Goal: Task Accomplishment & Management: Complete application form

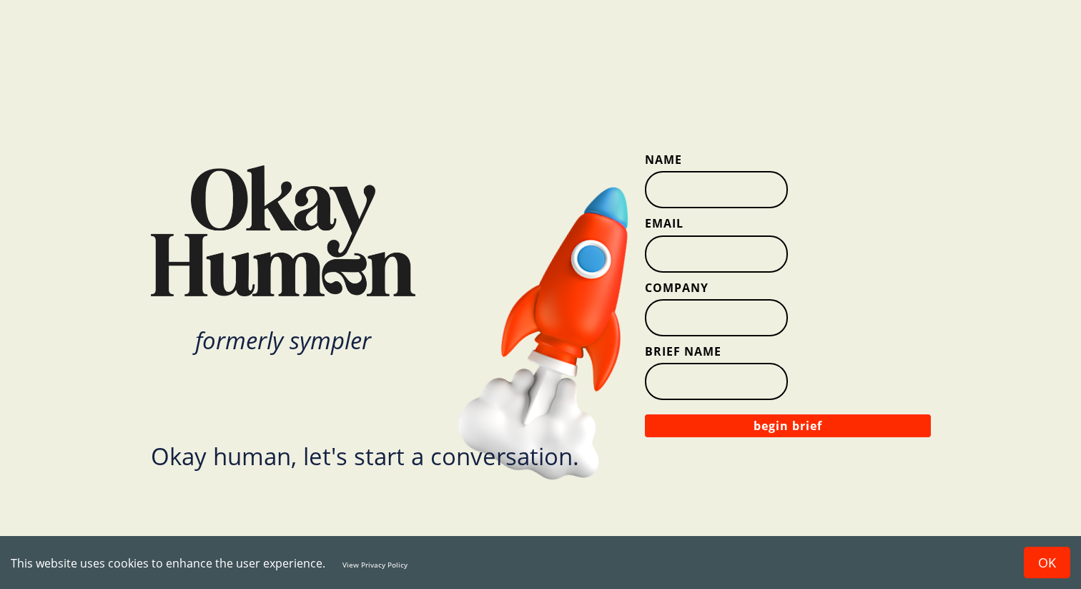
click at [703, 186] on input "Name" at bounding box center [716, 189] width 143 height 37
type input "Talita"
click at [702, 259] on input "Email" at bounding box center [716, 253] width 143 height 37
type input "[EMAIL_ADDRESS][PERSON_NAME][DOMAIN_NAME]"
click at [712, 315] on input "Company" at bounding box center [716, 317] width 143 height 37
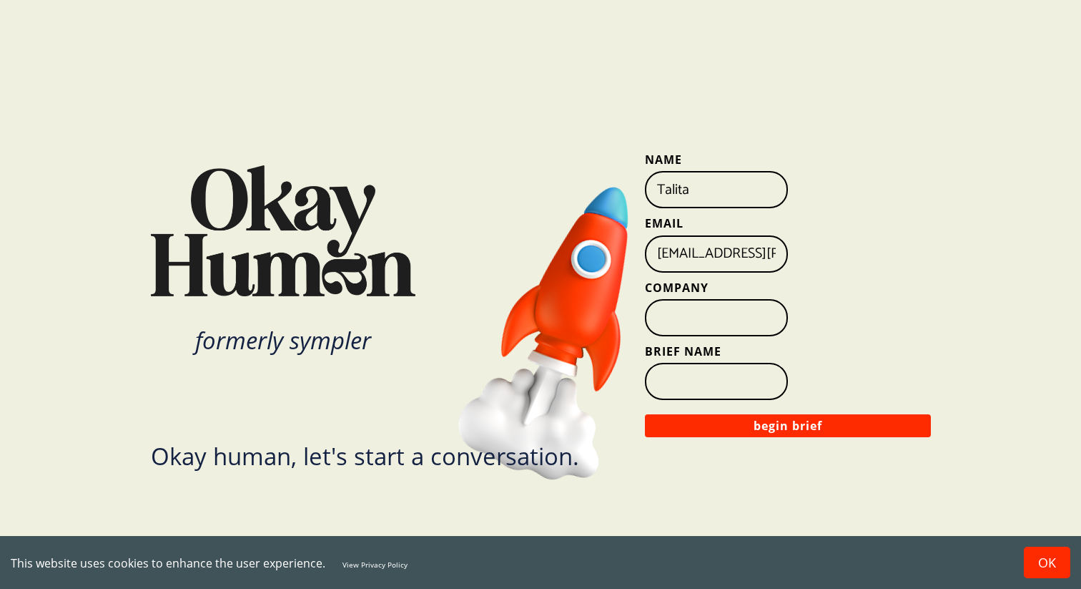
type input "WGSN"
click at [709, 382] on input "Brief Name" at bounding box center [716, 381] width 143 height 37
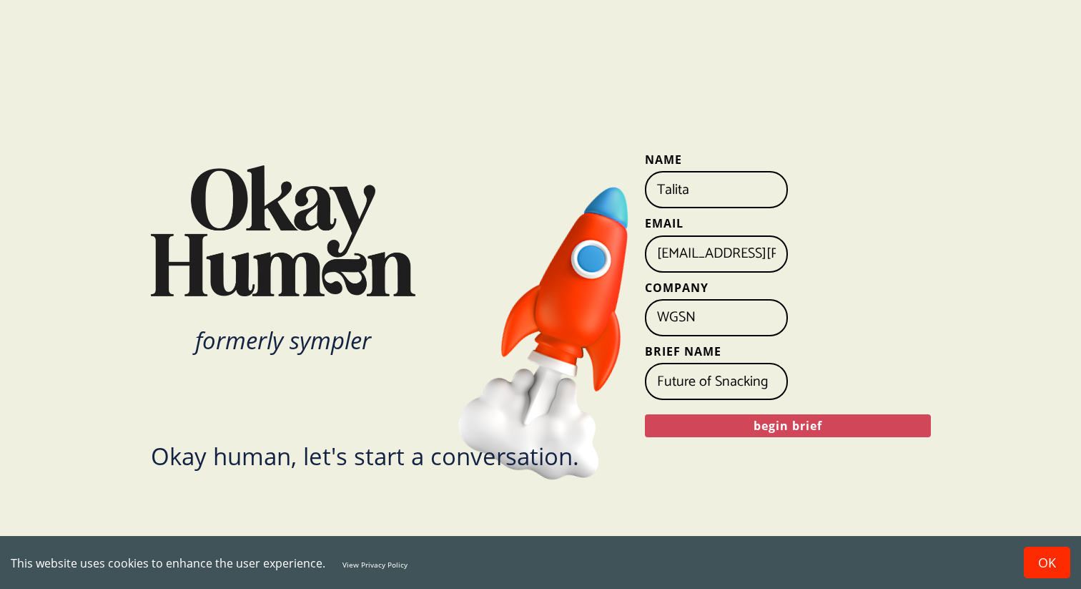
type input "Future of Snacking"
click at [743, 423] on button "begin brief" at bounding box center [788, 425] width 286 height 23
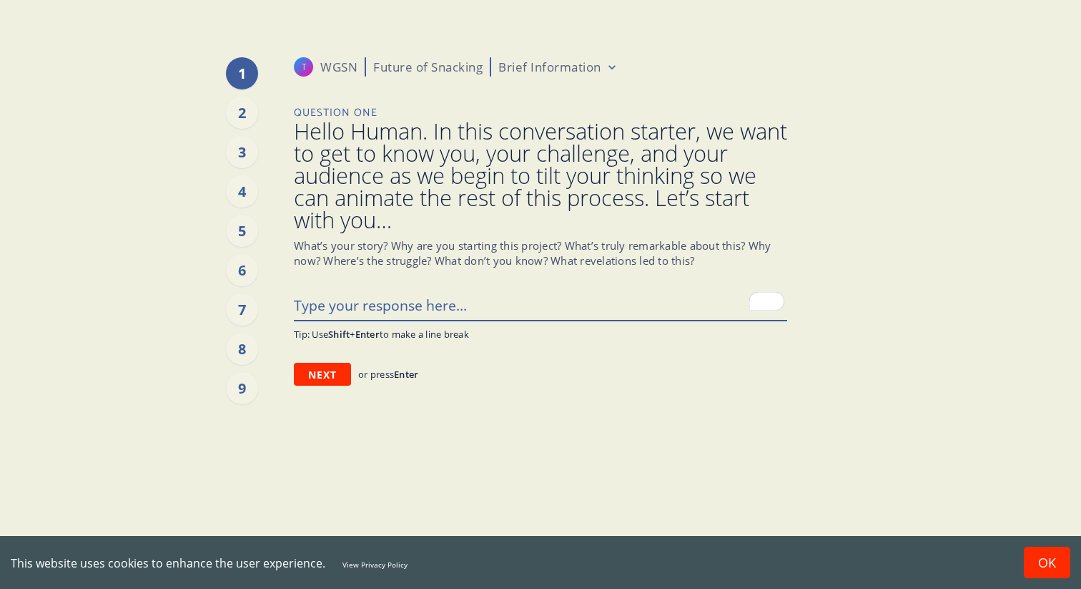
click at [456, 307] on textarea "To enrich screen reader interactions, please activate Accessibility in Grammarl…" at bounding box center [540, 305] width 493 height 30
click at [469, 313] on textarea "To enrich screen reader interactions, please activate Accessibility in Grammarl…" at bounding box center [540, 305] width 493 height 30
type textarea "x"
type textarea "J"
type textarea "x"
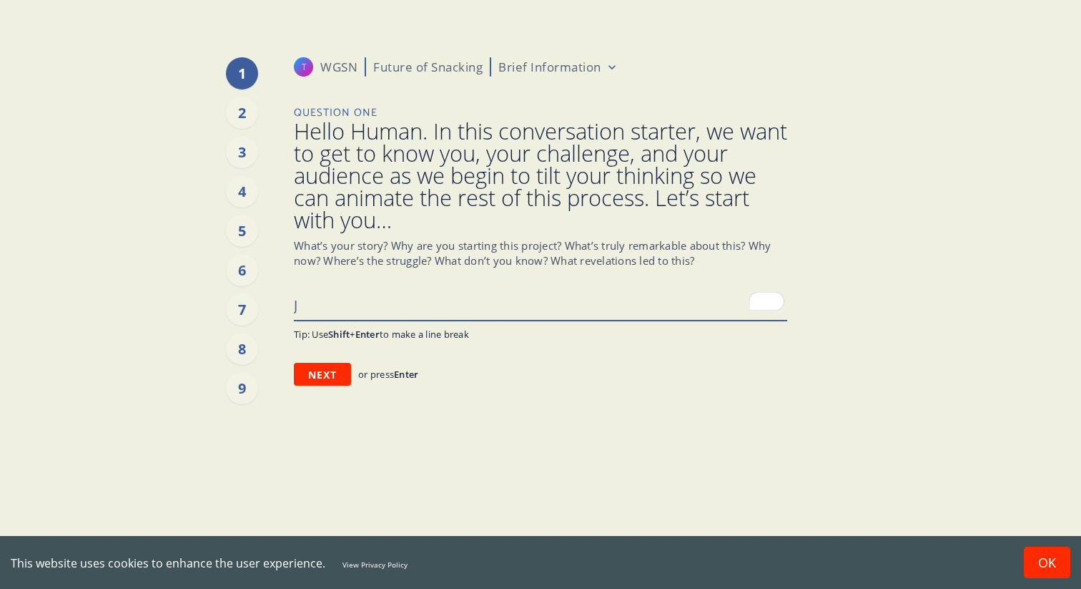
type textarea "Jj"
type textarea "x"
type textarea "Jjj"
type textarea "x"
type textarea "Jjjd"
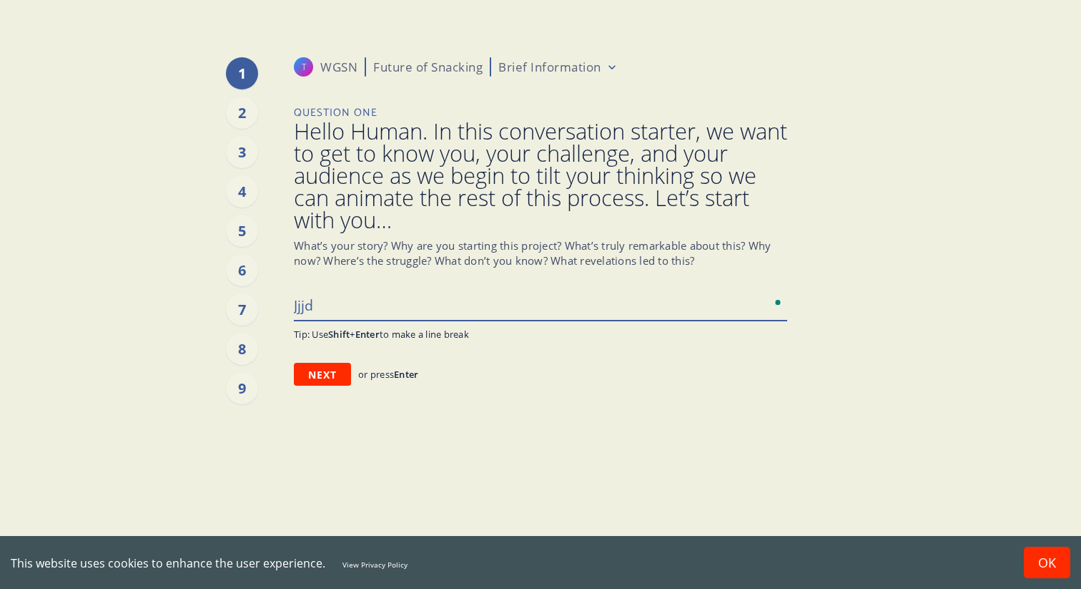
type textarea "x"
type textarea "Jjjdj"
type textarea "x"
type textarea "Jjjdjj"
type textarea "x"
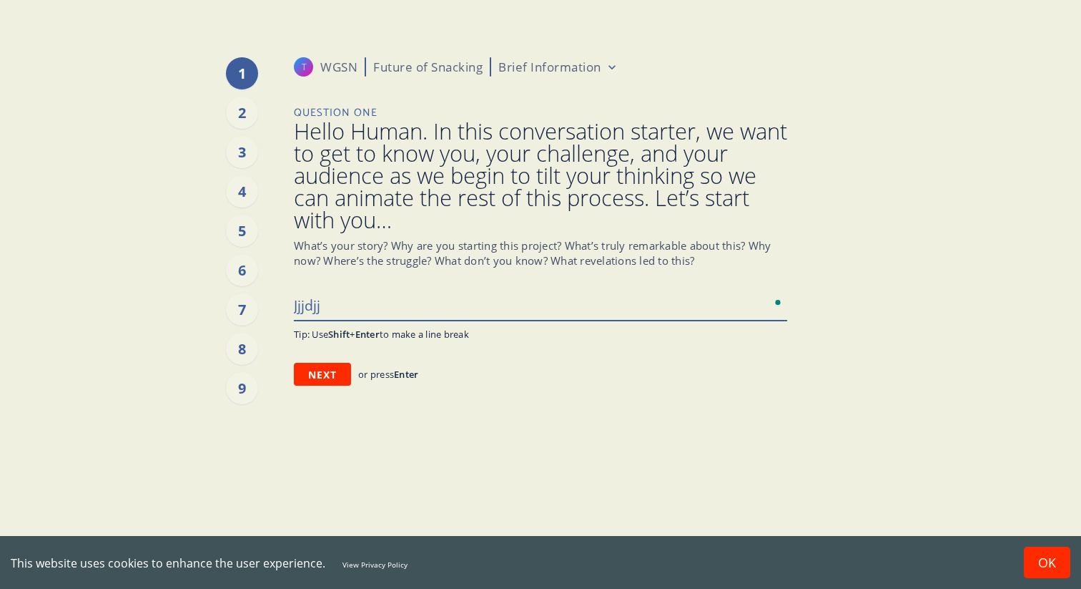
type textarea "Jjjdjjd"
type textarea "x"
type textarea "Jjjdjj"
type textarea "x"
type textarea "Jjjdj"
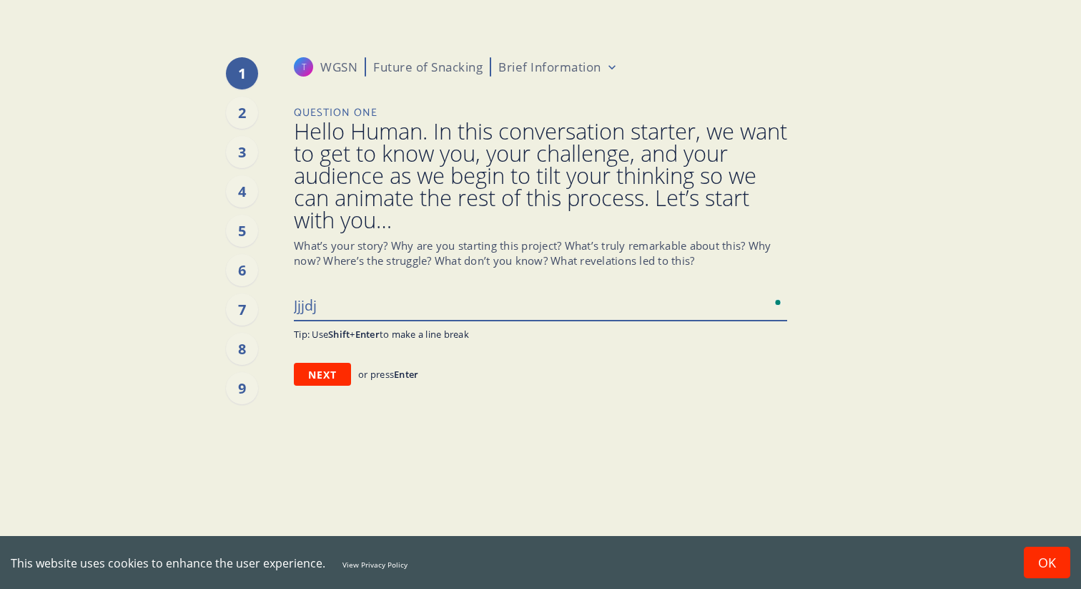
type textarea "x"
click at [413, 296] on textarea "To enrich screen reader interactions, please activate Accessibility in Grammarl…" at bounding box center [540, 305] width 493 height 30
paste textarea "To understand the snacking preferences, habits and behaviours of children ages …"
type textarea "x"
type textarea "To understand the snacking preferences, habits and behaviours of children ages …"
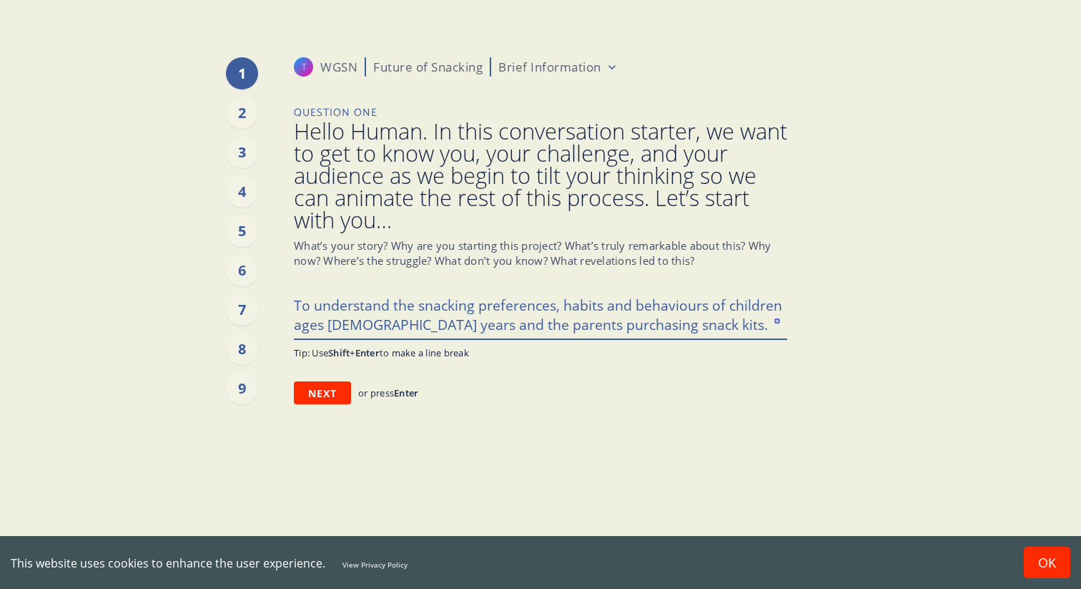
click at [298, 297] on textarea "To understand the snacking preferences, habits and behaviours of children ages …" at bounding box center [540, 314] width 493 height 49
type textarea "x"
type textarea "o understand the snacking preferences, habits and behaviours of children ages […"
type textarea "x"
type textarea "Wo understand the snacking preferences, habits and behaviours of children ages …"
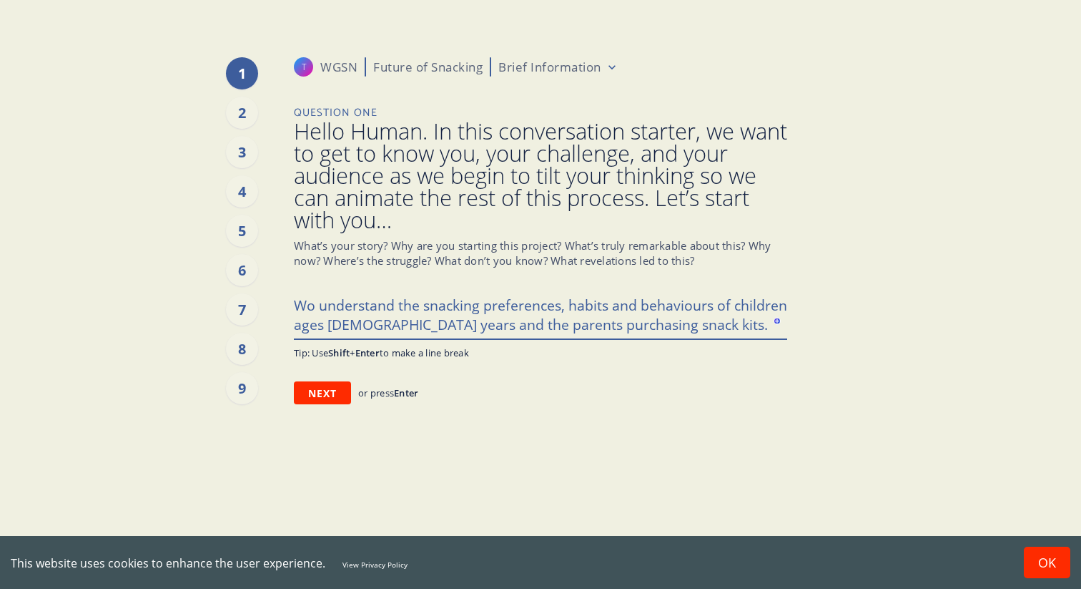
type textarea "x"
type textarea "Weo understand the snacking preferences, habits and behaviours of children ages…"
type textarea "x"
type textarea "We o understand the snacking preferences, habits and behaviours of children age…"
type textarea "x"
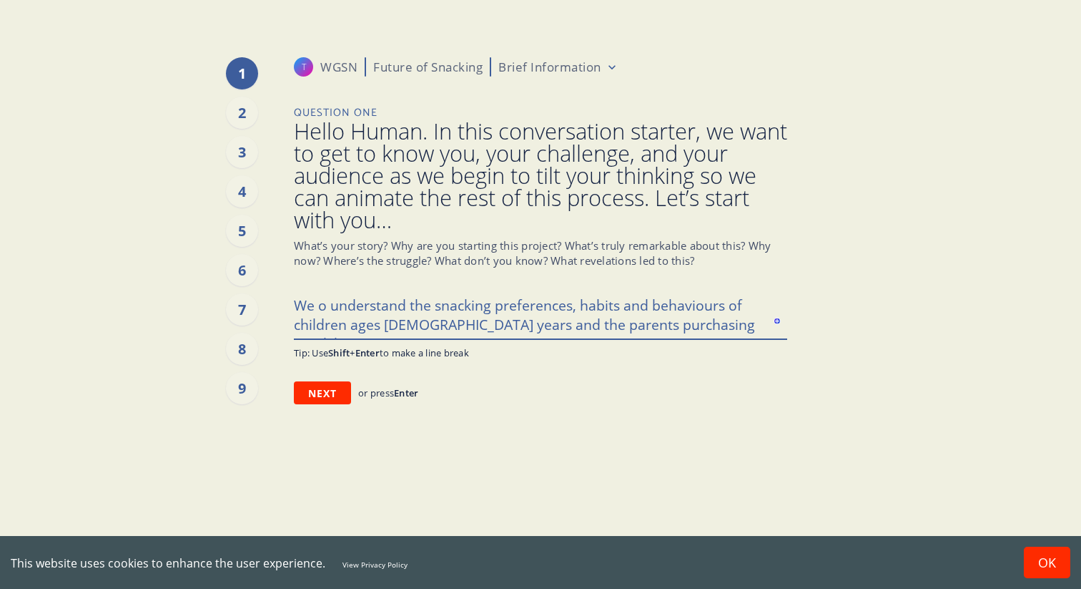
type textarea "We no understand the snacking preferences, habits and behaviours of children ag…"
type textarea "x"
type textarea "We neo understand the snacking preferences, habits and behaviours of children a…"
type textarea "x"
type textarea "We [PERSON_NAME] understand the snacking preferences, habits and behaviours of …"
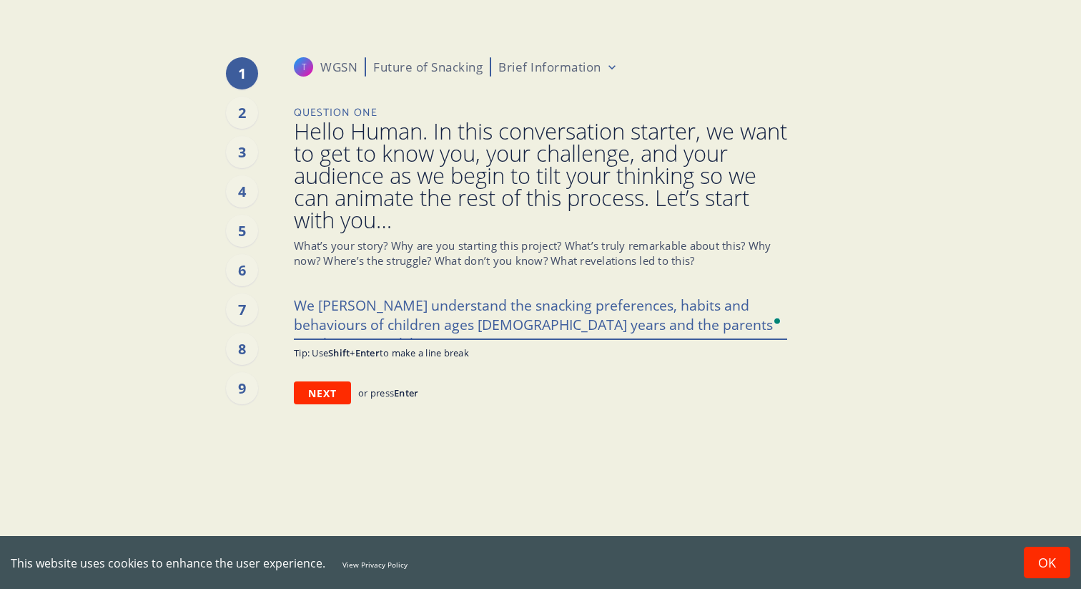
type textarea "x"
type textarea "We needo understand the snacking preferences, habits and behaviours of children…"
type textarea "x"
type textarea "We need o understand the snacking preferences, habits and behaviours of childre…"
type textarea "x"
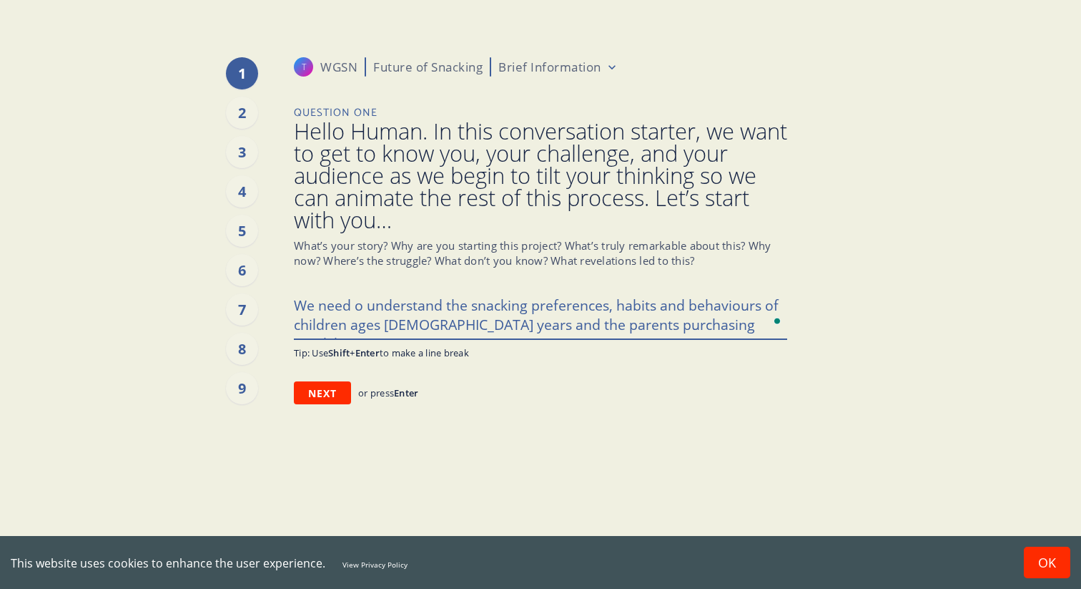
type textarea "We need to understand the snacking preferences, habits and behaviours of childr…"
type textarea "x"
type textarea "We need too understand the snacking preferences, habits and behaviours of child…"
type textarea "x"
type textarea "We need to o understand the snacking preferences, habits and behaviours of chil…"
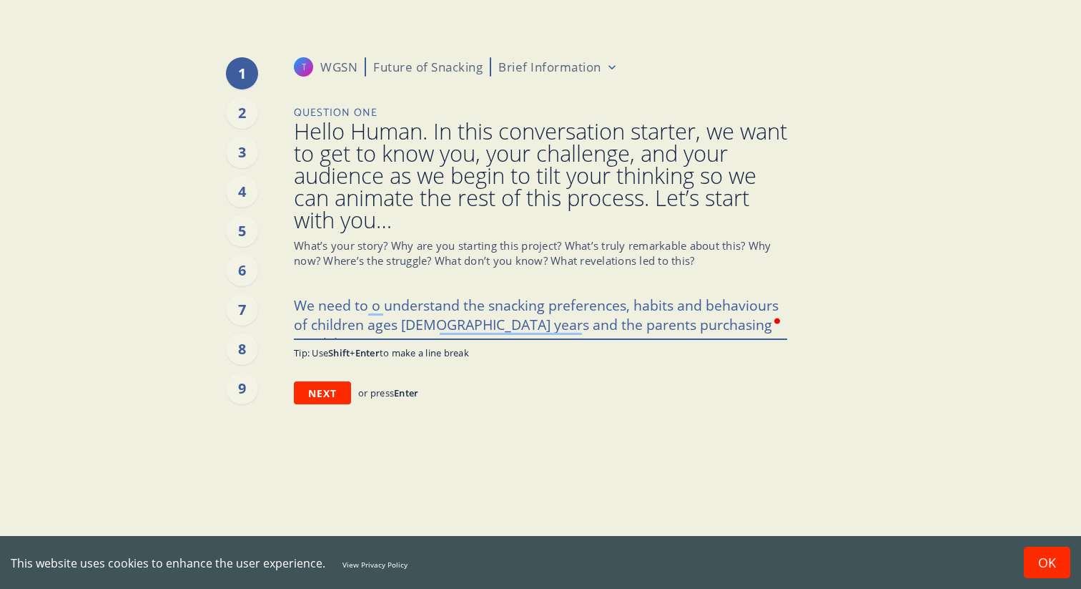
type textarea "x"
type textarea "We need too understand the snacking preferences, habits and behaviours of child…"
type textarea "x"
type textarea "We need to understand the snacking preferences, habits and behaviours of childr…"
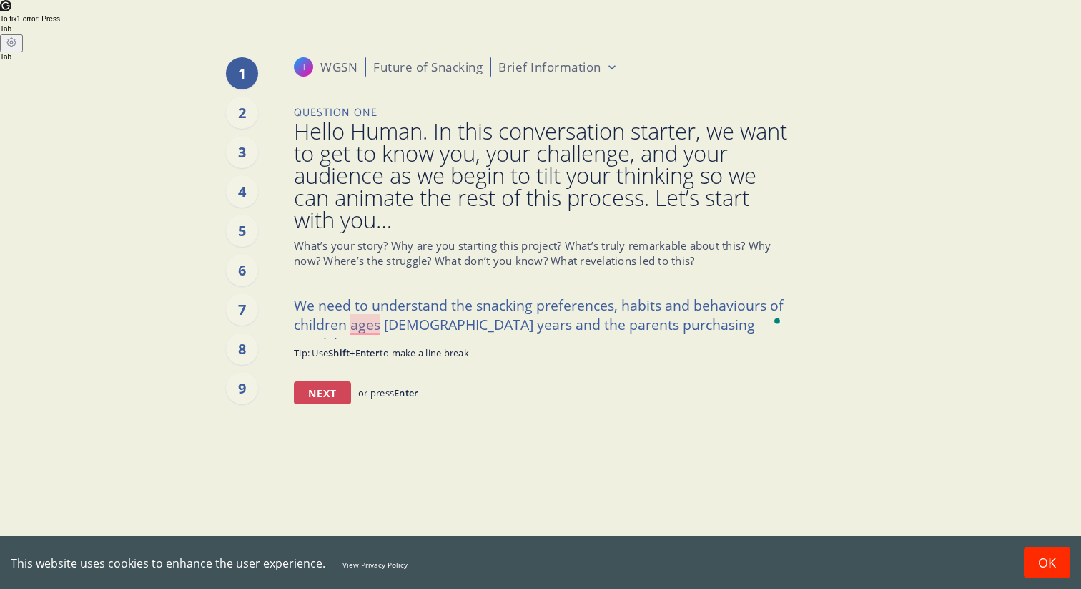
click at [331, 396] on button "Next" at bounding box center [322, 392] width 57 height 23
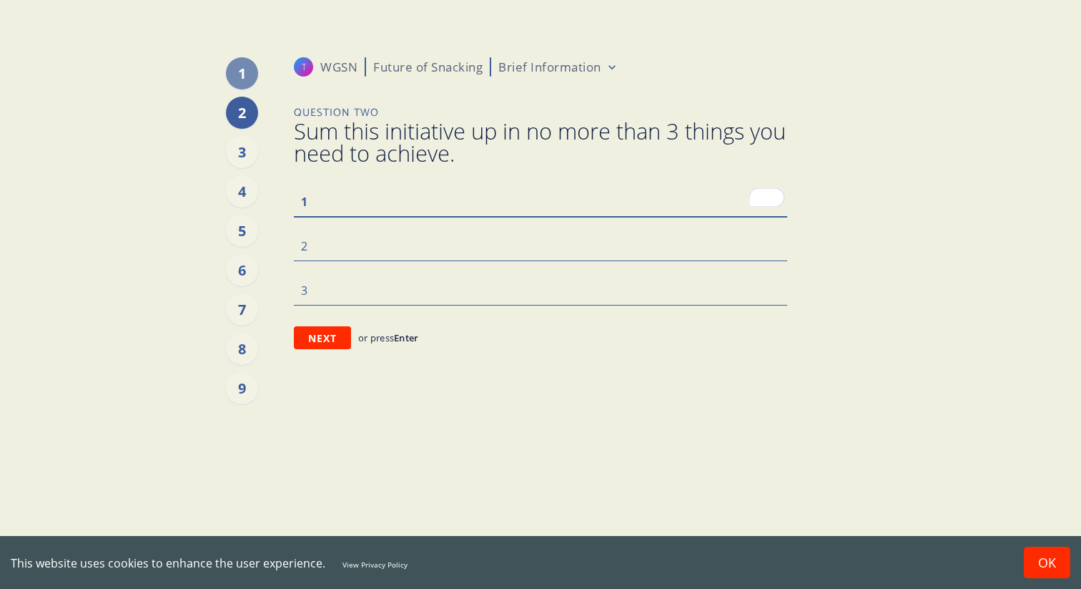
paste textarea "To understand the snacking preferences, habits and behaviours of children ages …"
type textarea "x"
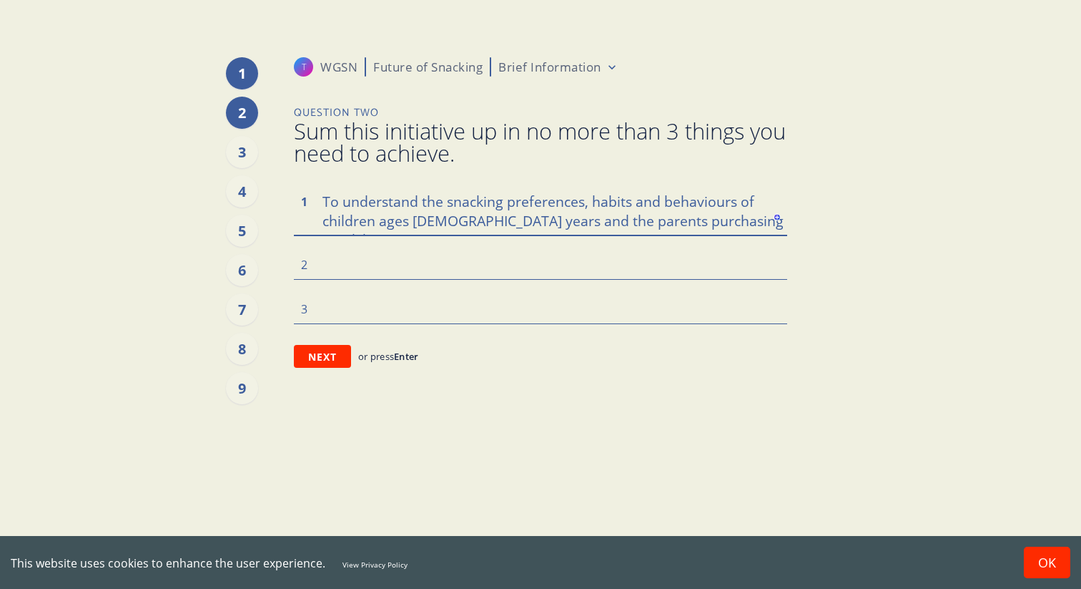
type textarea "To understand the snacking preferences, habits and behaviours of children ages …"
click at [245, 72] on div "1" at bounding box center [242, 73] width 32 height 32
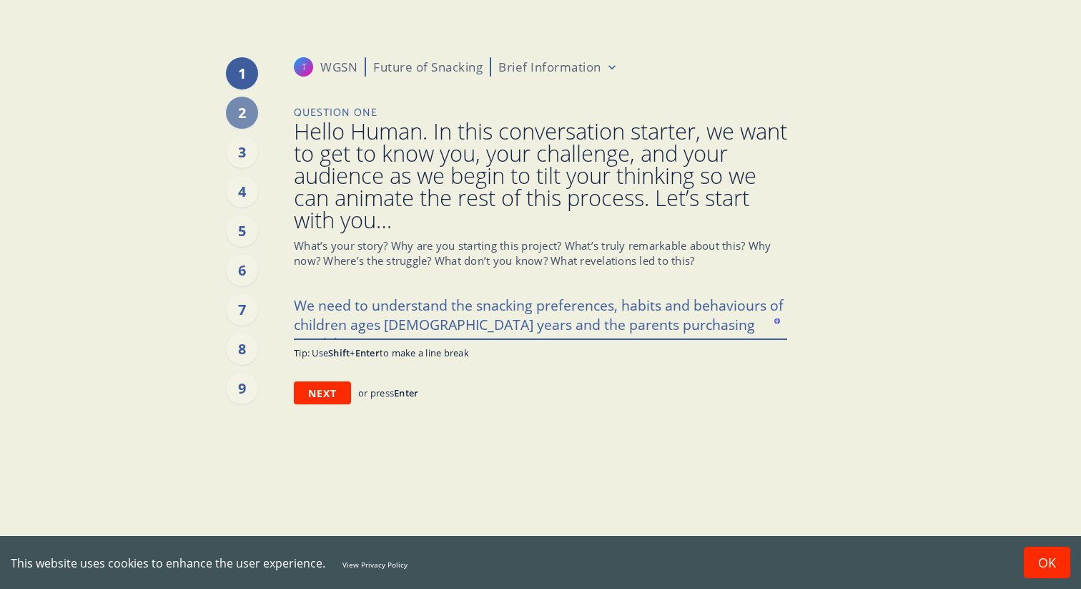
click at [470, 326] on textarea "We need to understand the snacking preferences, habits and behaviours of childr…" at bounding box center [540, 314] width 493 height 49
click at [243, 117] on div "2" at bounding box center [242, 113] width 32 height 32
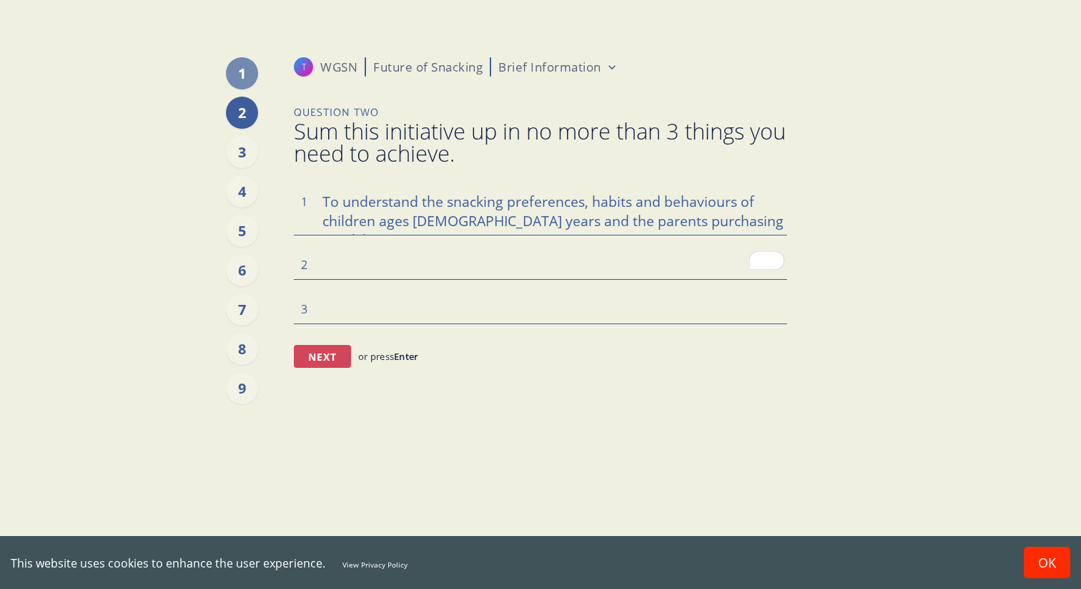
click at [326, 360] on button "Next" at bounding box center [322, 356] width 57 height 23
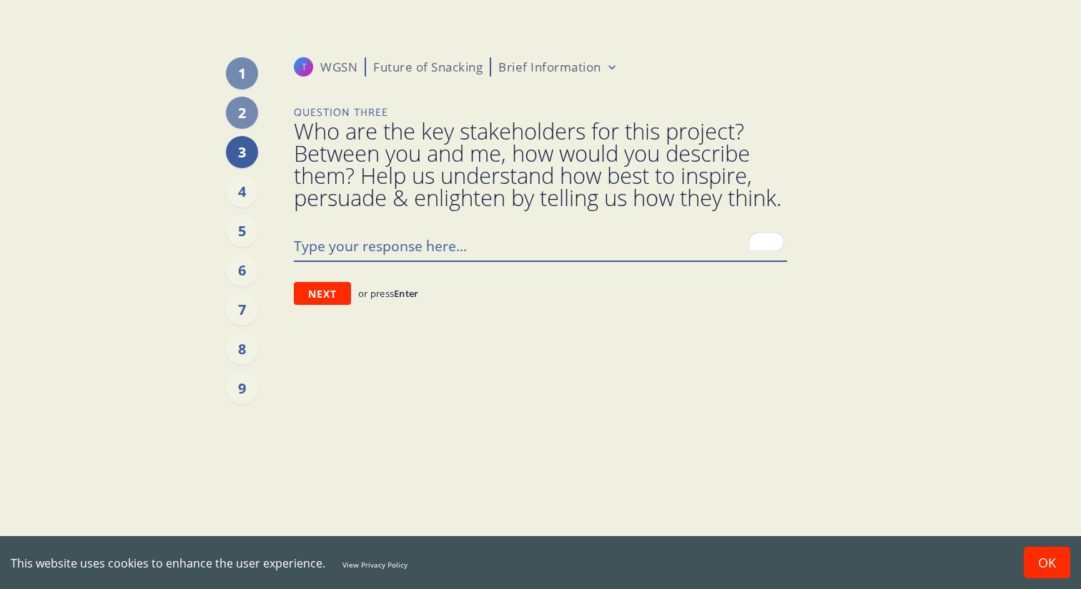
type textarea "x"
type textarea "d"
type textarea "x"
type textarea "b"
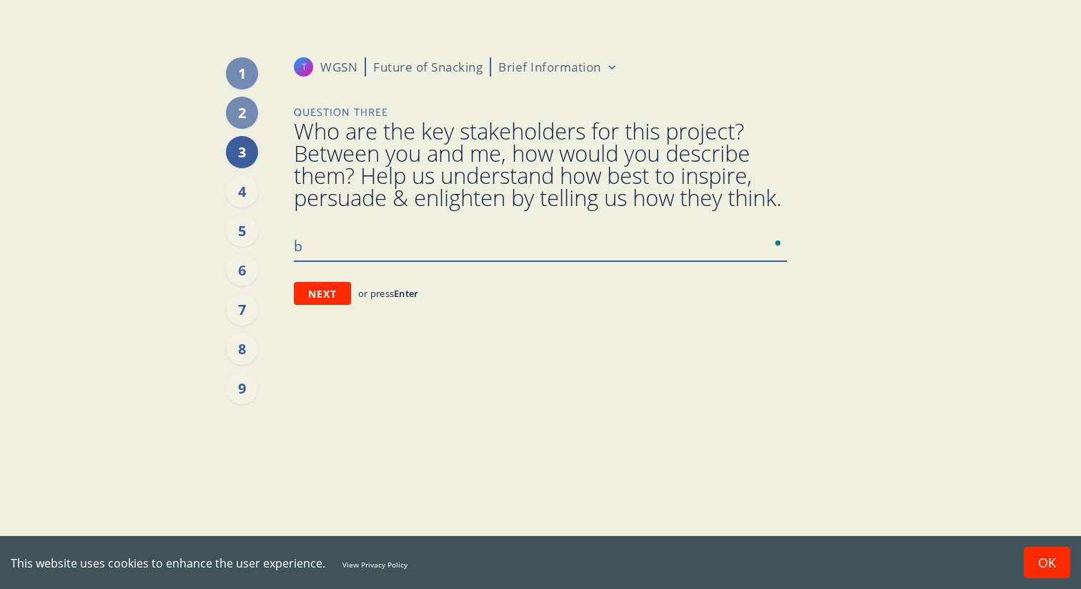
type textarea "x"
type textarea "bd"
type textarea "x"
type textarea "bdb"
type textarea "x"
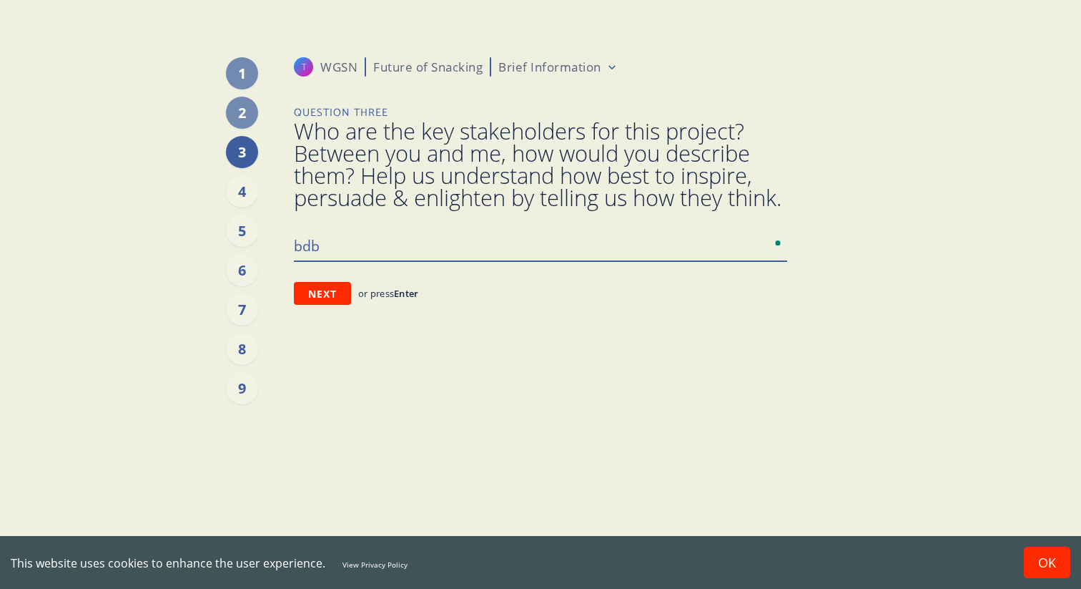
type textarea "bdbb"
type textarea "x"
type textarea "bdb"
type textarea "x"
click at [471, 260] on textarea "To enrich screen reader interactions, please activate Accessibility in Grammarl…" at bounding box center [540, 245] width 493 height 30
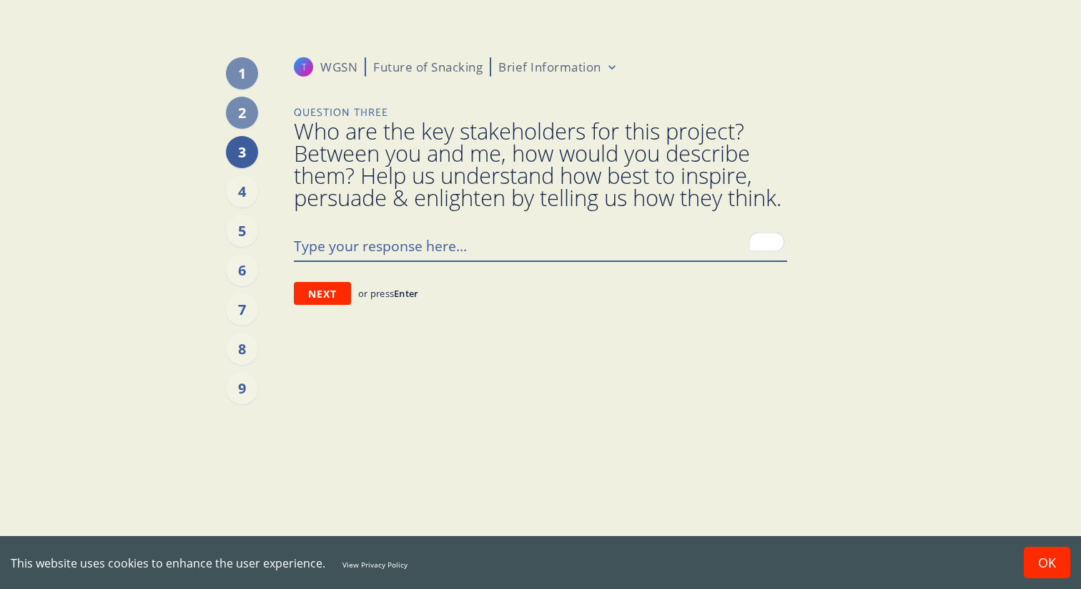
type textarea "x"
type textarea "c"
type textarea "x"
type textarea "cbn"
type textarea "x"
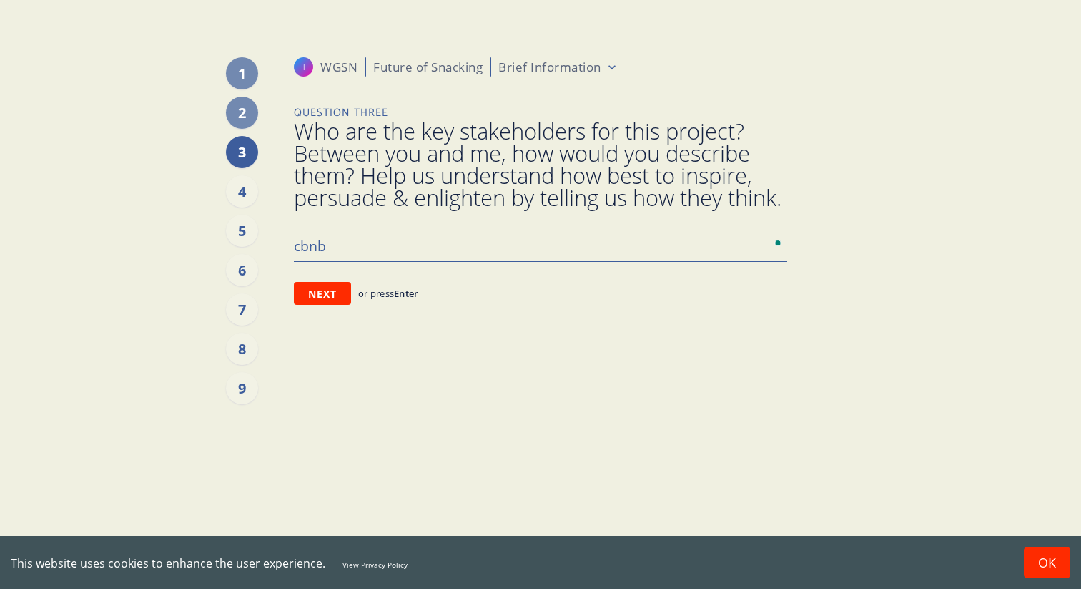
type textarea "cbnbn"
type textarea "x"
type textarea "cbnbnb"
type textarea "x"
type textarea "cbnbnbd"
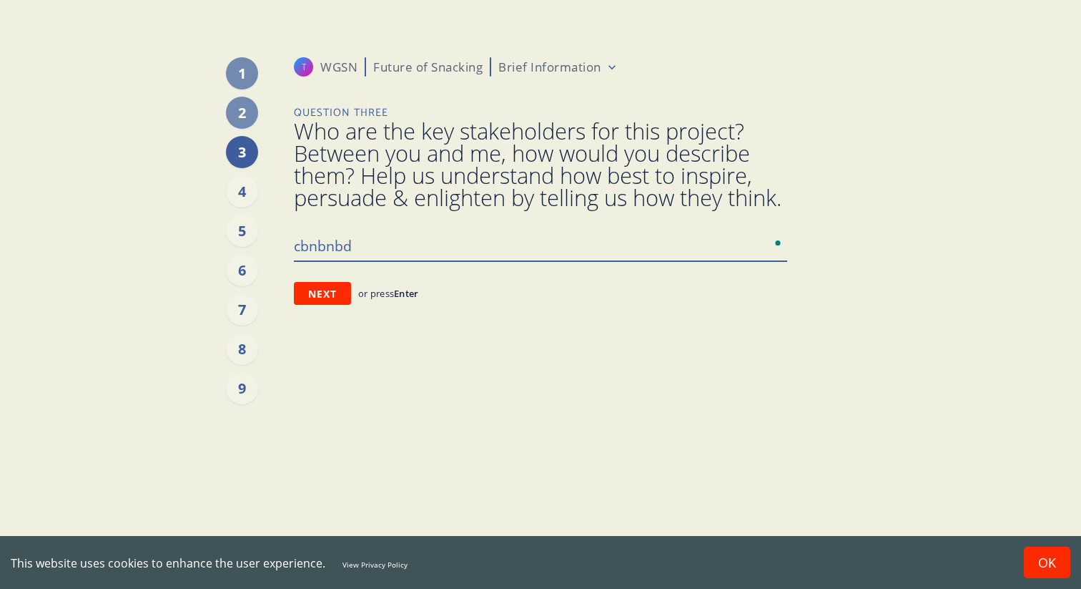
type textarea "x"
type textarea "cbnbnbdnn"
type textarea "x"
type textarea "cbnbnbdnnm"
type textarea "x"
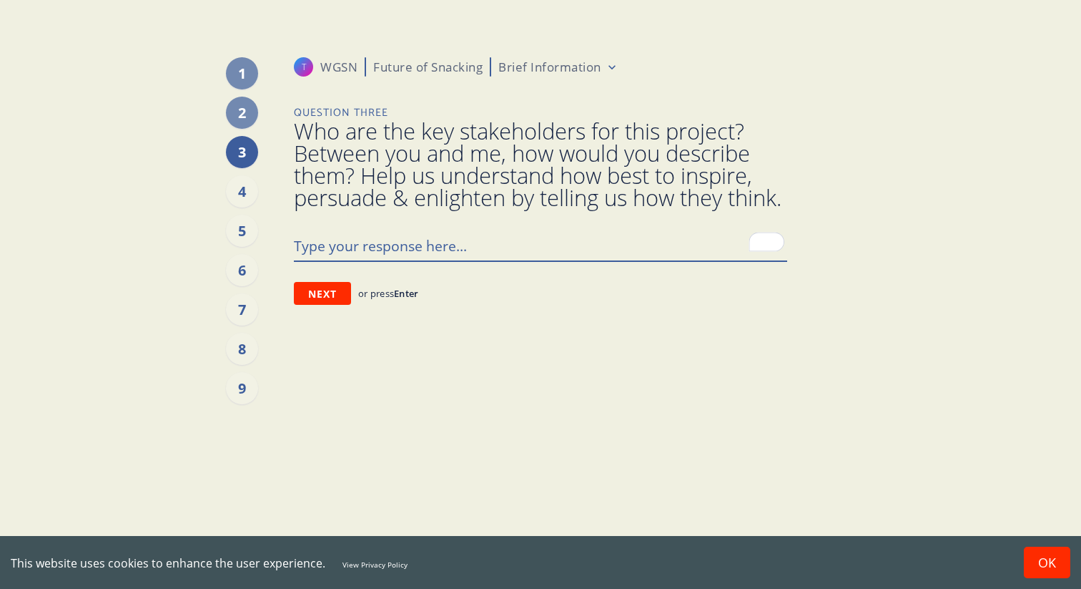
type textarea "x"
type textarea "R"
type textarea "x"
type textarea "R&"
type textarea "x"
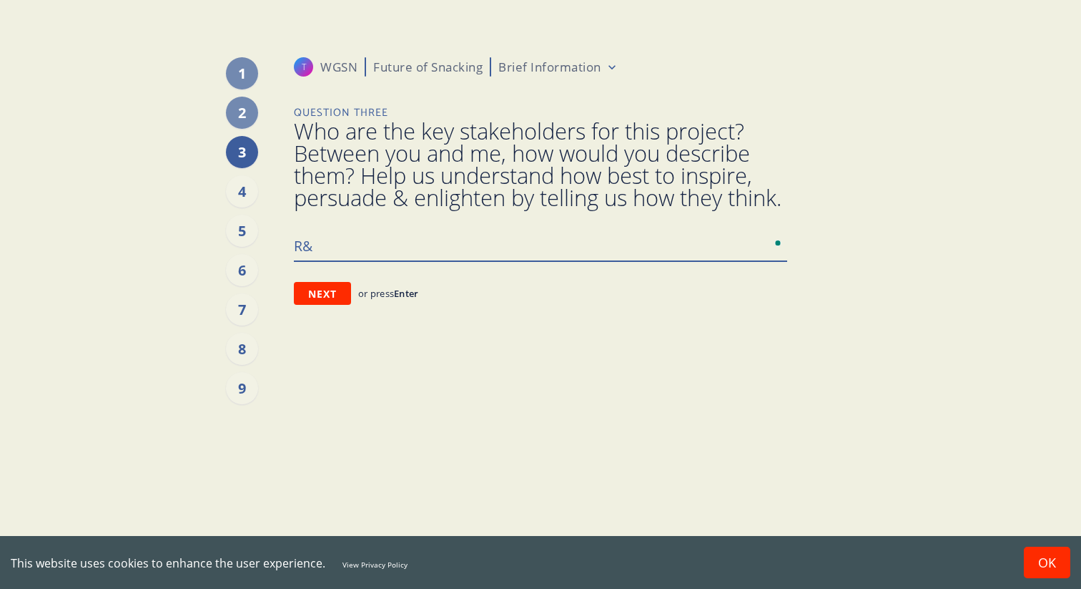
type textarea "R&D"
type textarea "x"
type textarea "R&D"
type textarea "x"
type textarea "R&D t"
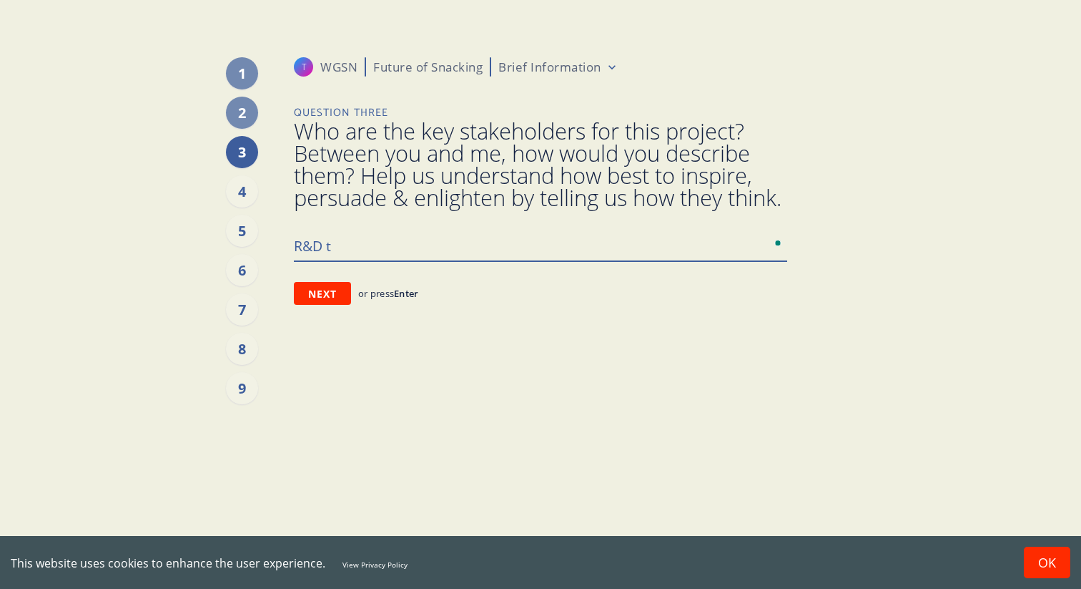
type textarea "x"
type textarea "R&D te"
type textarea "x"
type textarea "R&D tea"
type textarea "x"
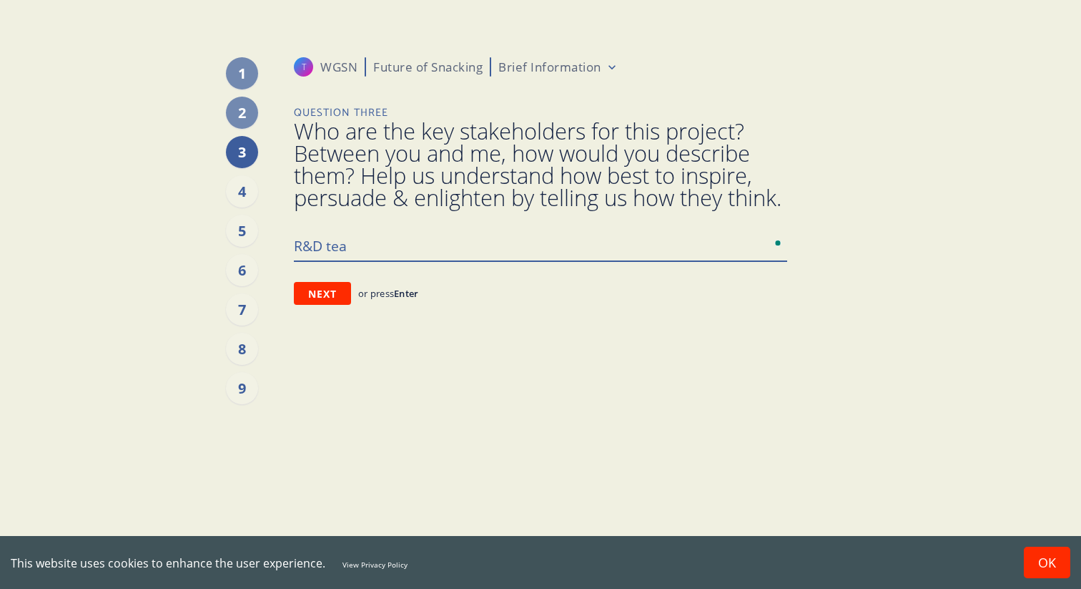
type textarea "R&D team"
type textarea "x"
type textarea "R&D team"
type textarea "x"
type textarea "R&D team a"
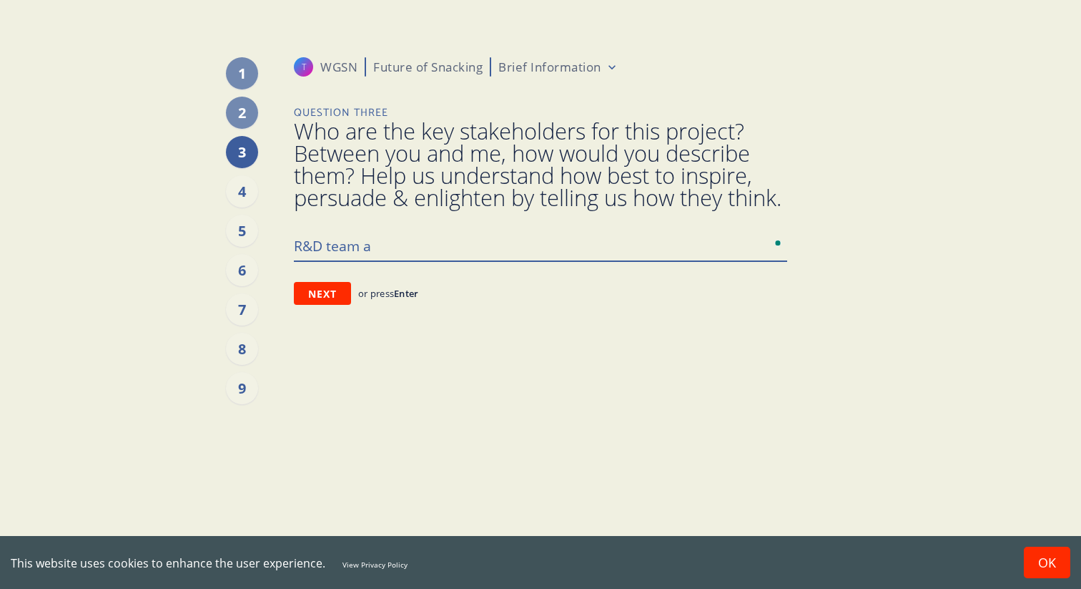
type textarea "x"
type textarea "R&D team at"
type textarea "x"
type textarea "R&D team at"
type textarea "x"
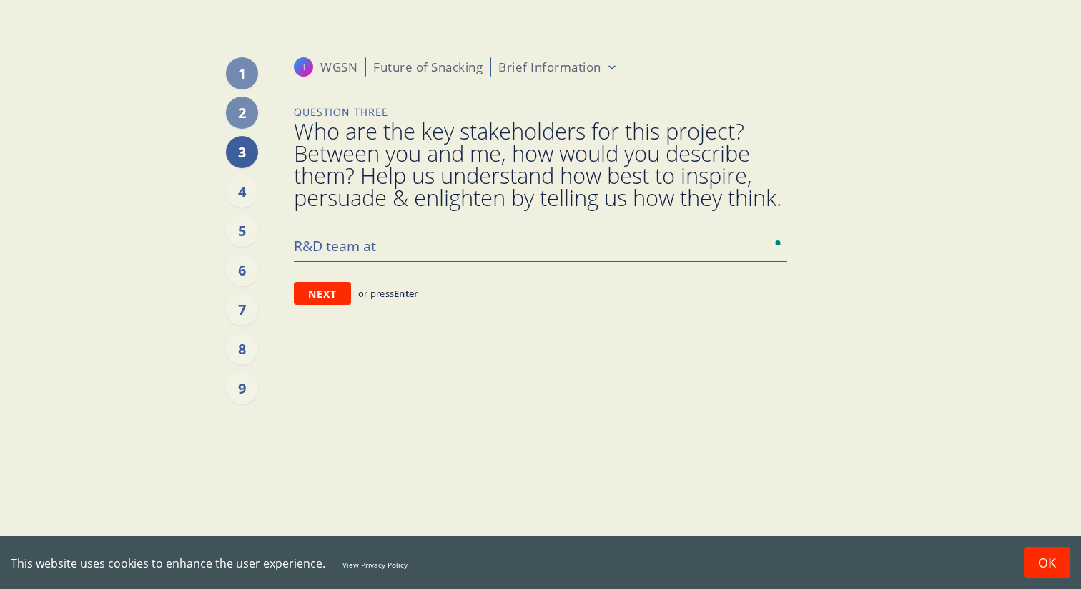
type textarea "R&D team at a"
type textarea "x"
type textarea "R&D team at a"
type textarea "x"
type textarea "R&D team at a f"
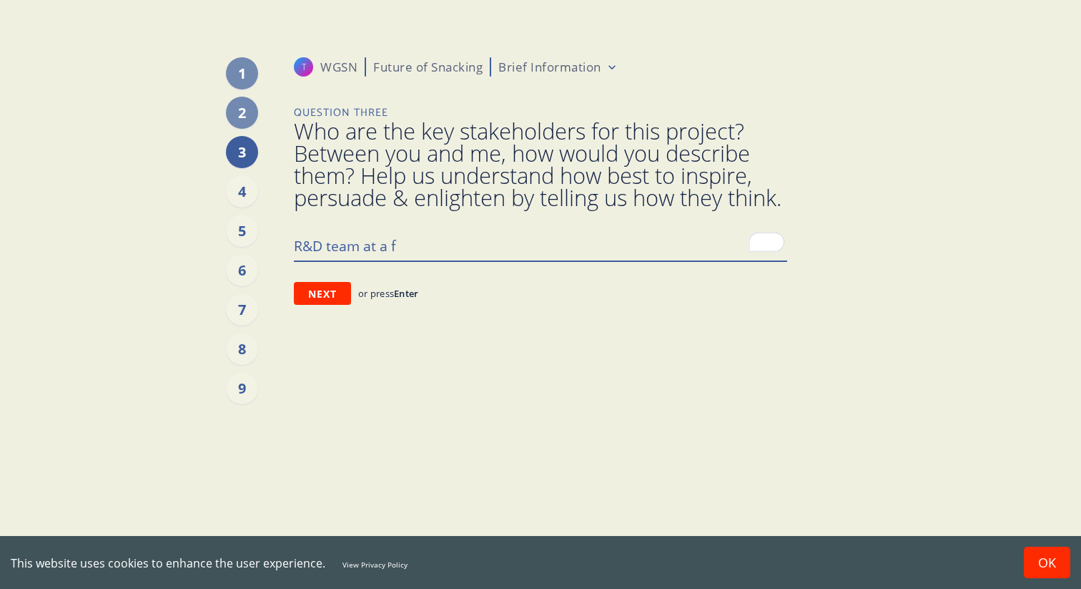
type textarea "x"
type textarea "R&D team at a fo"
type textarea "x"
type textarea "R&D team at a foo"
type textarea "x"
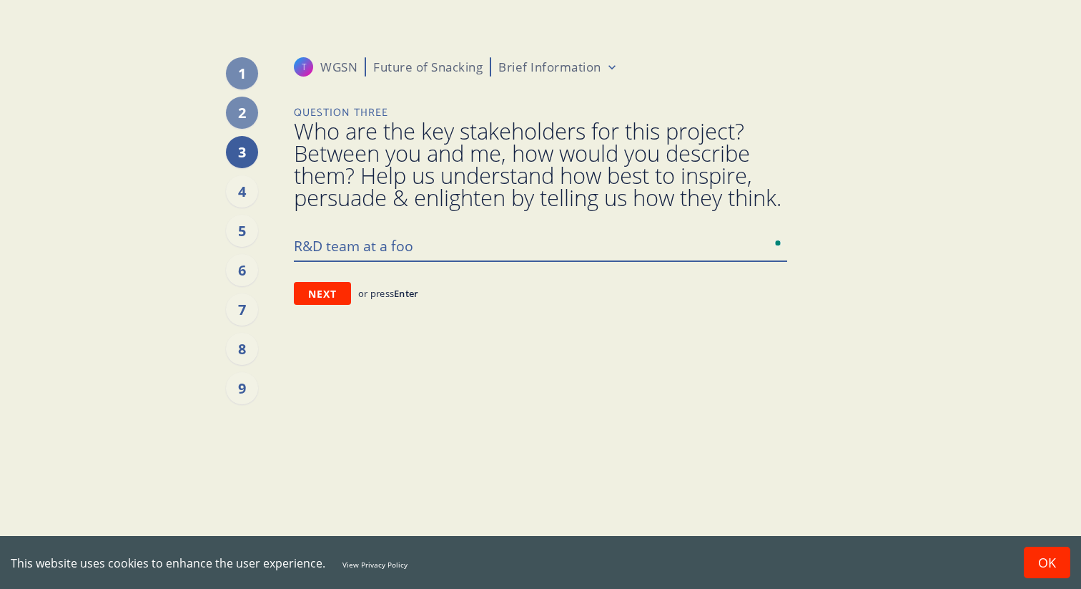
type textarea "R&D team at a food"
type textarea "x"
type textarea "R&D team at a food"
type textarea "x"
type textarea "R&D team at a food &"
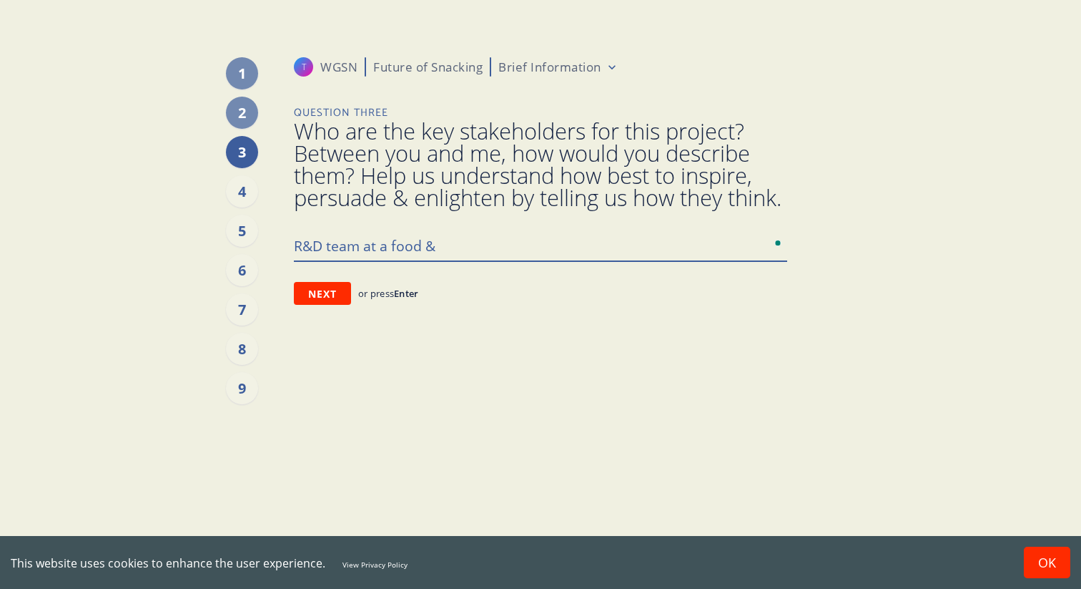
type textarea "x"
type textarea "R&D team at a food & d"
type textarea "x"
type textarea "R&D team at a food & dri"
type textarea "x"
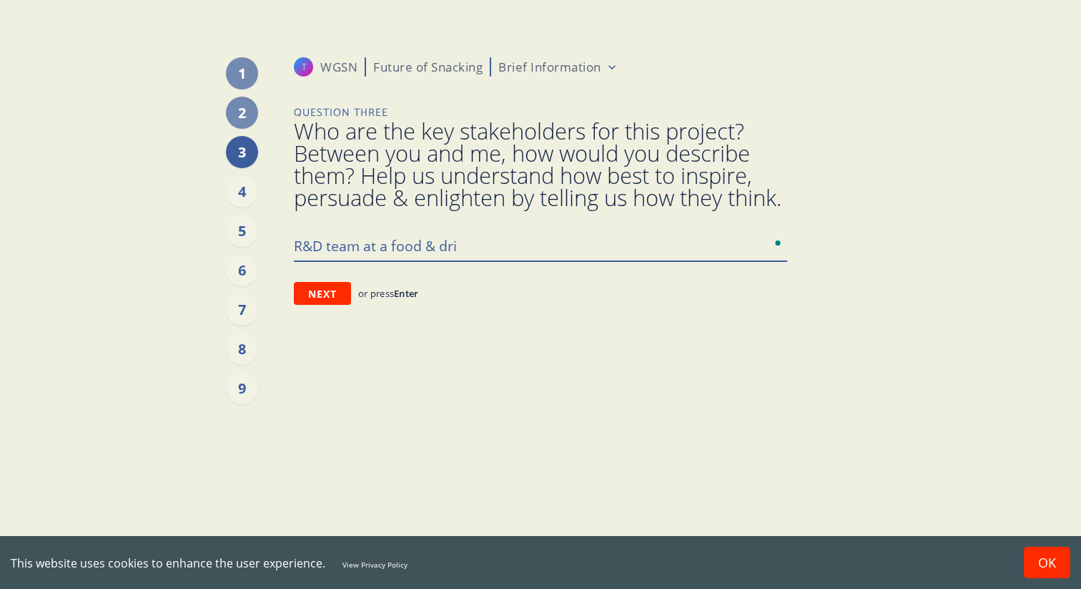
type textarea "R&D team at a food & drin"
type textarea "x"
type textarea "R&D team at a food & drink"
type textarea "x"
type textarea "R&D team at a food & drink"
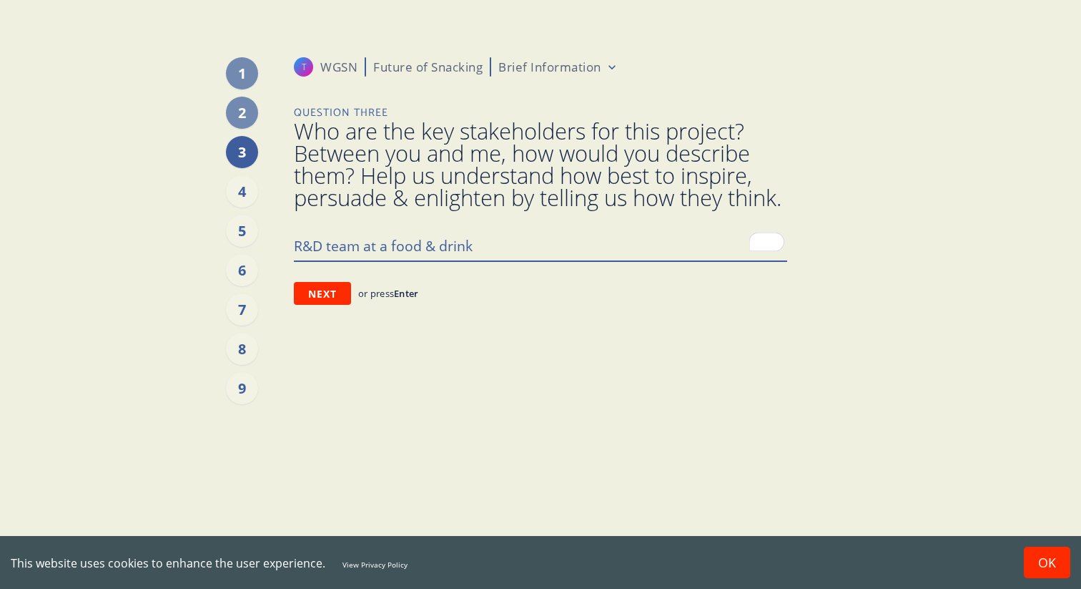
drag, startPoint x: 389, startPoint y: 267, endPoint x: 538, endPoint y: 266, distance: 149.5
click at [538, 260] on textarea "R&D team at a food & drink" at bounding box center [540, 245] width 493 height 30
drag, startPoint x: 538, startPoint y: 266, endPoint x: 390, endPoint y: 271, distance: 148.8
click at [390, 260] on textarea "R&D team at a food & drink" at bounding box center [540, 245] width 493 height 30
type textarea "x"
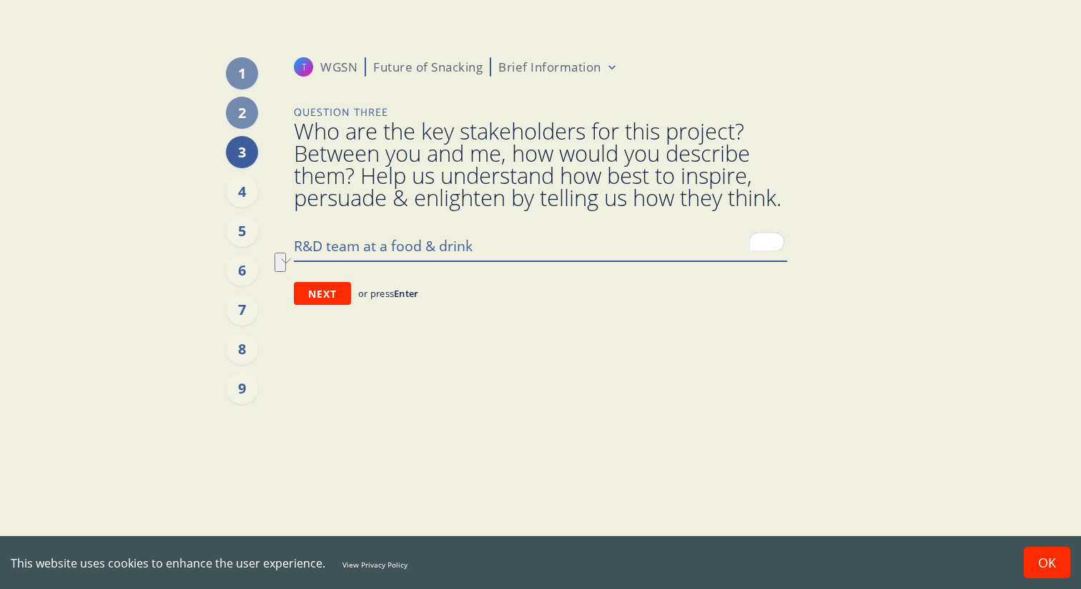
type textarea "R&D team at a C"
type textarea "x"
type textarea "R&D team at a CP"
type textarea "x"
type textarea "R&D team at a CPG"
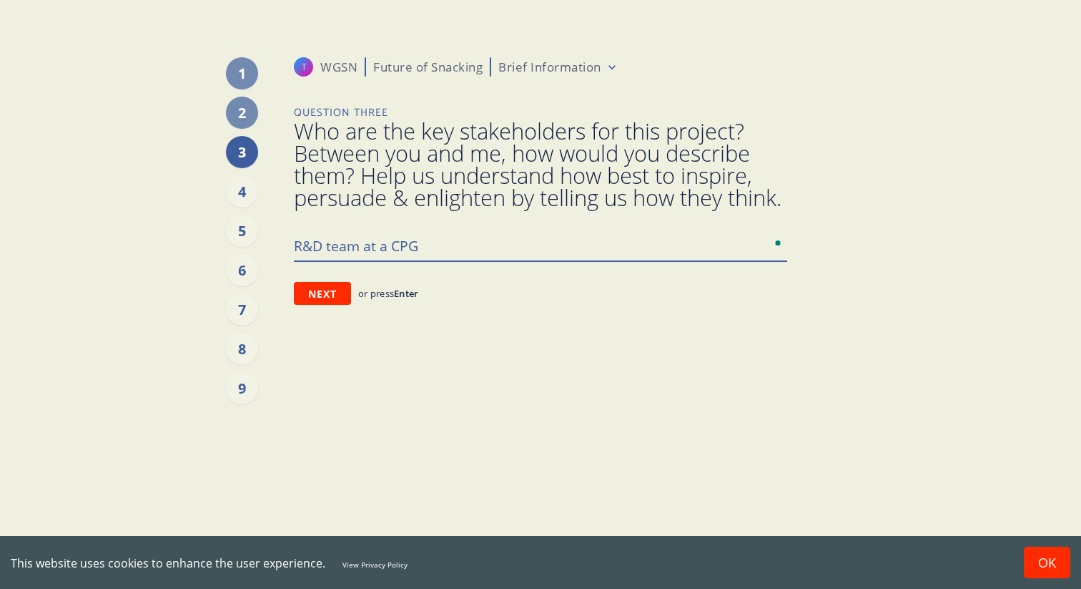
type textarea "x"
type textarea "R&D team at a CPG"
type textarea "x"
type textarea "R&D team at a CPG c"
type textarea "x"
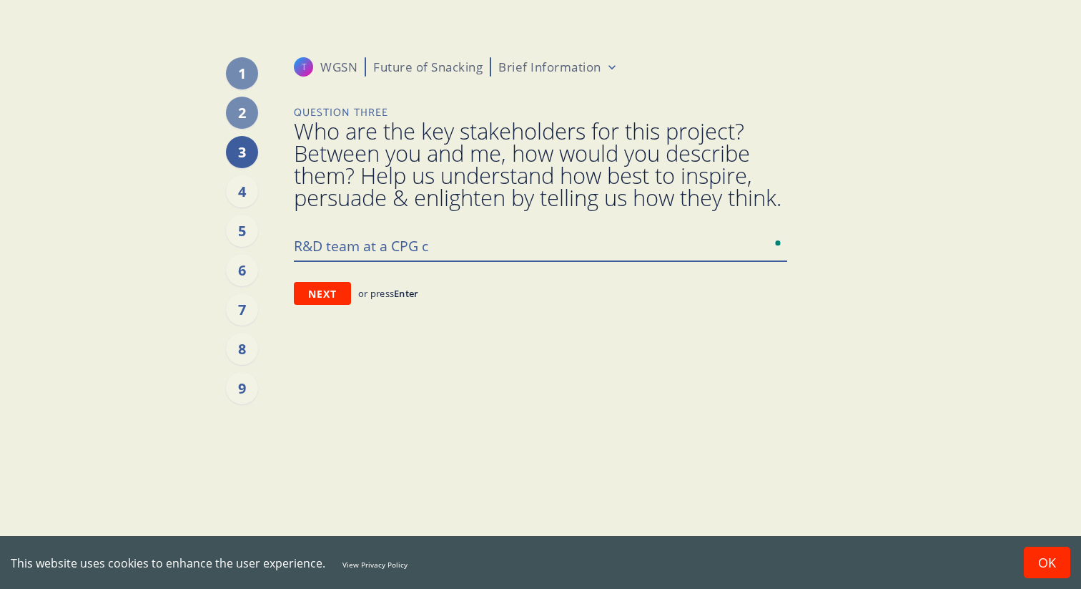
type textarea "R&D team at a CPG co"
type textarea "x"
type textarea "R&D team at a CPG com"
type textarea "x"
type textarea "R&D team at a CPG comp"
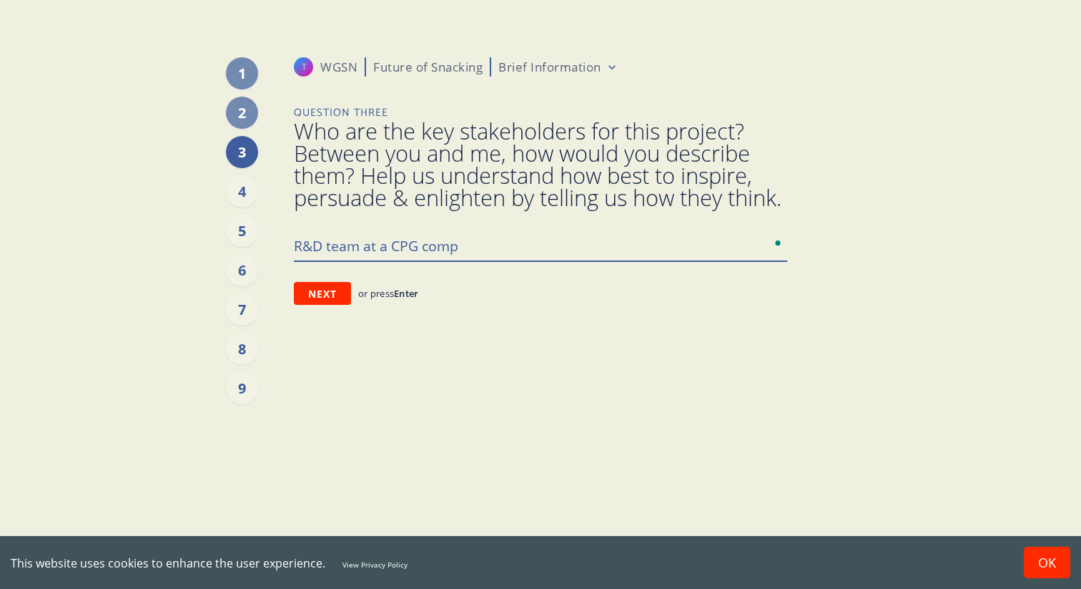
type textarea "x"
type textarea "R&D team at a CPG compa"
type textarea "x"
type textarea "R&D team at a CPG compan"
type textarea "x"
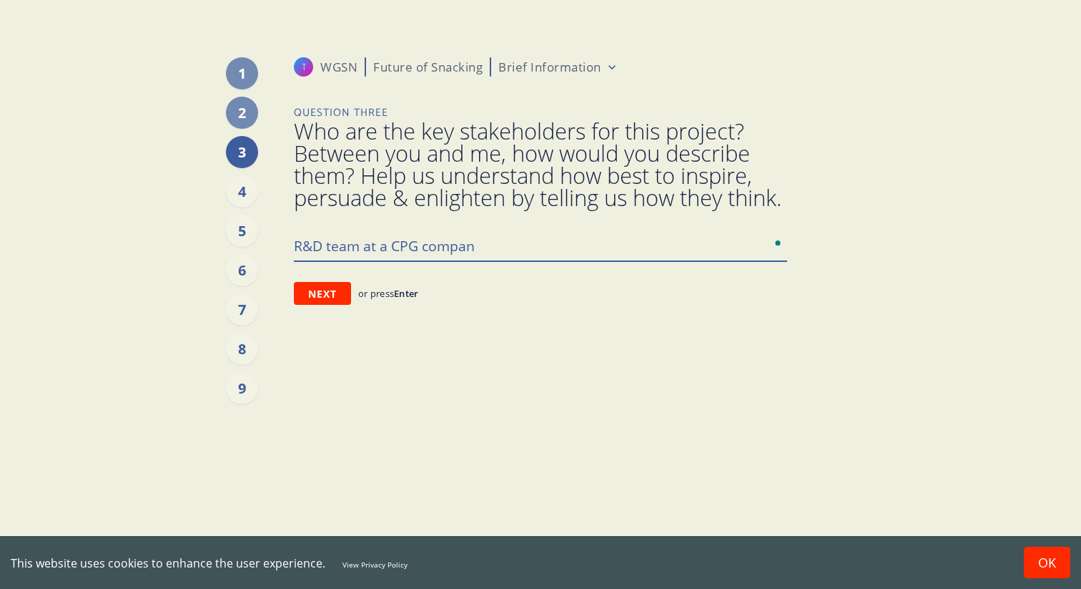
type textarea "R&D team at a CPG company"
type textarea "x"
type textarea "R&D team at a CPG company"
type textarea "x"
type textarea "R&D team at a CPG company t"
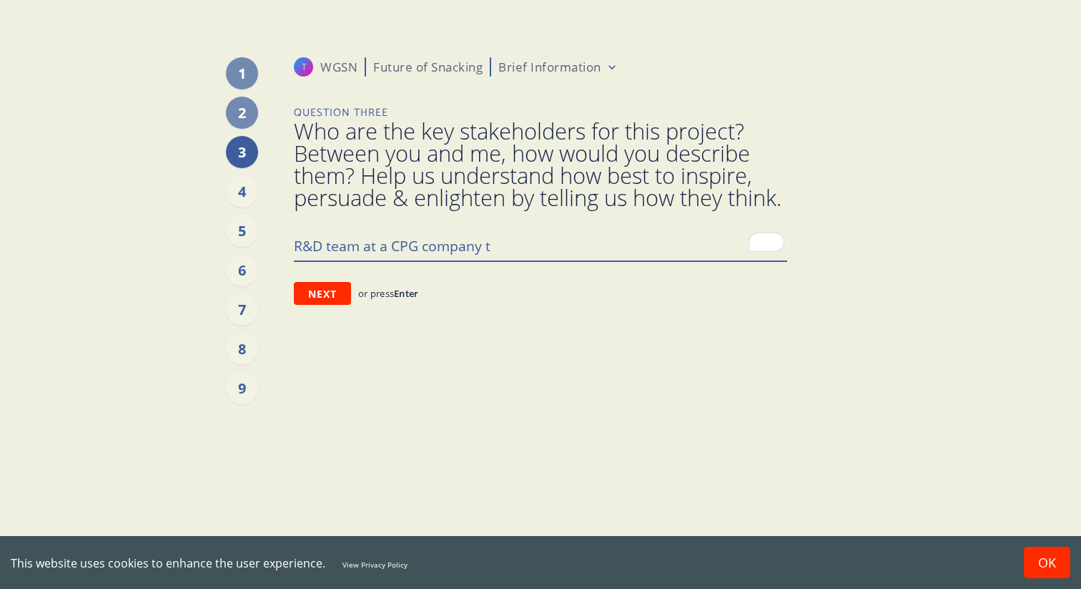
type textarea "x"
type textarea "R&D team at a CPG company tha"
type textarea "x"
type textarea "R&D team at a CPG company that"
type textarea "x"
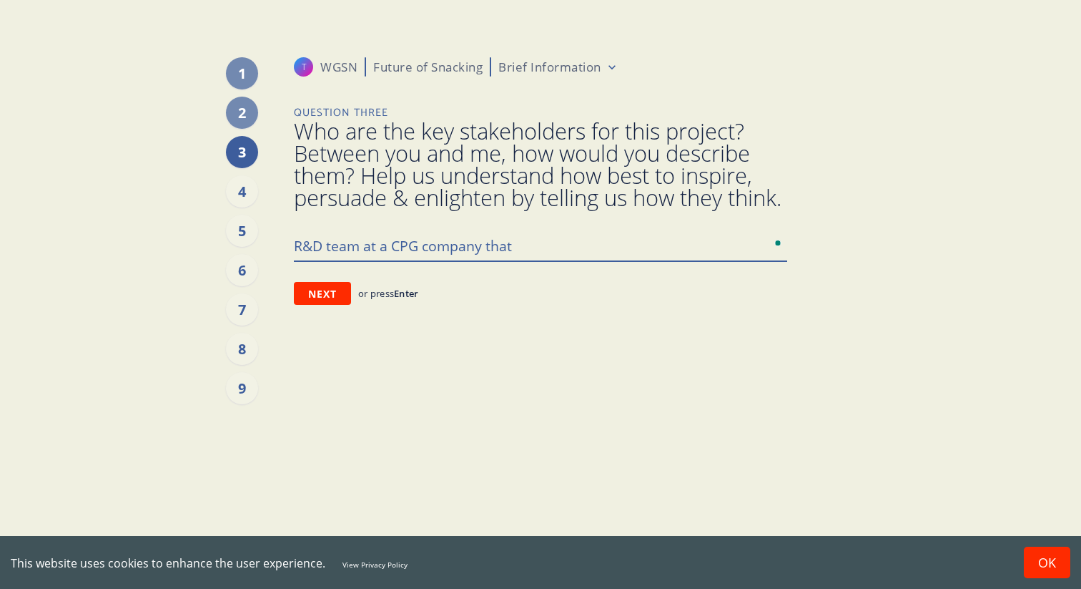
type textarea "R&D team at a CPG company that"
type textarea "x"
type textarea "R&D team at a CPG company that n"
type textarea "x"
type textarea "R&D team at a CPG company that ne"
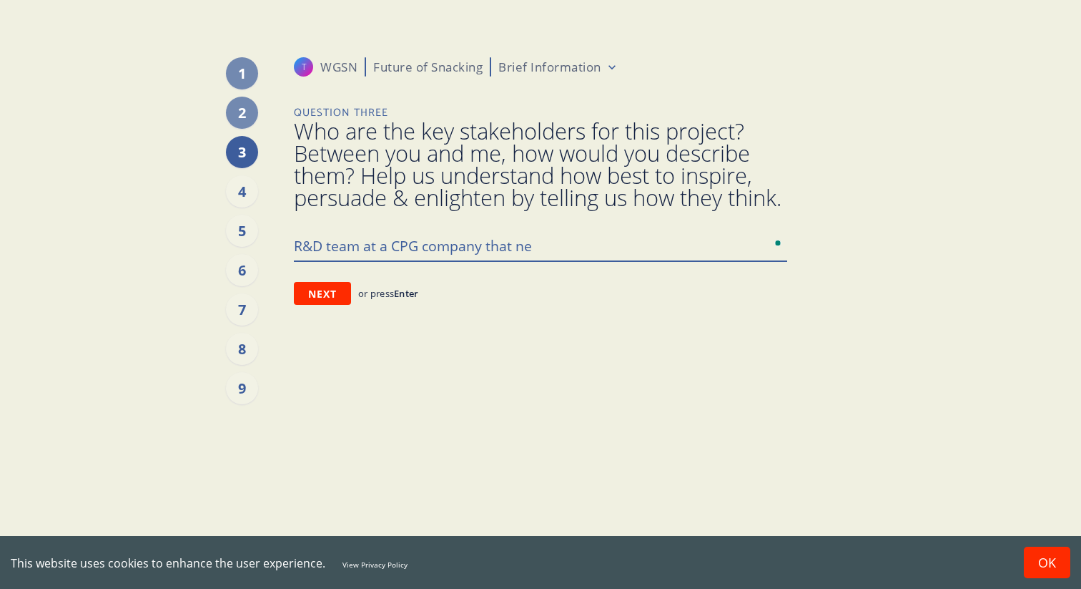
type textarea "x"
type textarea "R&D team at a CPG company that nee"
type textarea "x"
type textarea "R&D team at a CPG company that need"
type textarea "x"
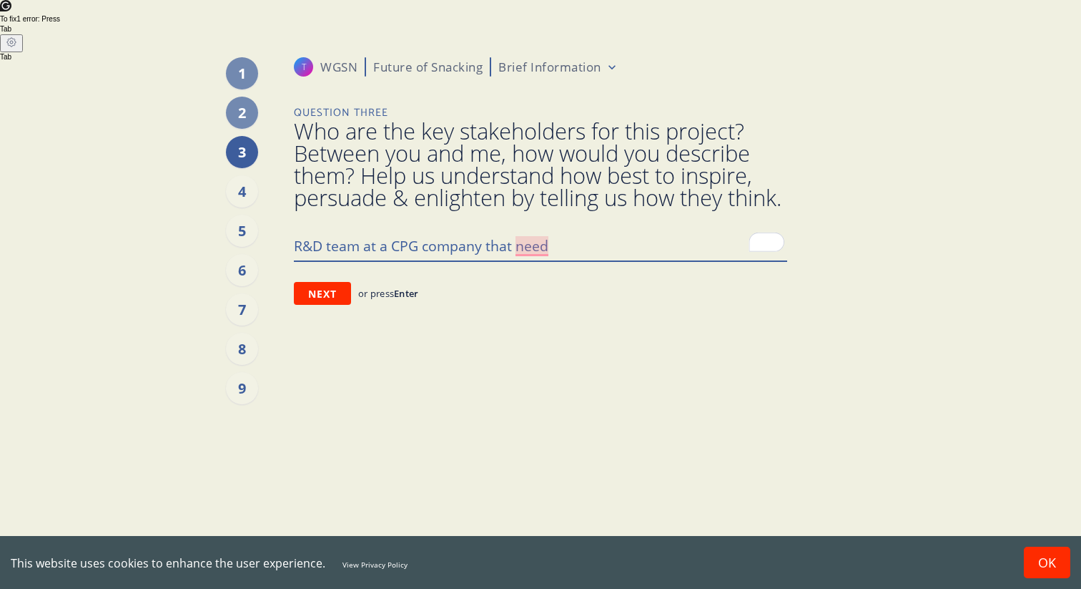
type textarea "R&D team at a CPG company that need"
click at [247, 73] on div "1" at bounding box center [242, 73] width 32 height 32
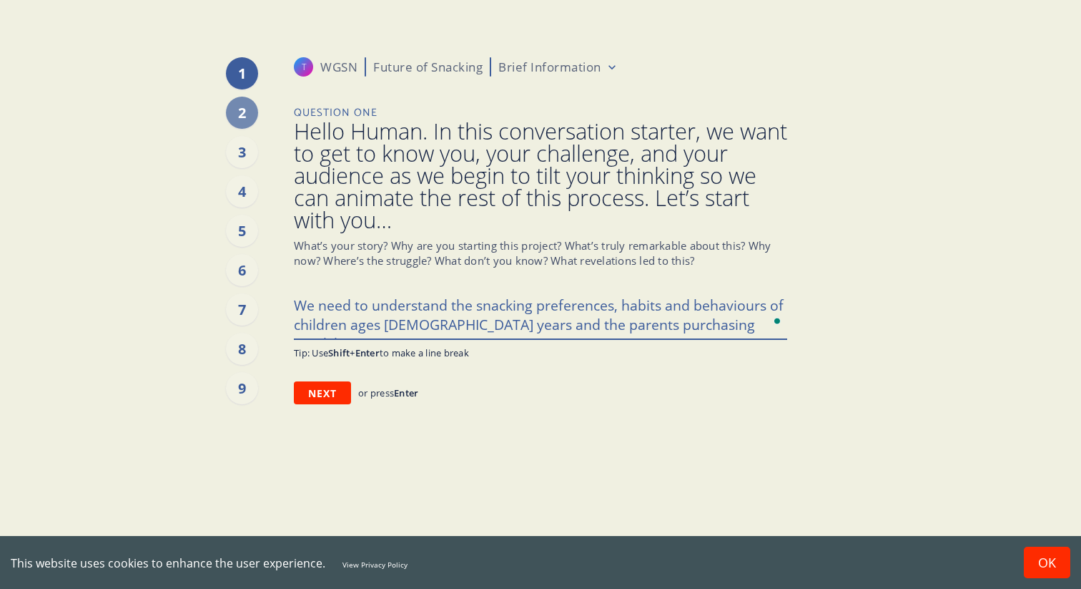
click at [447, 308] on textarea "We need to understand the snacking preferences, habits and behaviours of childr…" at bounding box center [540, 314] width 493 height 49
drag, startPoint x: 371, startPoint y: 308, endPoint x: 755, endPoint y: 338, distance: 385.1
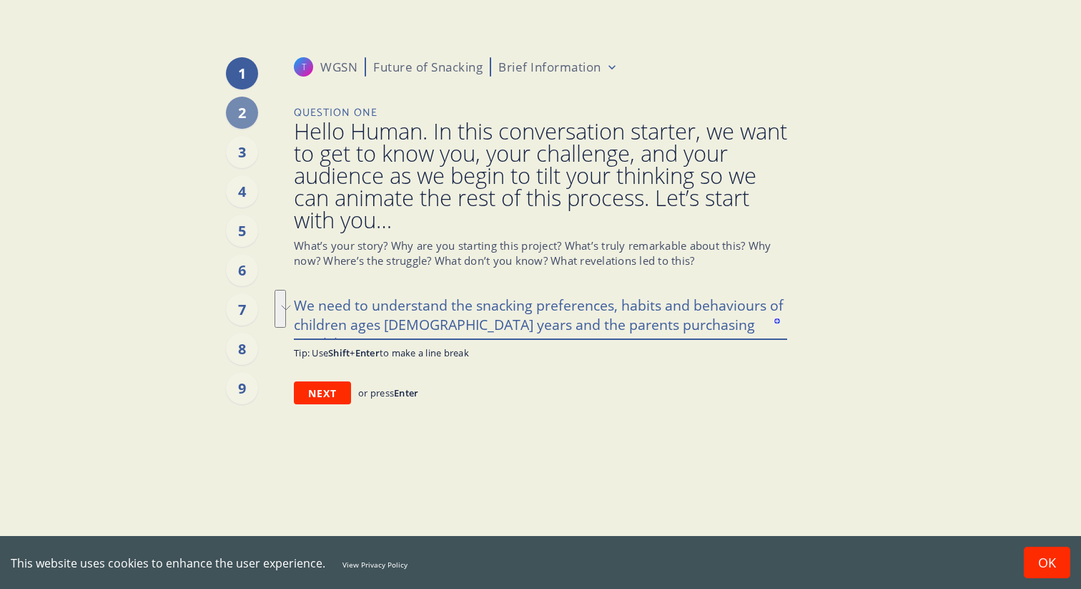
click at [755, 338] on textarea "We need to understand the snacking preferences, habits and behaviours of childr…" at bounding box center [540, 314] width 493 height 49
paste textarea "trend forecasting for the next 3-5 years in the refrigerated snacking kits spac…"
type textarea "x"
type textarea "We need to trend forecasting for the next 3-5 years in the refrigerated snackin…"
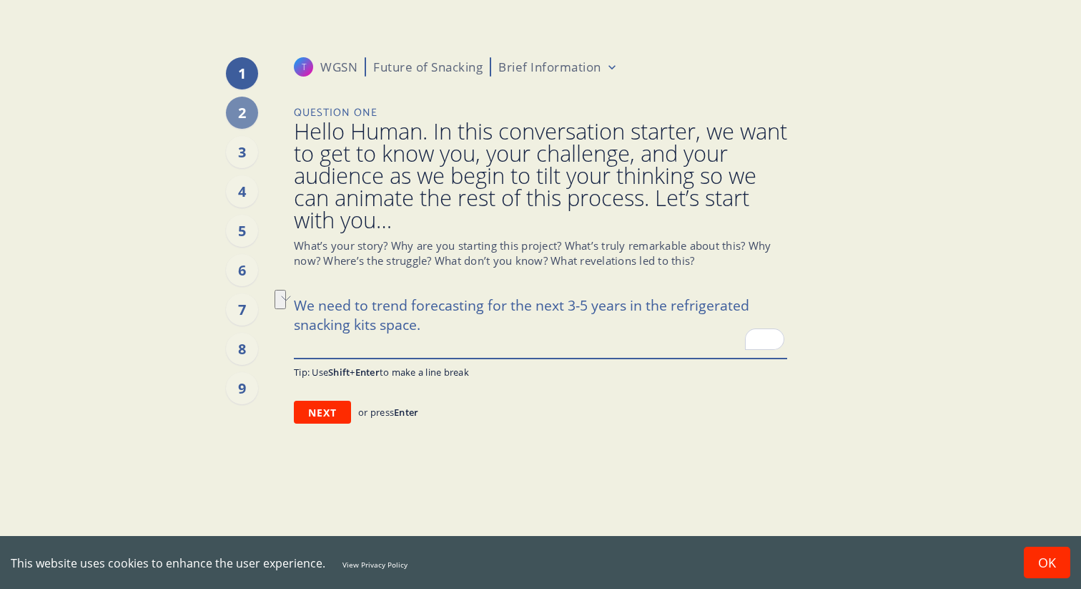
drag, startPoint x: 372, startPoint y: 307, endPoint x: 272, endPoint y: 312, distance: 99.5
click at [272, 312] on div "1 2 3 4 5 6 7 8 9 T WGSN Future of Snacking Brief Information Question One Hell…" at bounding box center [540, 294] width 865 height 589
type textarea "x"
type textarea "Ttrend forecasting for the next 3-5 years in the refrigerated snacking kits spa…"
type textarea "x"
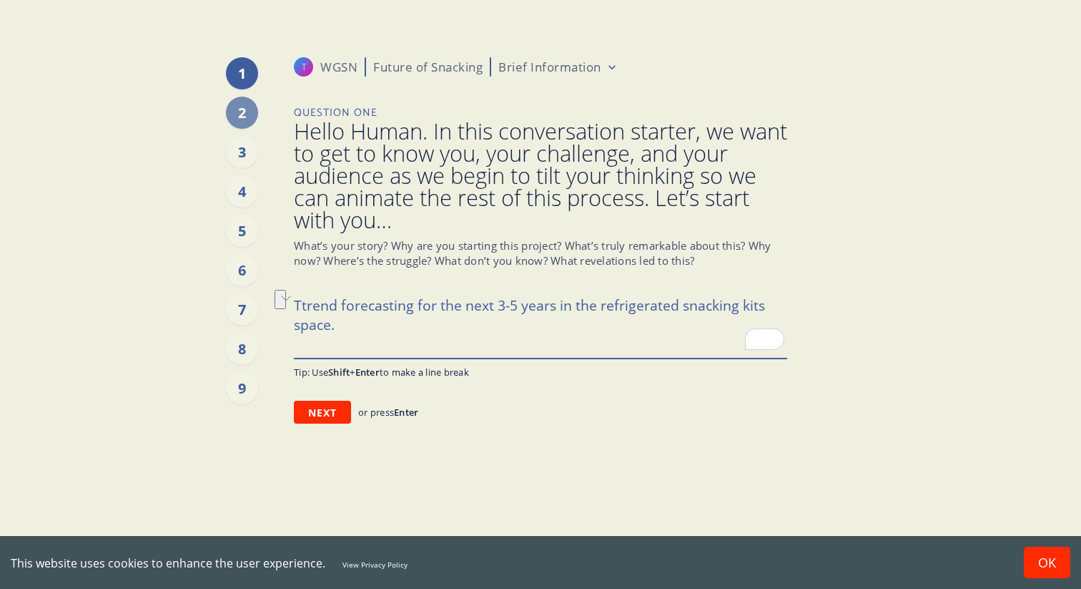
type textarea "Thtrend forecasting for the next 3-5 years in the refrigerated snacking kits sp…"
type textarea "x"
type textarea "Thitrend forecasting for the next 3-5 years in the refrigerated snacking kits s…"
type textarea "x"
type textarea "Thistrend forecasting for the next 3-5 years in the refrigerated snacking kits …"
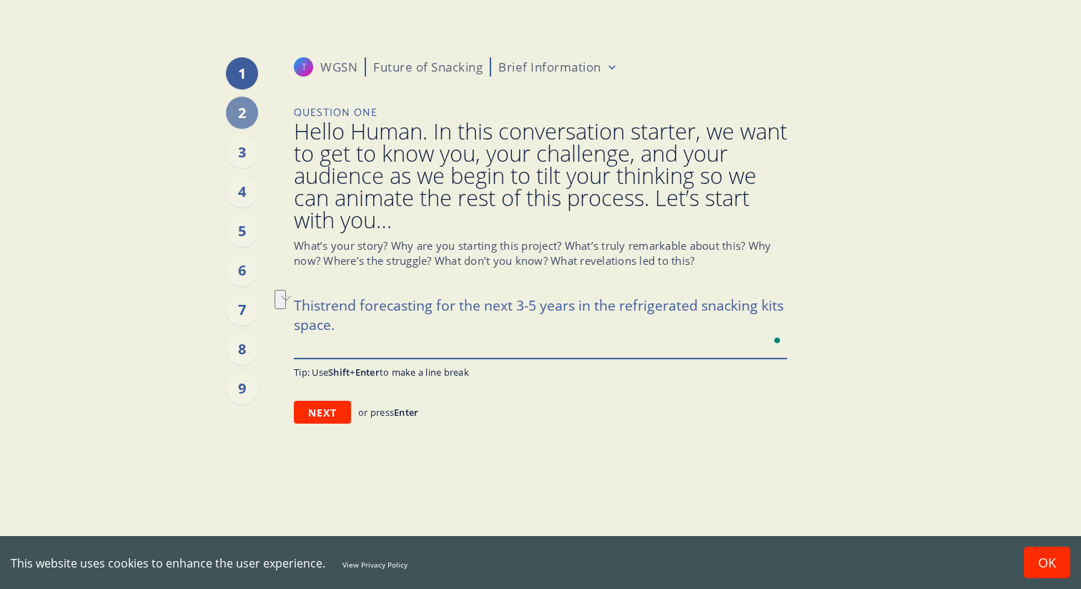
type textarea "x"
type textarea "This trend forecasting for the next 3-5 years in the refrigerated snacking kits…"
type textarea "x"
type textarea "This ptrend forecasting for the next 3-5 years in the refrigerated snacking kit…"
type textarea "x"
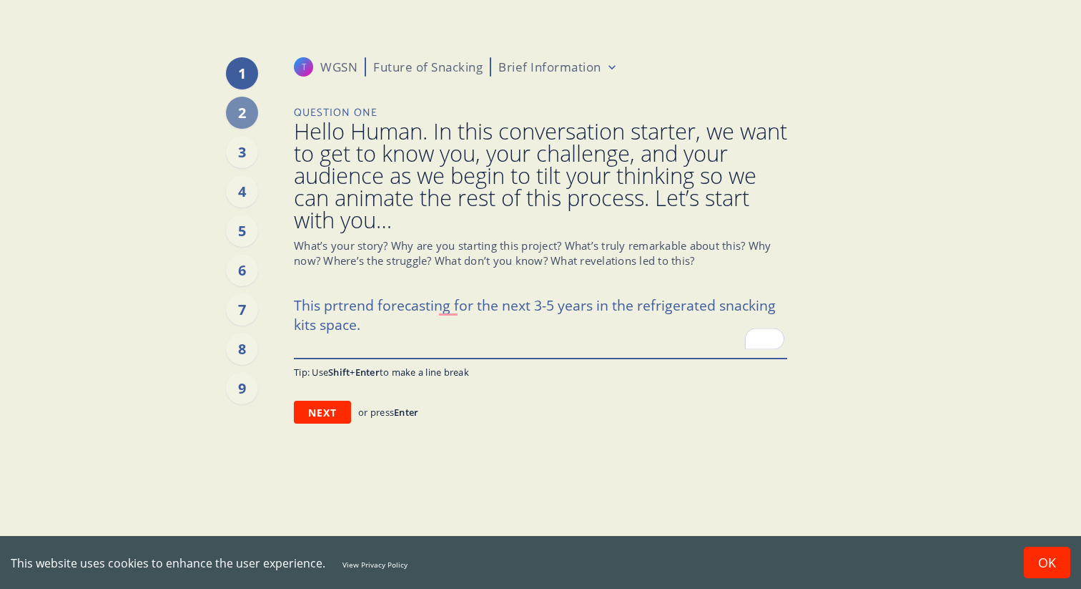
type textarea "This protrend forecasting for the next 3-5 years in the refrigerated snacking k…"
type textarea "x"
type textarea "This projtrend forecasting for the next 3-5 years in the refrigerated snacking …"
type textarea "x"
type textarea "This projetrend forecasting for the next 3-5 years in the refrigerated snacking…"
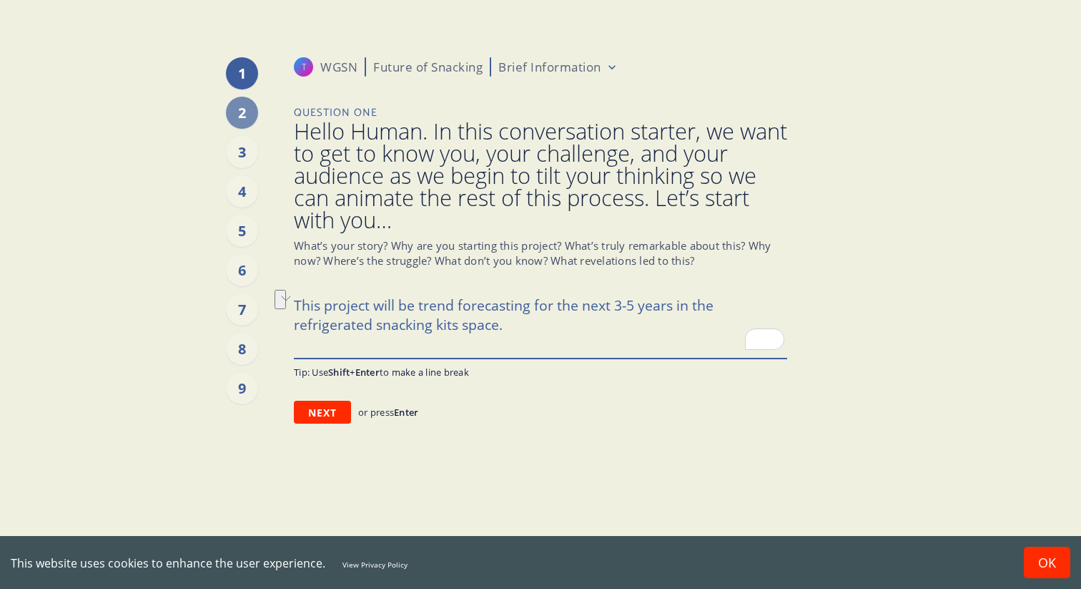
drag, startPoint x: 418, startPoint y: 307, endPoint x: 529, endPoint y: 304, distance: 110.9
click at [529, 305] on textarea "We need to understand the snacking preferences, habits and behaviours of childr…" at bounding box center [540, 324] width 493 height 68
click at [601, 331] on textarea "We need to understand the snacking preferences, habits and behaviours of childr…" at bounding box center [540, 324] width 493 height 68
click at [318, 418] on button "Next" at bounding box center [322, 411] width 57 height 23
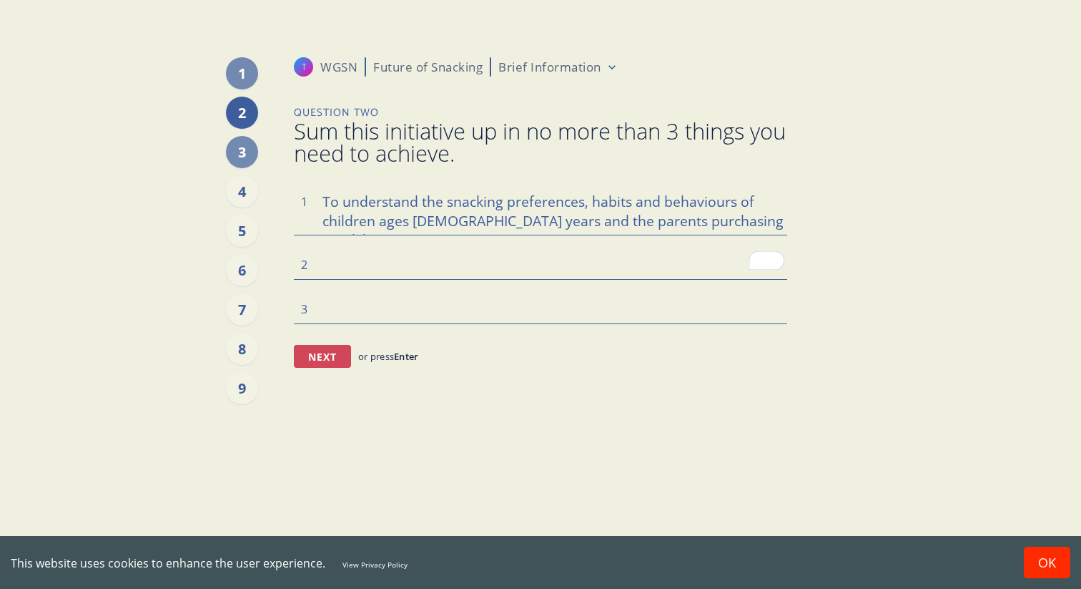
click at [338, 357] on button "Next" at bounding box center [322, 356] width 57 height 23
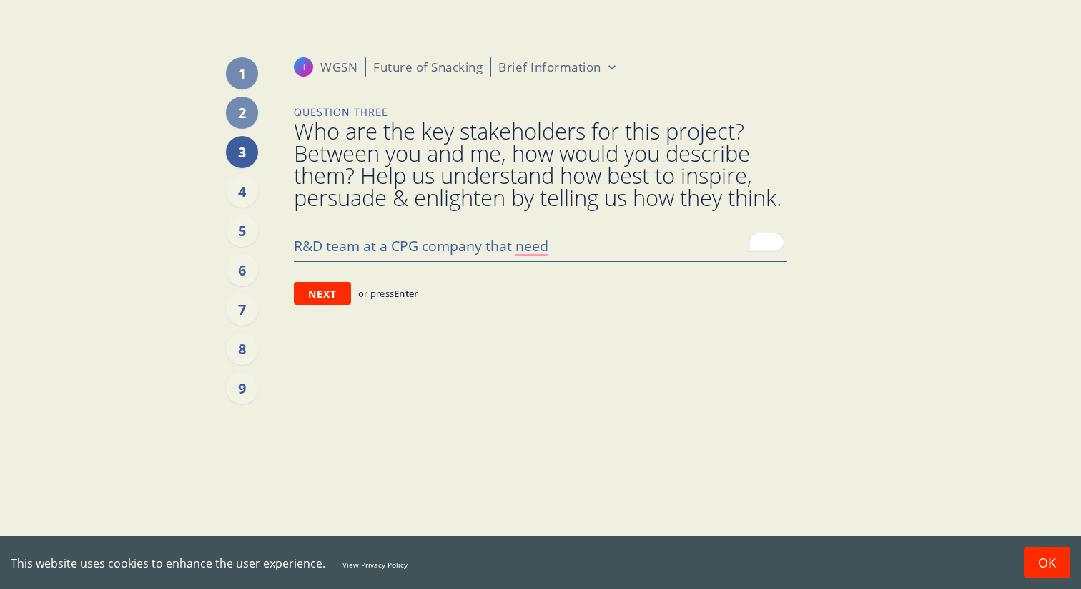
drag, startPoint x: 561, startPoint y: 267, endPoint x: 583, endPoint y: 273, distance: 22.4
click at [583, 260] on textarea "R&D team at a CPG company that need" at bounding box center [540, 245] width 493 height 30
type textarea "R&D team at a CPG company that need t"
type textarea "x"
type textarea "R&D team at a CPG company that need"
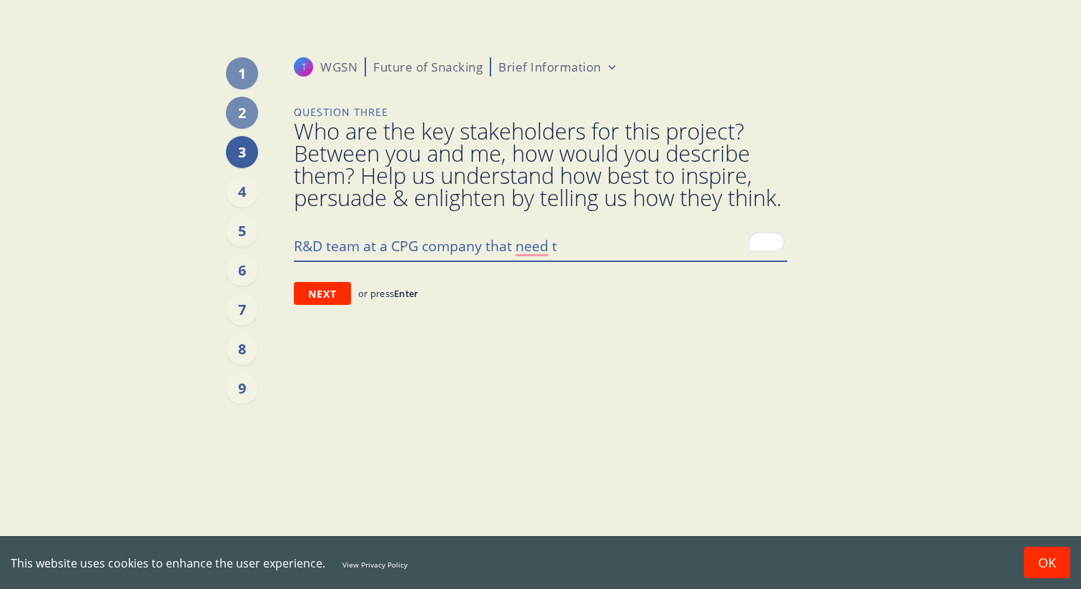
type textarea "x"
type textarea "R&D team at a CPG company that need h"
type textarea "x"
type textarea "R&D team at a CPG company that need he"
type textarea "x"
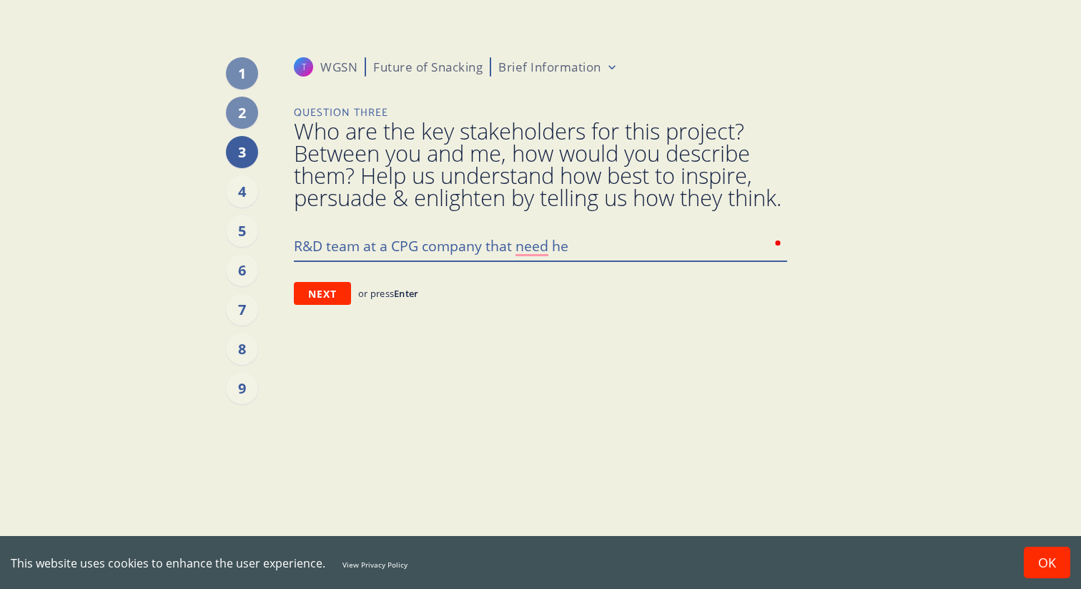
type textarea "R&D team at a CPG company that need hel"
type textarea "x"
type textarea "R&D team at a CPG company that need help"
type textarea "x"
type textarea "R&D team at a CPG company that need help"
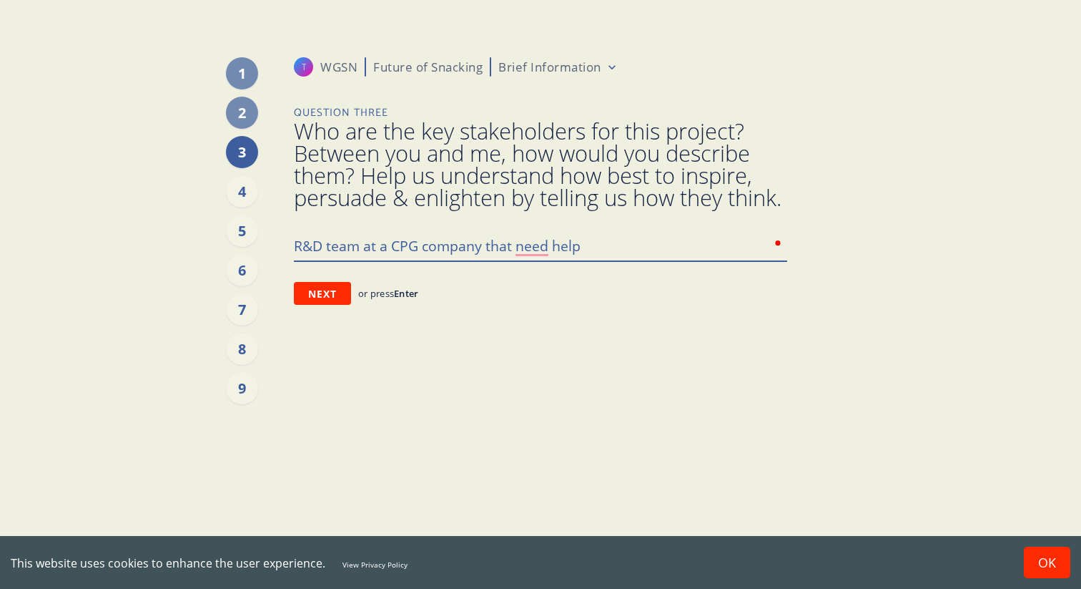
type textarea "x"
type textarea "R&D team at a CPG company that need help c"
type textarea "x"
type textarea "R&D team at a CPG company that need help cr"
type textarea "x"
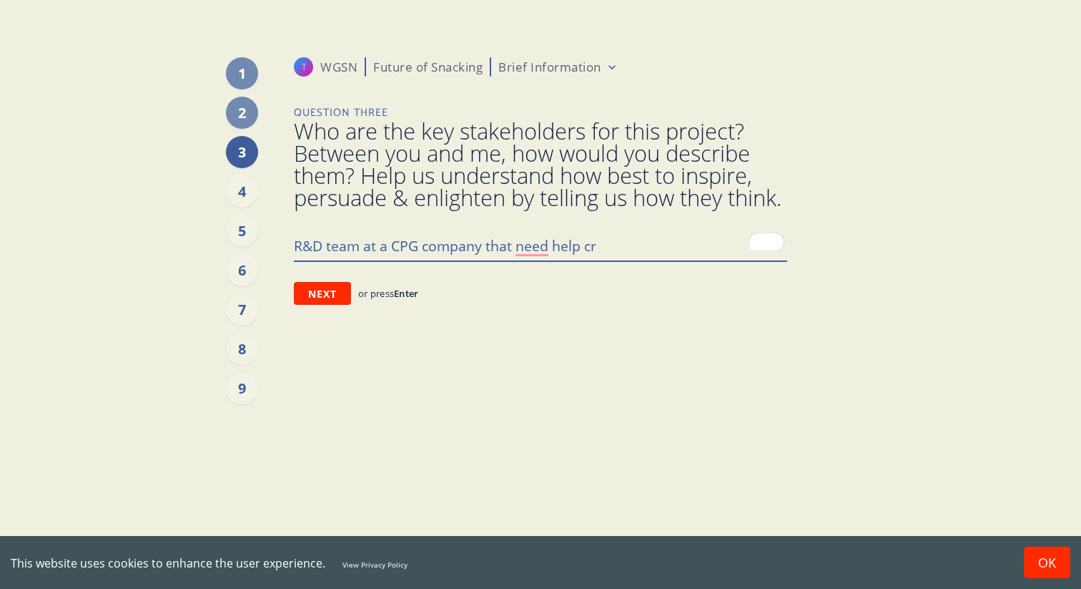
type textarea "R&D team at a CPG company that need help cre"
type textarea "x"
type textarea "R&D team at a CPG company that need help crea"
type textarea "x"
type textarea "R&D team at a CPG company that need help creat"
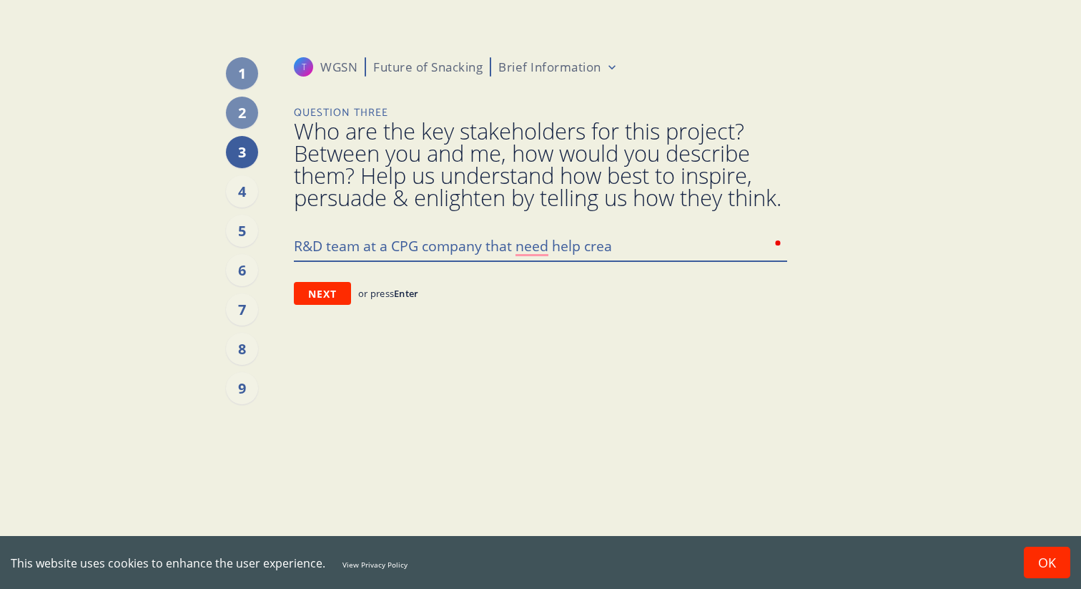
type textarea "x"
type textarea "R&D team at a CPG company that need help creati"
type textarea "x"
type textarea "R&D team at a CPG company that need help creatin"
type textarea "x"
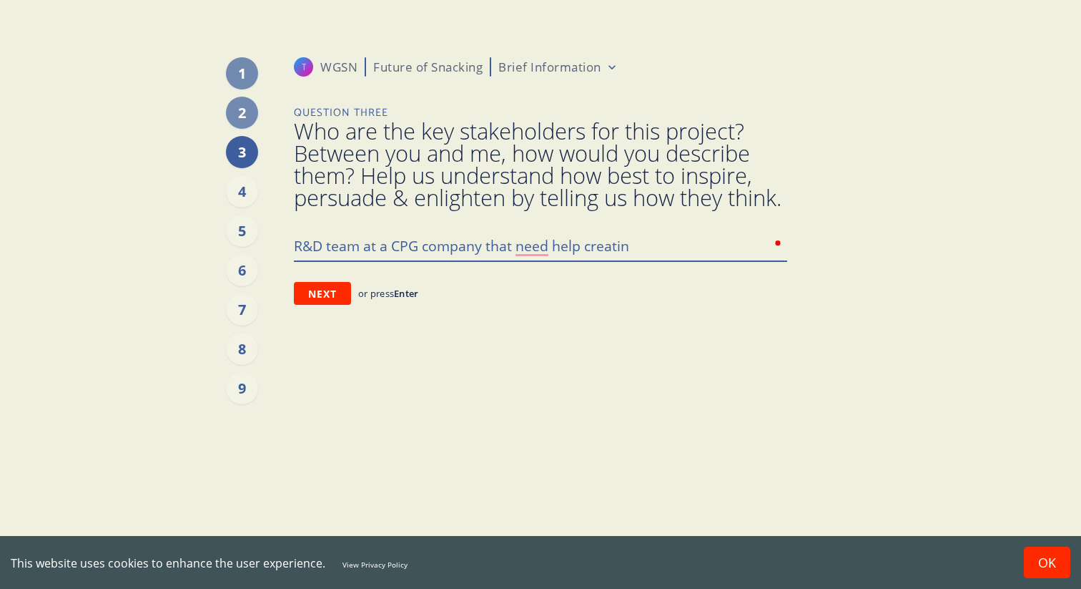
type textarea "R&D team at a CPG company that need help creating"
type textarea "x"
type textarea "R&D team at a CPG company that need help creating"
type textarea "x"
type textarea "R&D team at a CPG company that need help creating h"
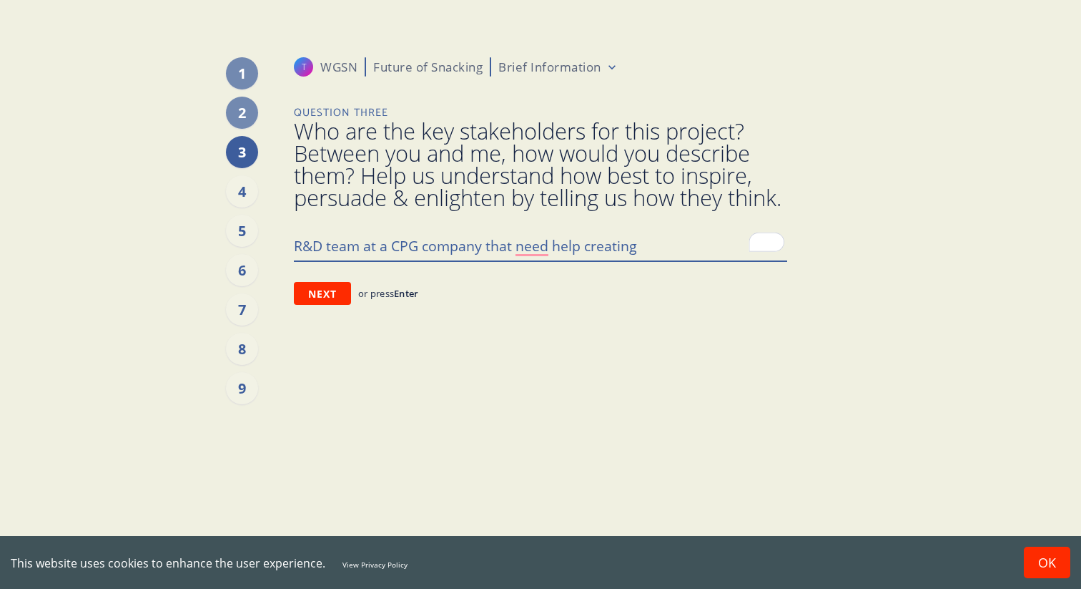
type textarea "x"
type textarea "R&D team at a CPG company that need help creating hn"
type textarea "x"
type textarea "R&D team at a CPG company that need help creating hnd"
type textarea "x"
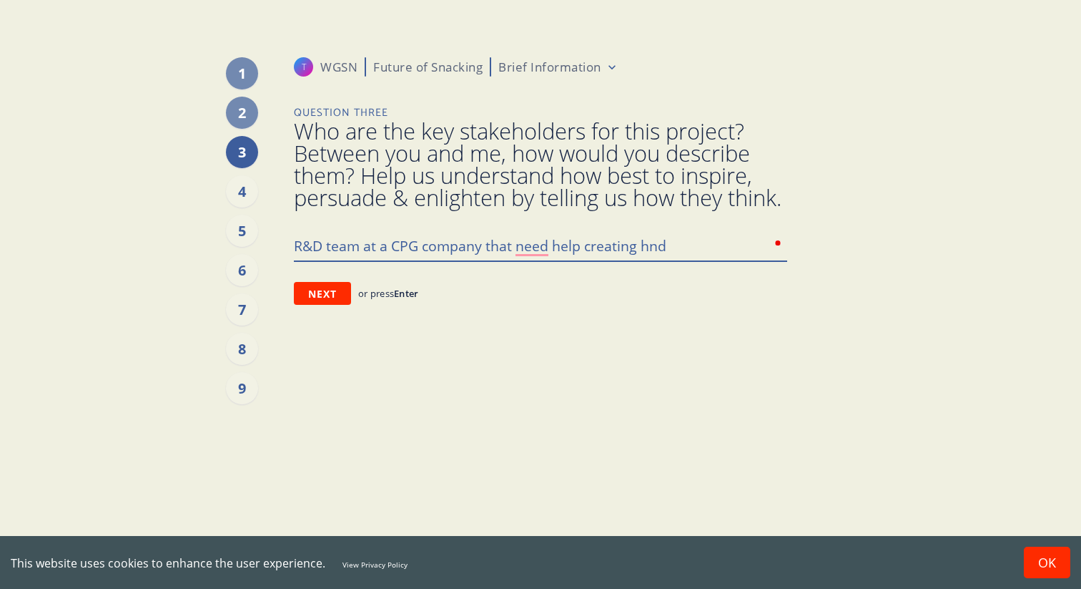
type textarea "R&D team at a CPG company that need help creating hndn"
type textarea "x"
type textarea "R&D team at a CPG company that need help creating hnd"
type textarea "x"
type textarea "R&D team at a CPG company that need help creating hn"
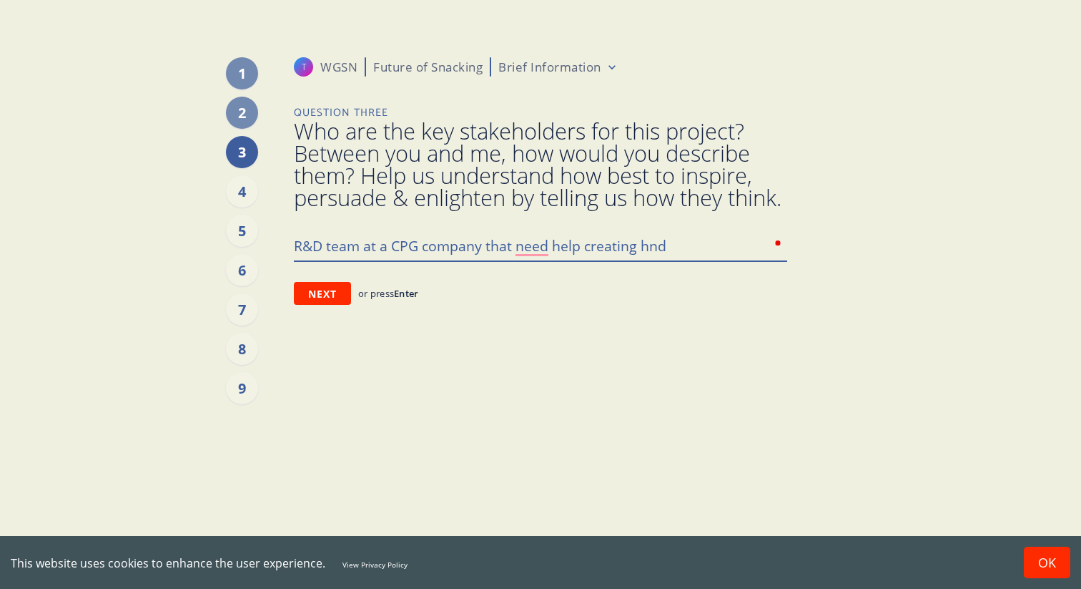
type textarea "x"
type textarea "R&D team at a CPG company that need help creating h"
type textarea "x"
type textarea "R&D team at a CPG company that need help creating"
type textarea "x"
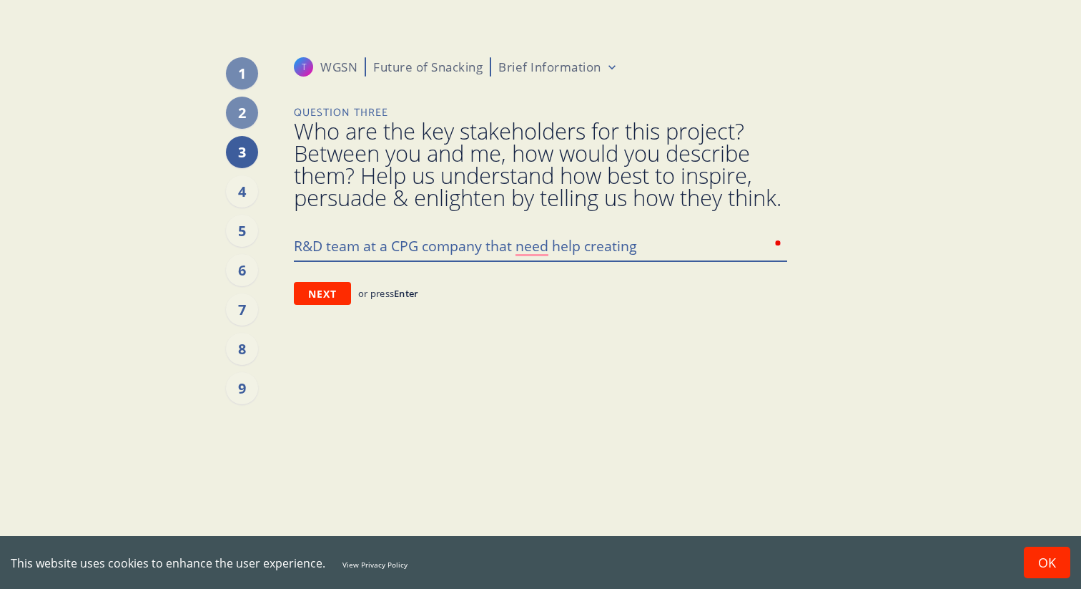
type textarea "R&D team at a CPG company that need help creating"
type textarea "x"
type textarea "R&D team at a CPG company that need help creating"
type textarea "x"
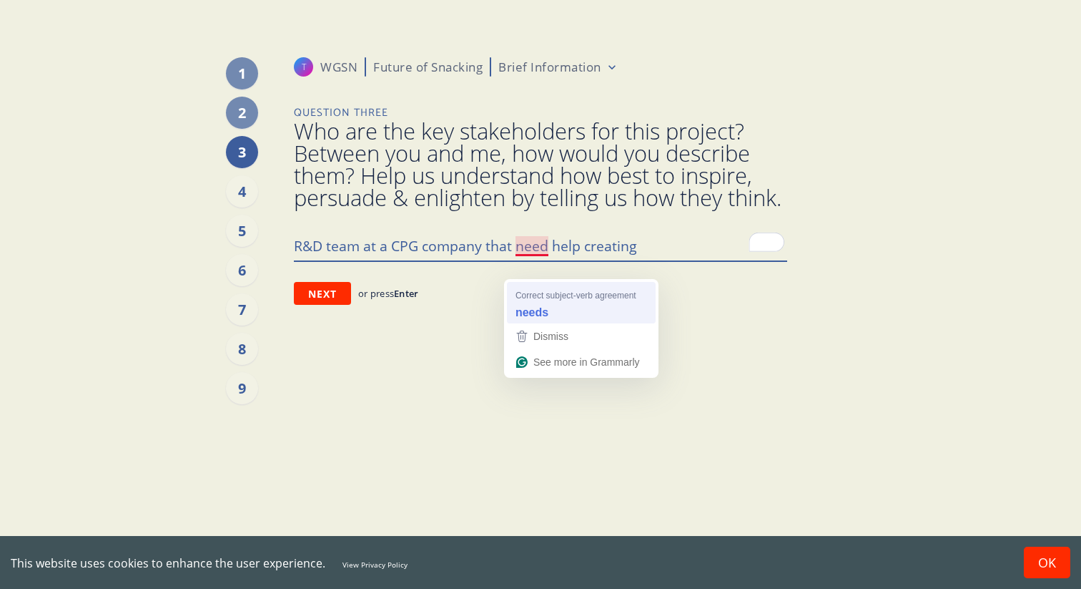
type textarea "R&D team at a CPG company that needs help creating"
type textarea "x"
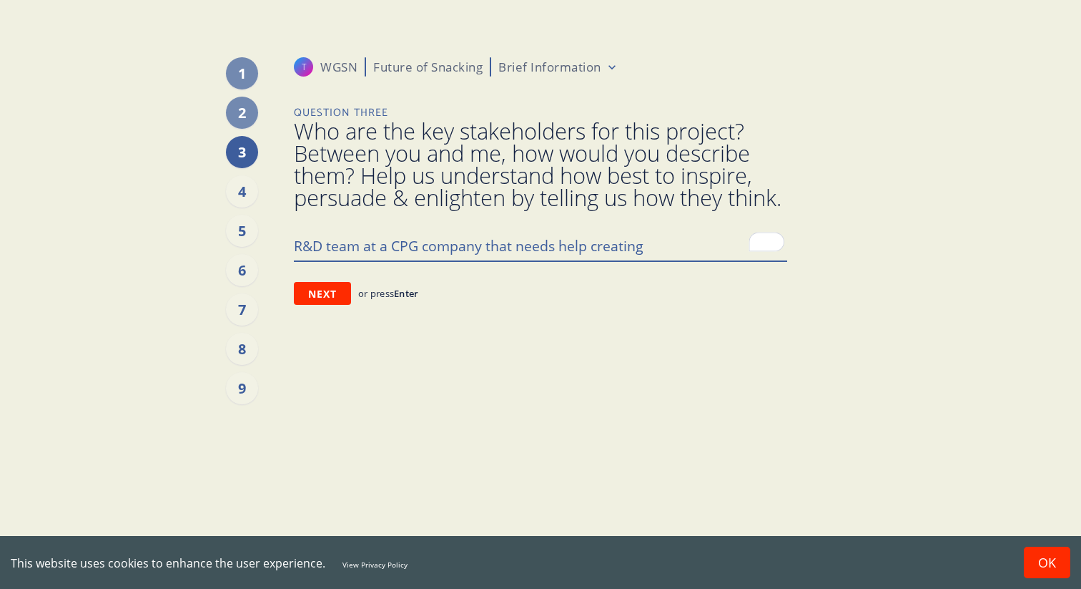
click at [661, 260] on textarea "R&D team at a CPG company that need" at bounding box center [540, 245] width 493 height 30
type textarea "R&D team at a CPG company that needs help creating"
type textarea "x"
type textarea "R&D team at a CPG company that needs help creatin"
type textarea "x"
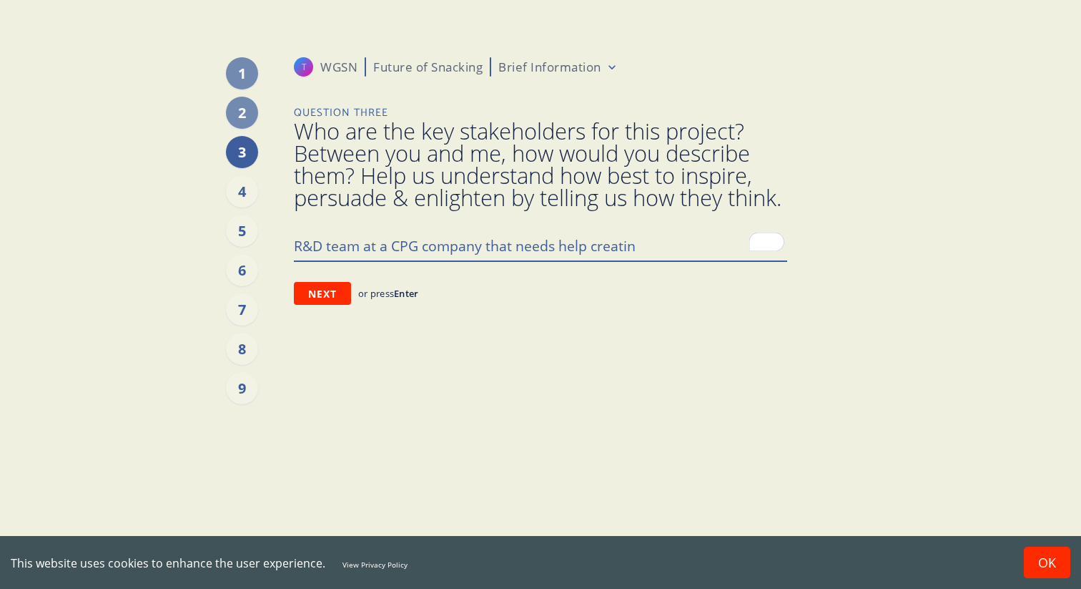
type textarea "R&D team at a CPG company that needs help creati"
type textarea "x"
type textarea "R&D team at a CPG company that needs help creat"
type textarea "x"
type textarea "R&D team at a CPG company that needs help crea"
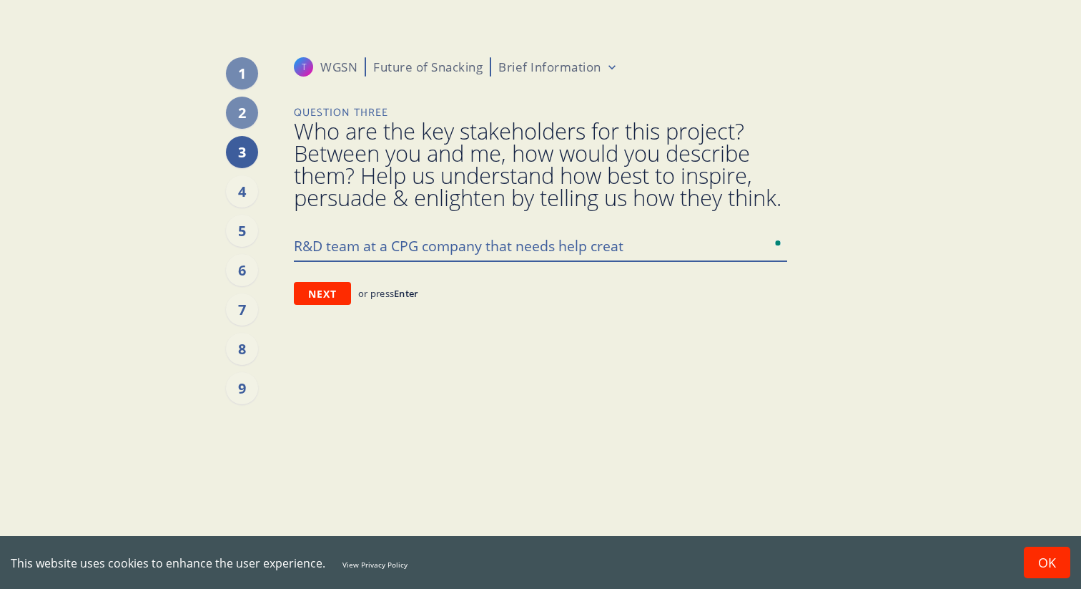
type textarea "x"
type textarea "R&D team at a CPG company that needs help cre"
type textarea "x"
type textarea "R&D team at a CPG company that needs help cr"
type textarea "x"
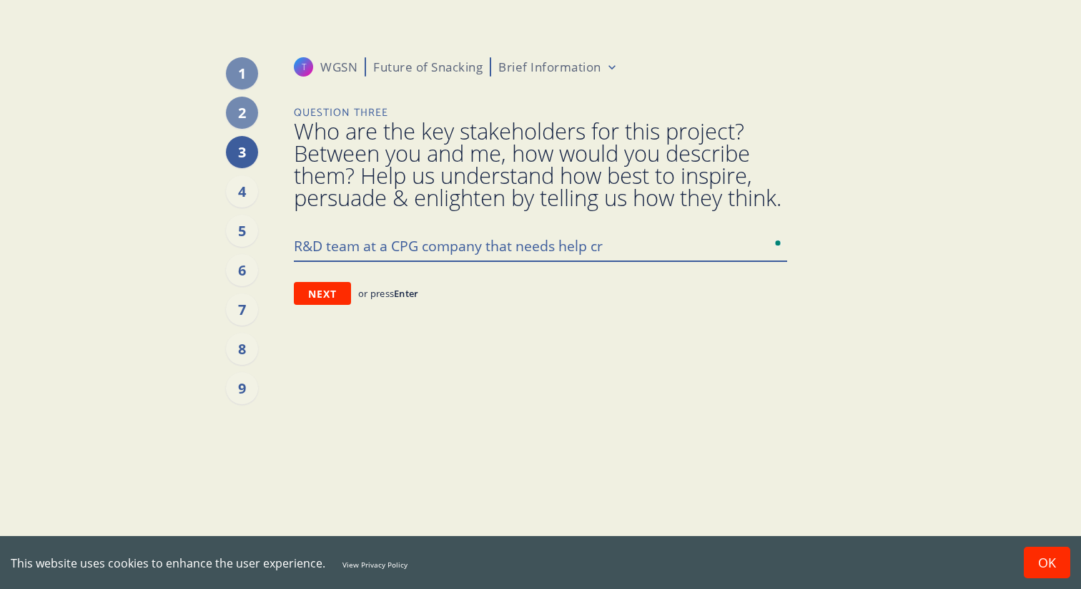
type textarea "R&D team at a CPG company that needs help c"
type textarea "x"
type textarea "R&D team at a CPG company that needs help"
type textarea "x"
type textarea "R&D team at a CPG company that needs help w"
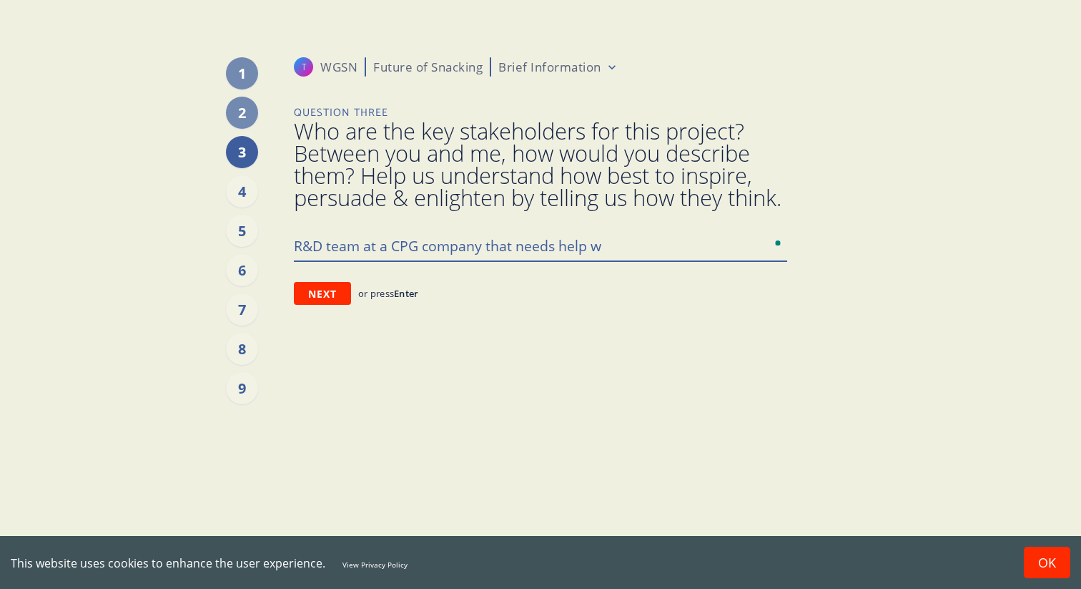
type textarea "x"
type textarea "R&D team at a CPG company that needs help wi"
type textarea "x"
type textarea "R&D team at a CPG company that needs help wit"
type textarea "x"
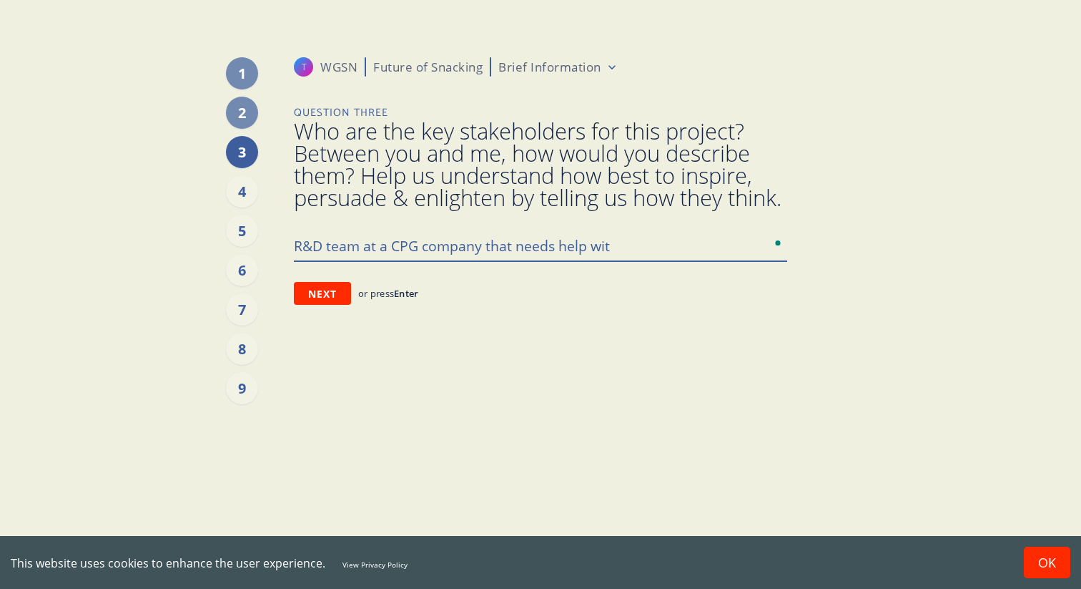
type textarea "R&D team at a CPG company that needs help with"
type textarea "x"
type textarea "R&D team at a CPG company that needs help with"
type textarea "x"
type textarea "R&D team at a CPG company that needs help with t"
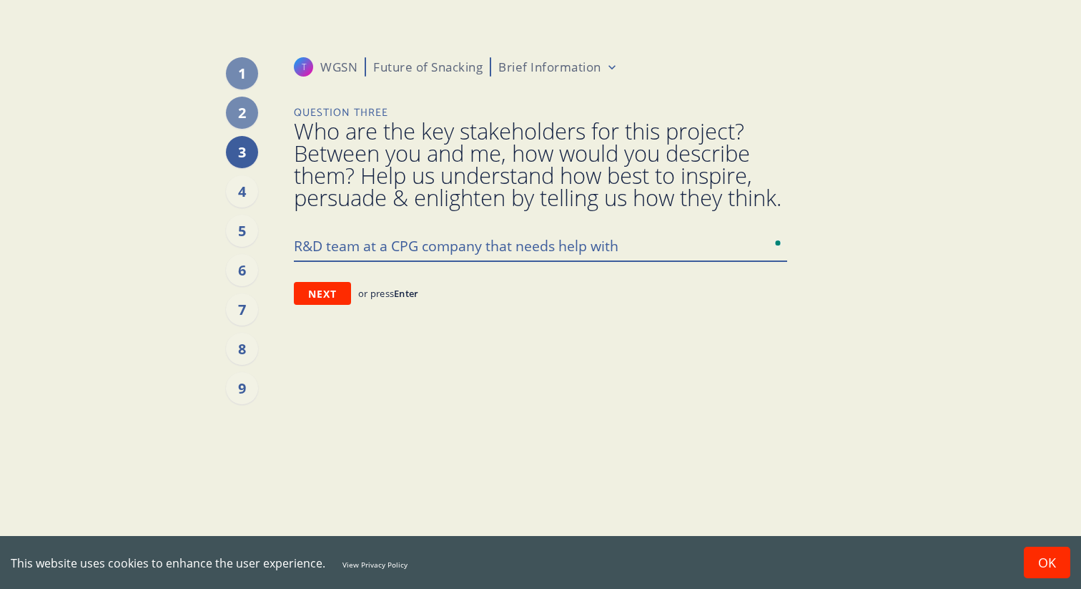
type textarea "x"
type textarea "R&D team at a CPG company that needs help with th"
type textarea "x"
type textarea "R&D team at a CPG company that needs help with the"
type textarea "x"
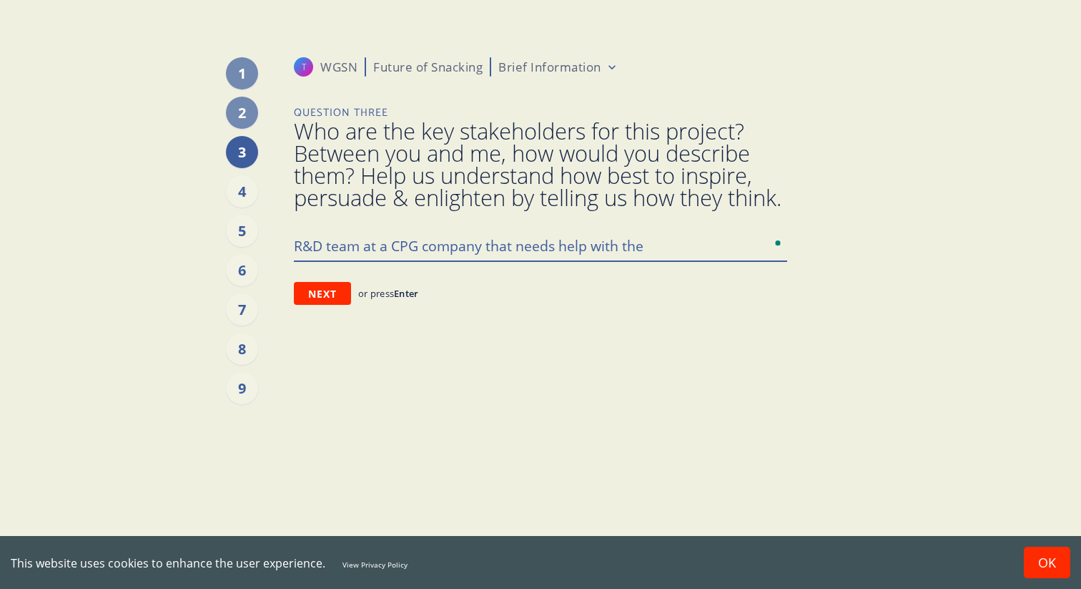
type textarea "R&D team at a CPG company that needs help with thei"
type textarea "x"
type textarea "R&D team at a CPG company that needs help with their"
type textarea "x"
type textarea "R&D team at a CPG company that needs help with their"
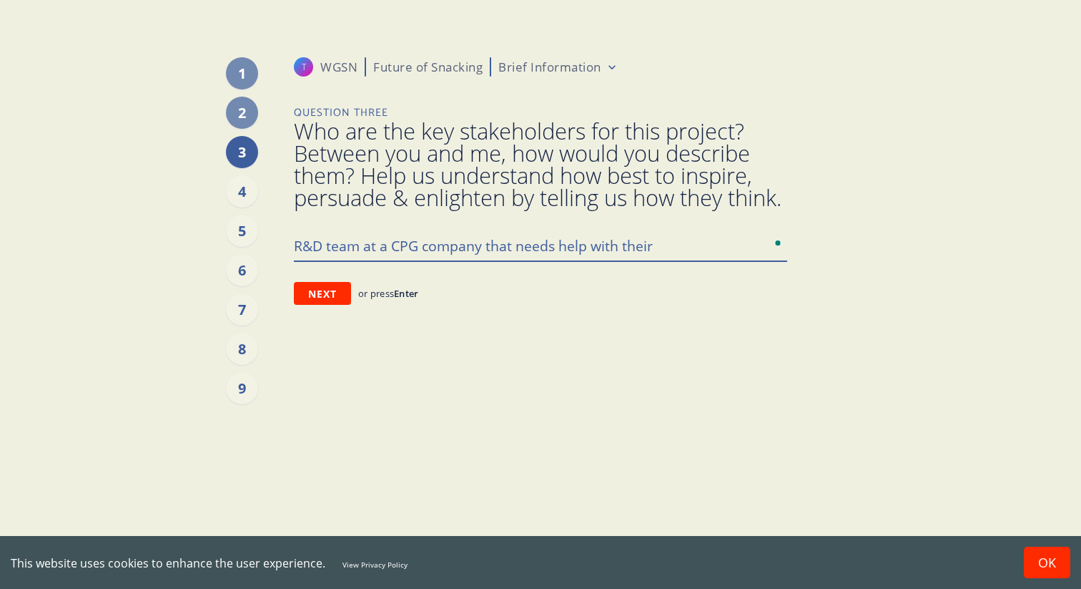
type textarea "x"
type textarea "R&D team at a CPG company that needs help with their i"
type textarea "x"
type textarea "R&D team at a CPG company that needs help with their in"
type textarea "x"
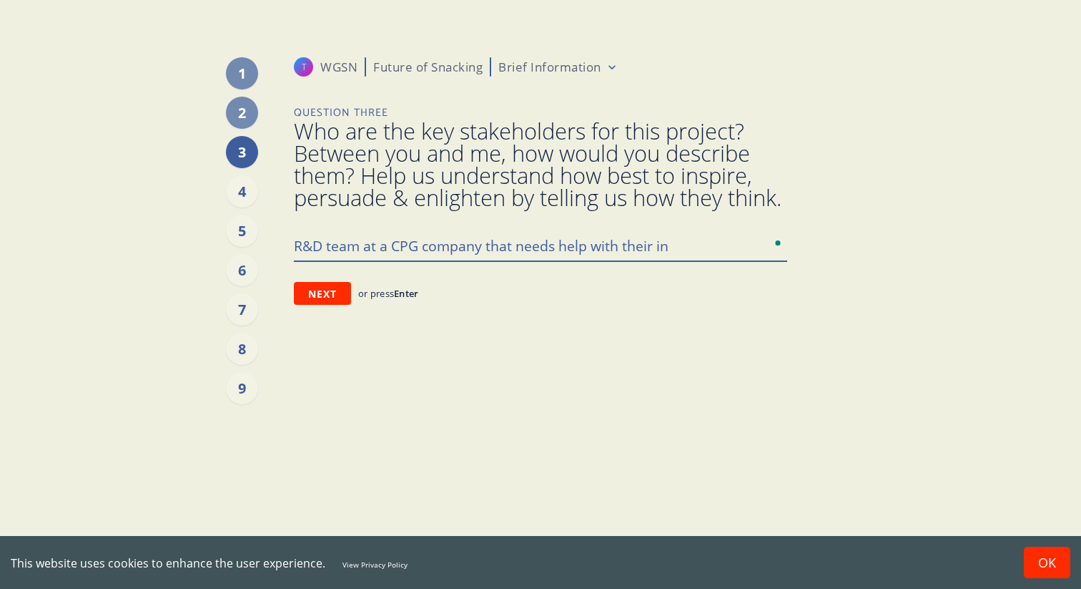
type textarea "R&D team at a CPG company that needs help with their inn"
type textarea "x"
type textarea "R&D team at a CPG company that needs help with their inno"
type textarea "x"
type textarea "R&D team at a CPG company that needs help with their innov"
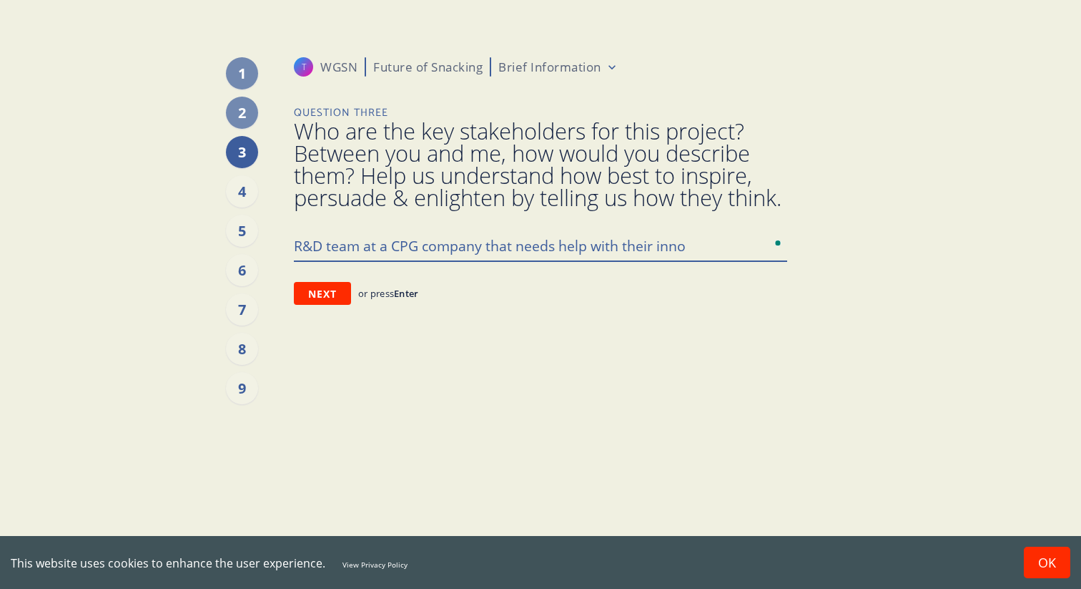
type textarea "x"
type textarea "R&D team at a CPG company that needs help with their innova"
type textarea "x"
type textarea "R&D team at a CPG company that needs help with their innovat"
type textarea "x"
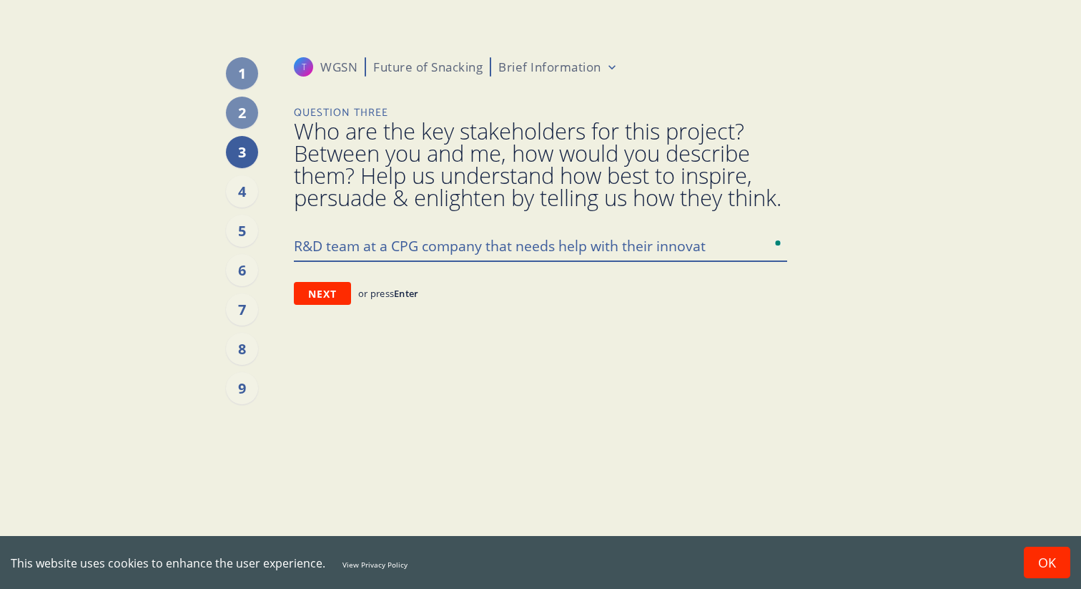
type textarea "R&D team at a CPG company that needs help with their innovati"
type textarea "x"
type textarea "R&D team at a CPG company that needs help with their innovatio"
type textarea "x"
type textarea "R&D team at a CPG company that needs help with their innovation"
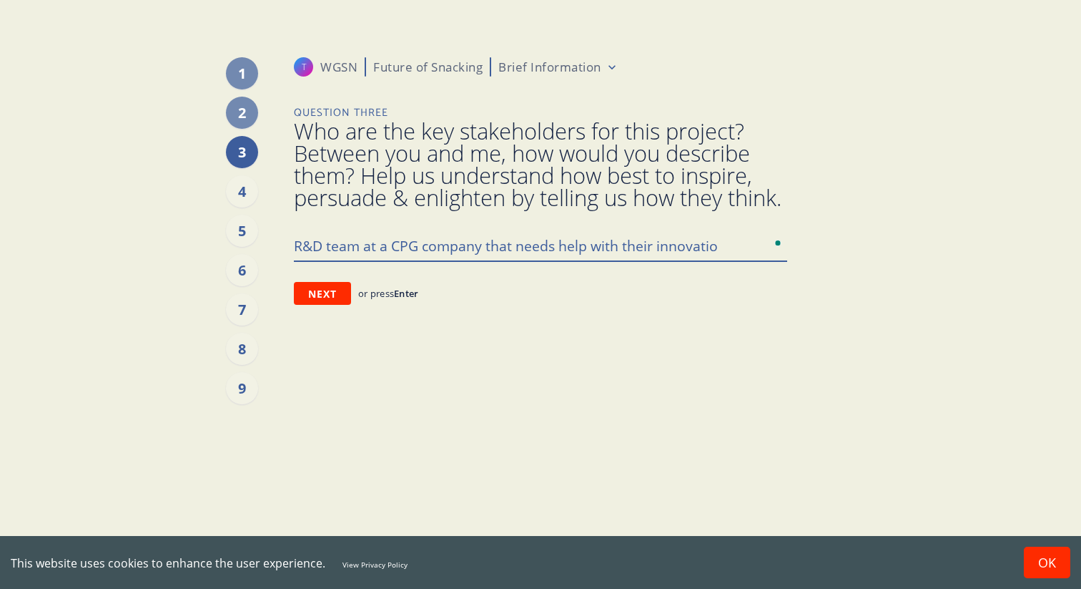
type textarea "x"
type textarea "R&D team at a CPG company that needs help with their innovation"
type textarea "x"
type textarea "R&D team at a CPG company that needs help with their innovation p"
type textarea "x"
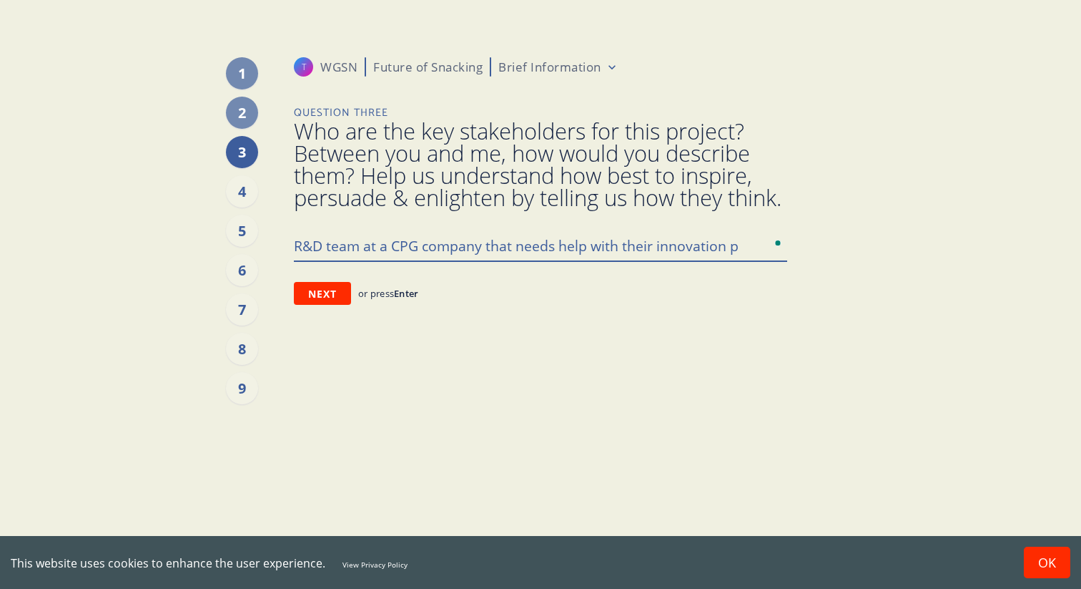
type textarea "R&D team at a CPG company that needs help with their innovation pi"
type textarea "x"
type textarea "R&D team at a CPG company that needs help with their innovation pip"
type textarea "x"
type textarea "R&D team at a CPG company that needs help with their innovation pipe"
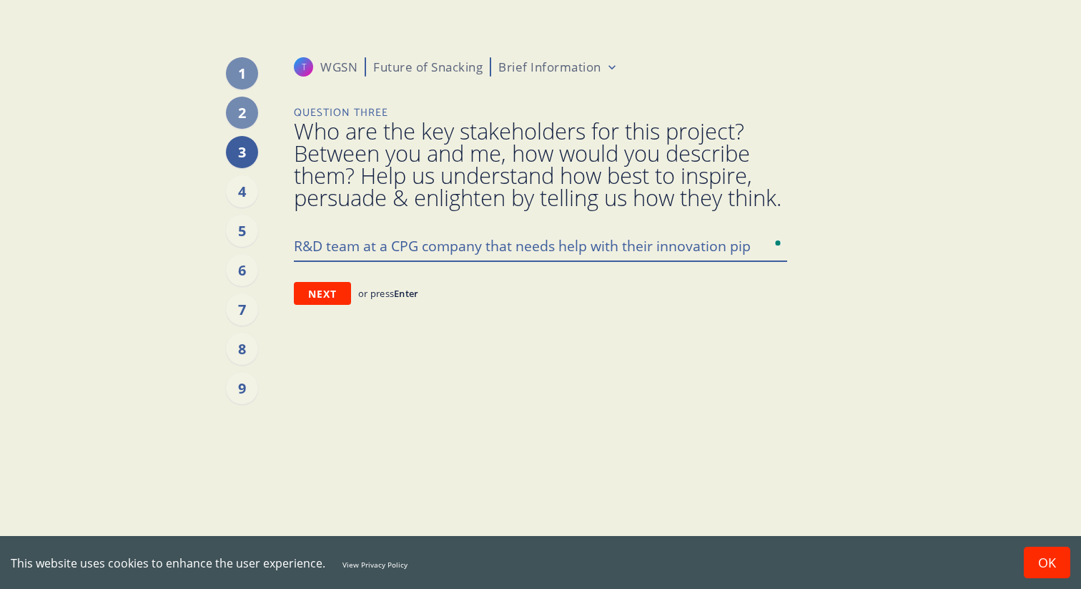
type textarea "x"
type textarea "R&D team at a CPG company that needs help with their innovation pipel"
type textarea "x"
type textarea "R&D team at a CPG company that needs help with their innovation pipeli"
type textarea "x"
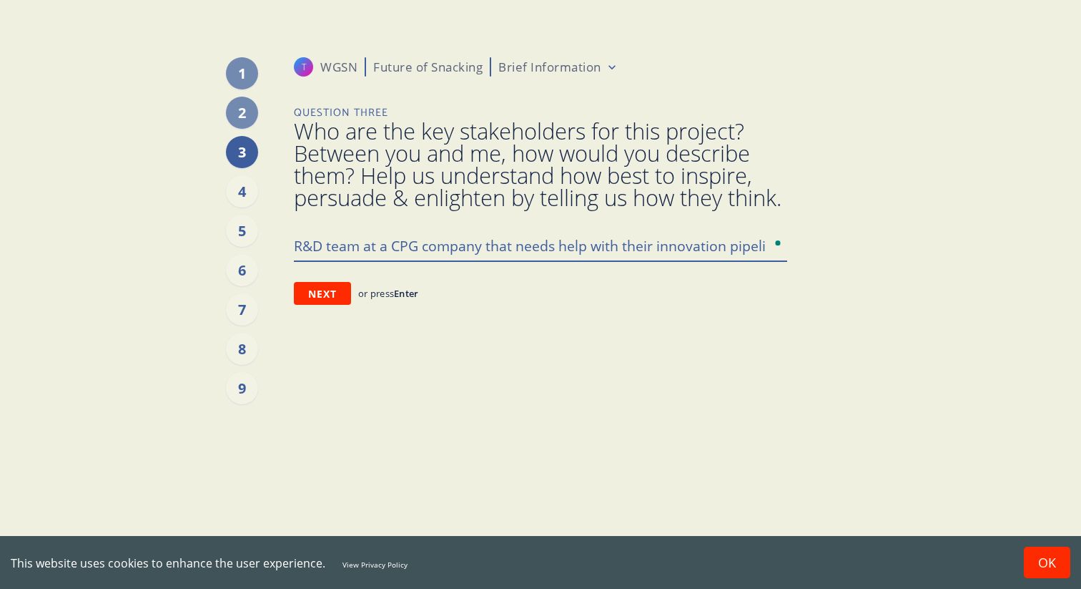
type textarea "R&D team at a CPG company that needs help with their innovation pipelin"
type textarea "x"
type textarea "R&D team at a CPG company that needs help with their innovation pipeline"
type textarea "x"
type textarea "R&D team at a CPG company that needs help with their innovation pipeline"
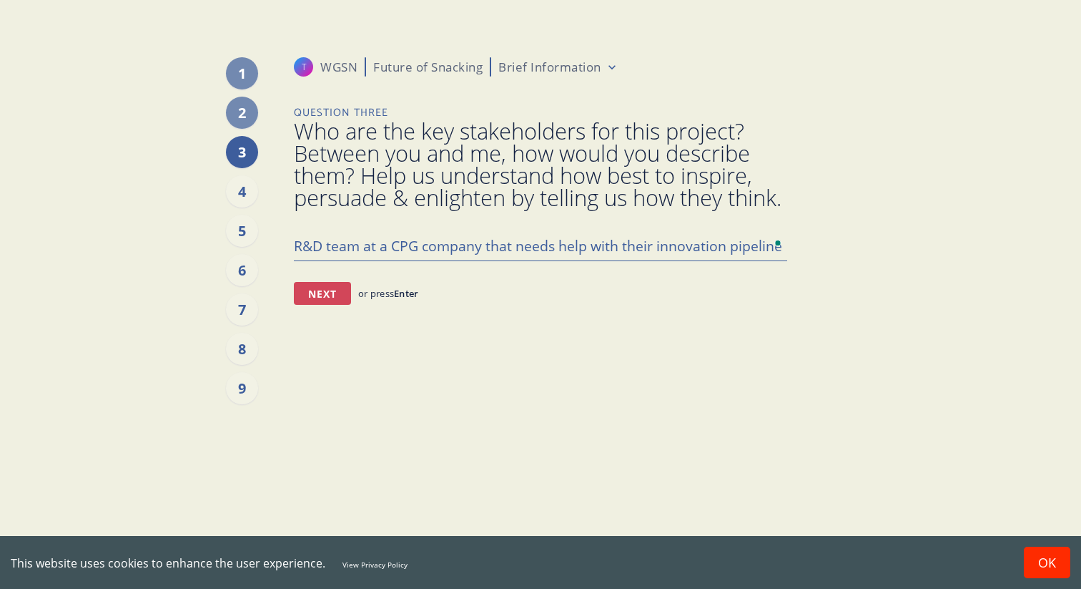
click at [327, 305] on button "Next" at bounding box center [322, 293] width 57 height 23
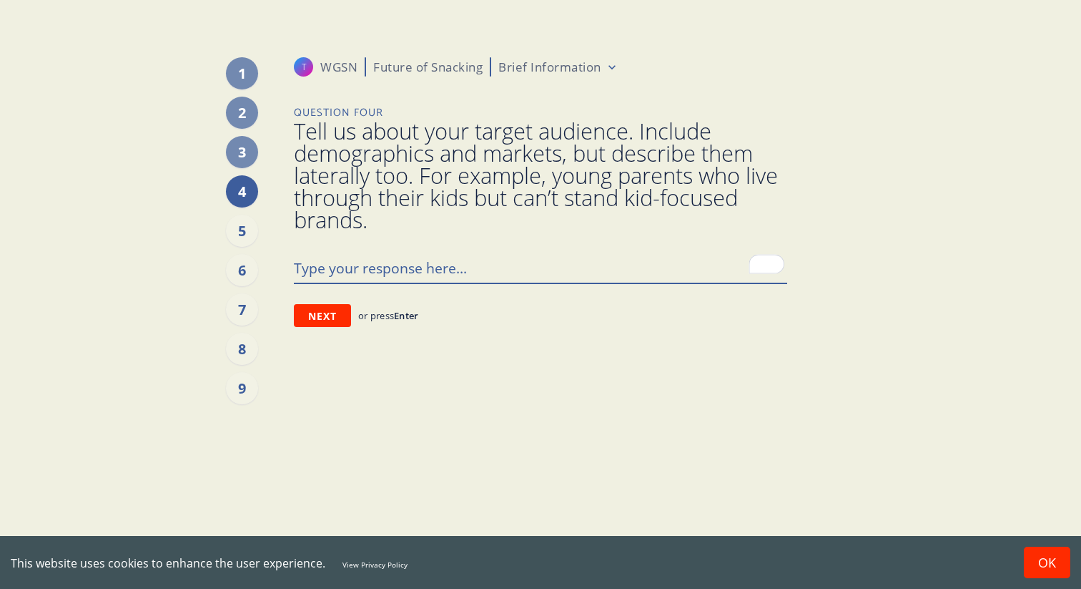
paste textarea "children ages 6 - 12 years and the parents purchasing snack kits"
type textarea "x"
type textarea "children ages 6 - 12 years and the parents purchasing snack kits"
click at [327, 319] on button "Next" at bounding box center [322, 315] width 57 height 23
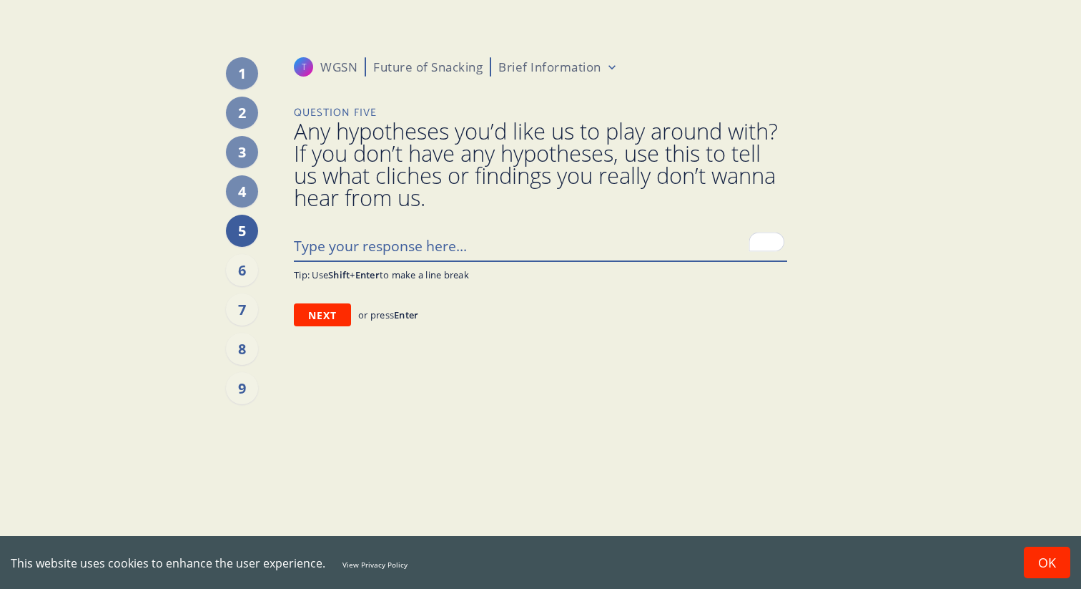
type textarea "x"
type textarea "w"
type textarea "x"
type textarea "we"
type textarea "x"
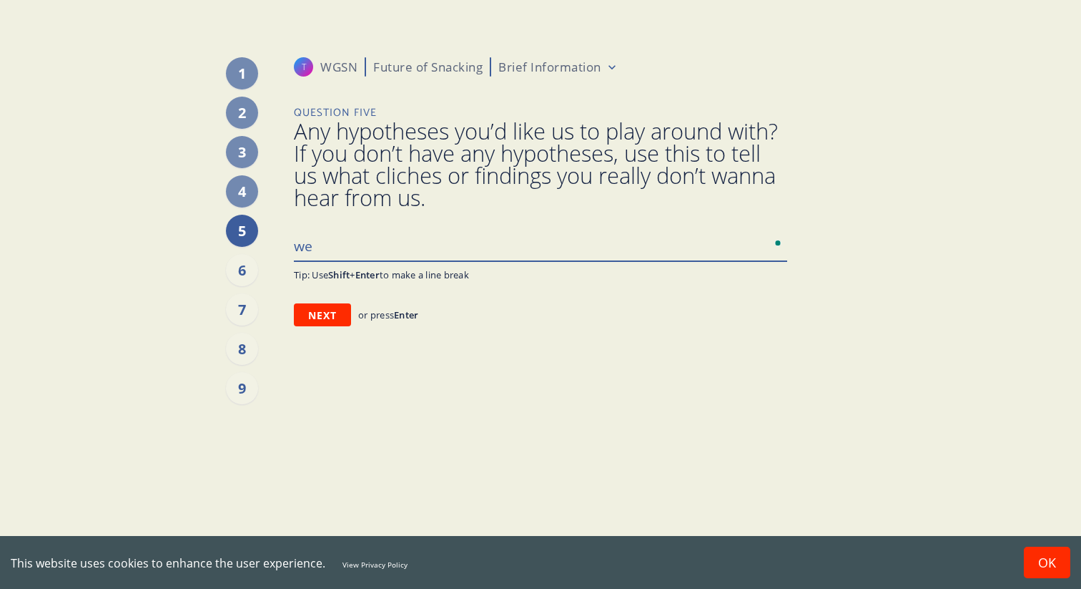
type textarea "we'"
type textarea "x"
type textarea "we'r"
type textarea "x"
type textarea "we're"
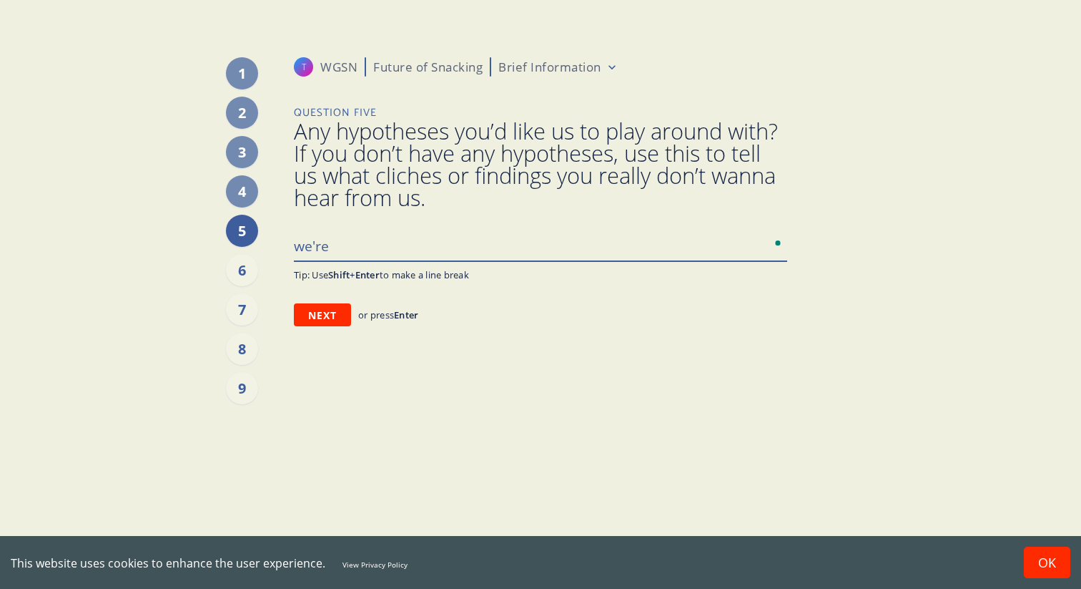
type textarea "x"
type textarea "we're"
type textarea "x"
type textarea "we're n"
type textarea "x"
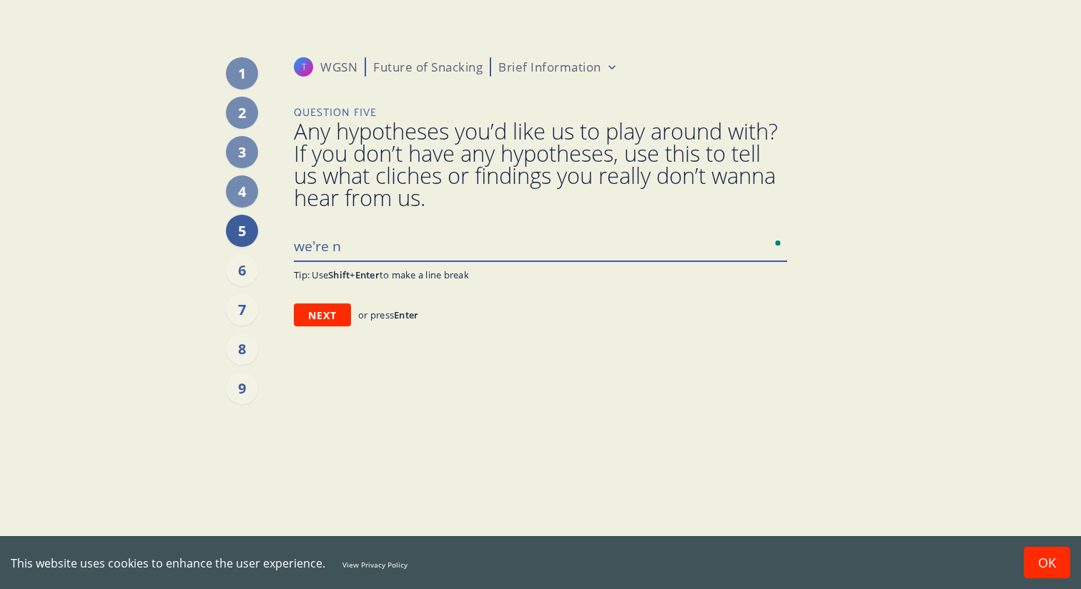
type textarea "we're no"
type textarea "x"
type textarea "we're not"
type textarea "x"
type textarea "we're not"
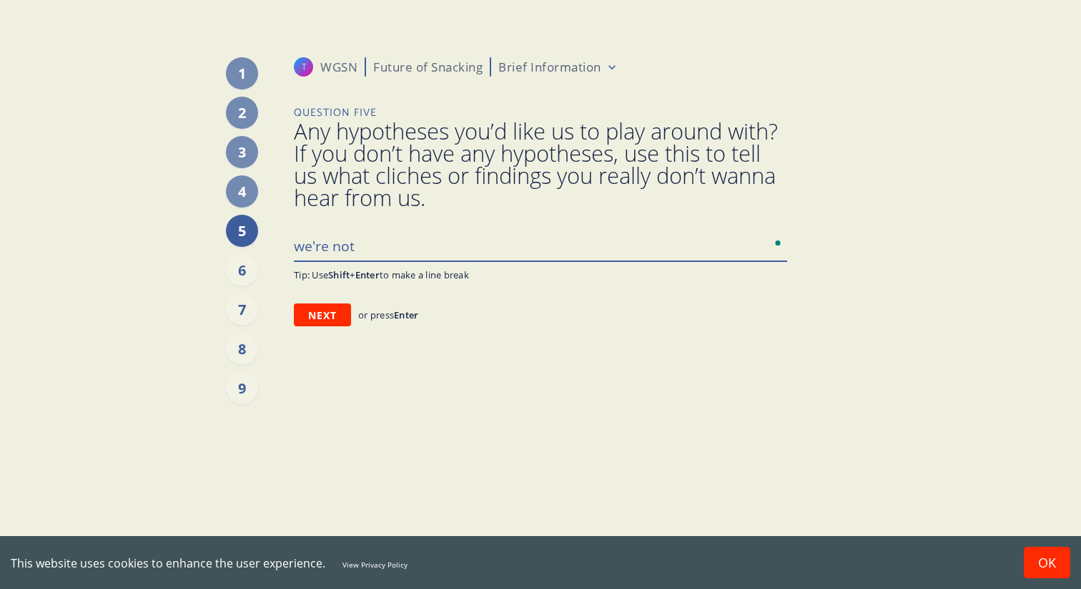
type textarea "x"
type textarea "we're not s"
type textarea "x"
type textarea "we're not su"
type textarea "x"
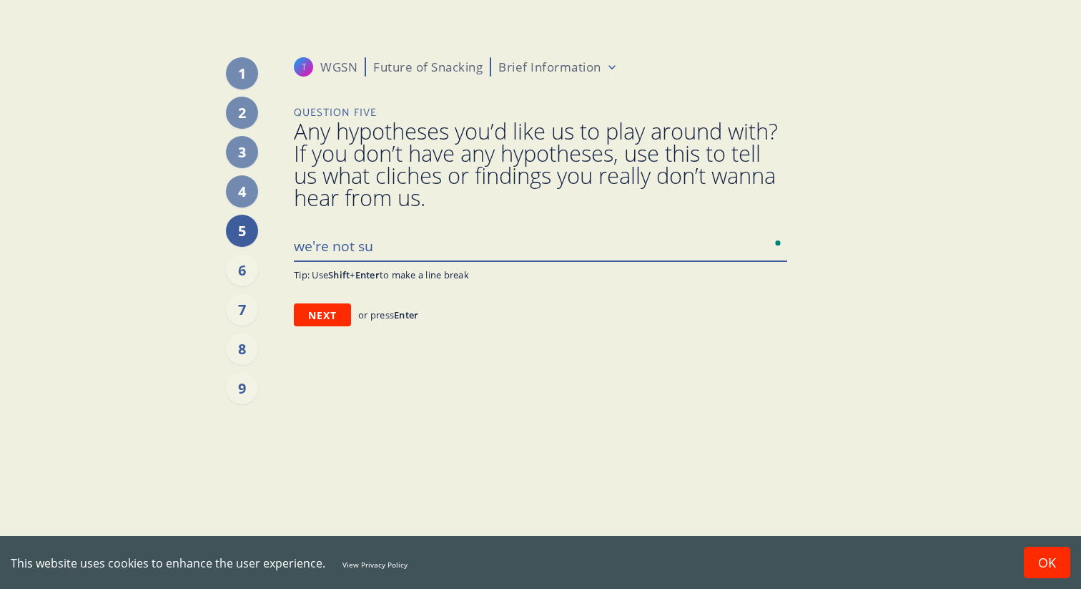
type textarea "we're not sur"
type textarea "x"
type textarea "we're not sure"
type textarea "x"
type textarea "we're not sure"
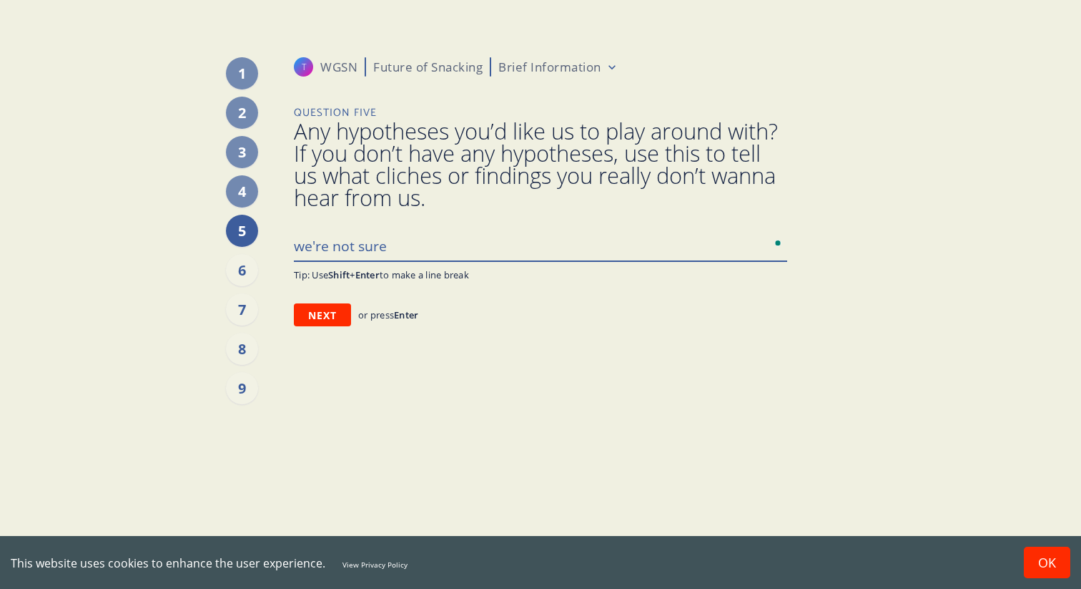
type textarea "x"
type textarea "we're not sure y"
type textarea "x"
type textarea "we're not sure ye"
type textarea "x"
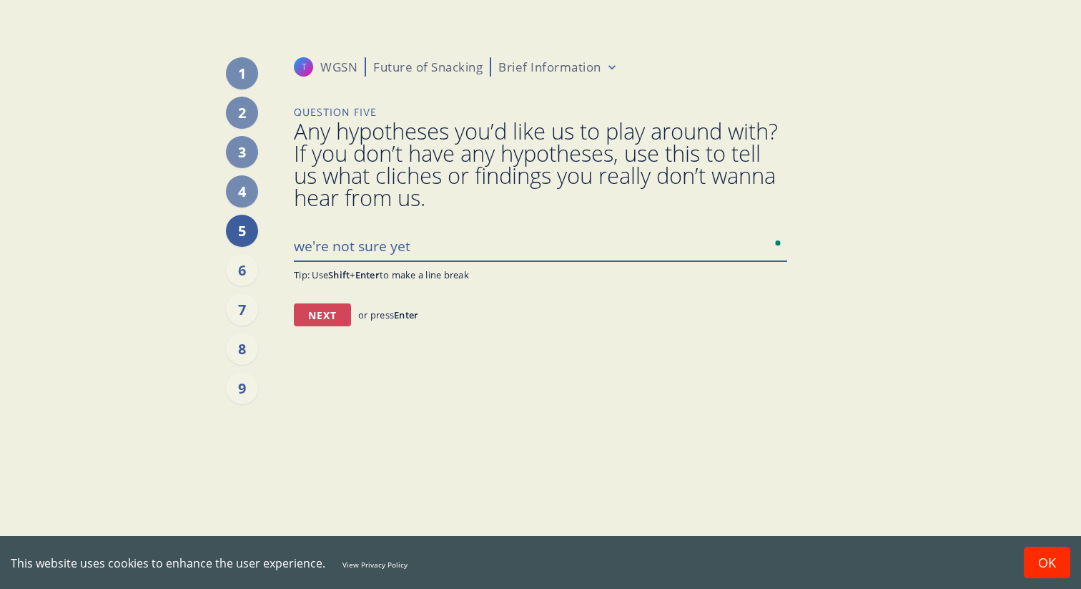
type textarea "we're not sure yet"
click at [301, 315] on button "Next" at bounding box center [322, 314] width 57 height 23
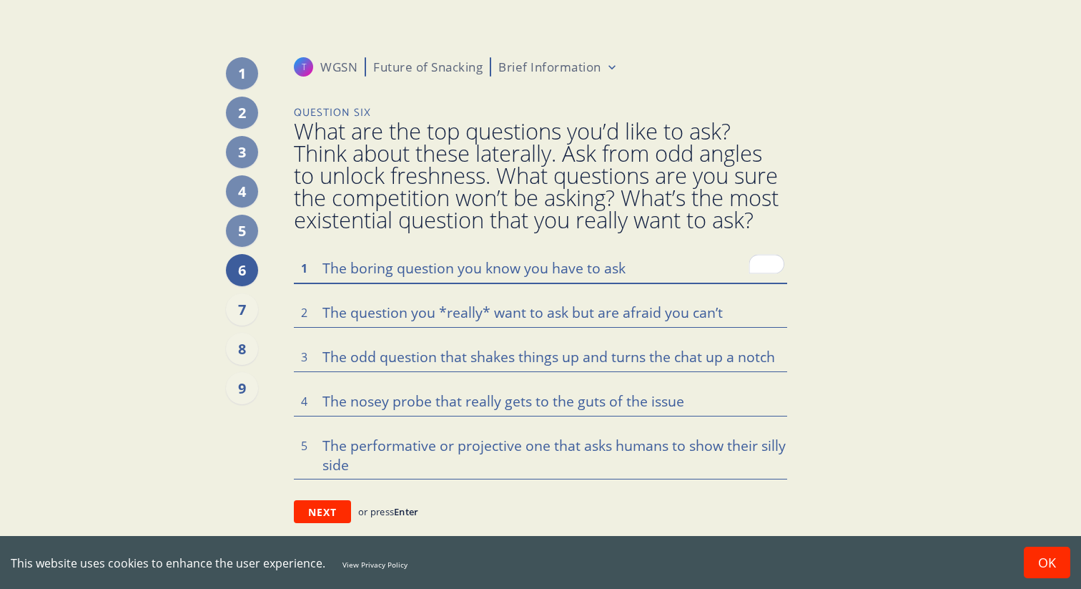
type textarea "x"
type textarea "s"
type textarea "x"
type textarea "so"
type textarea "x"
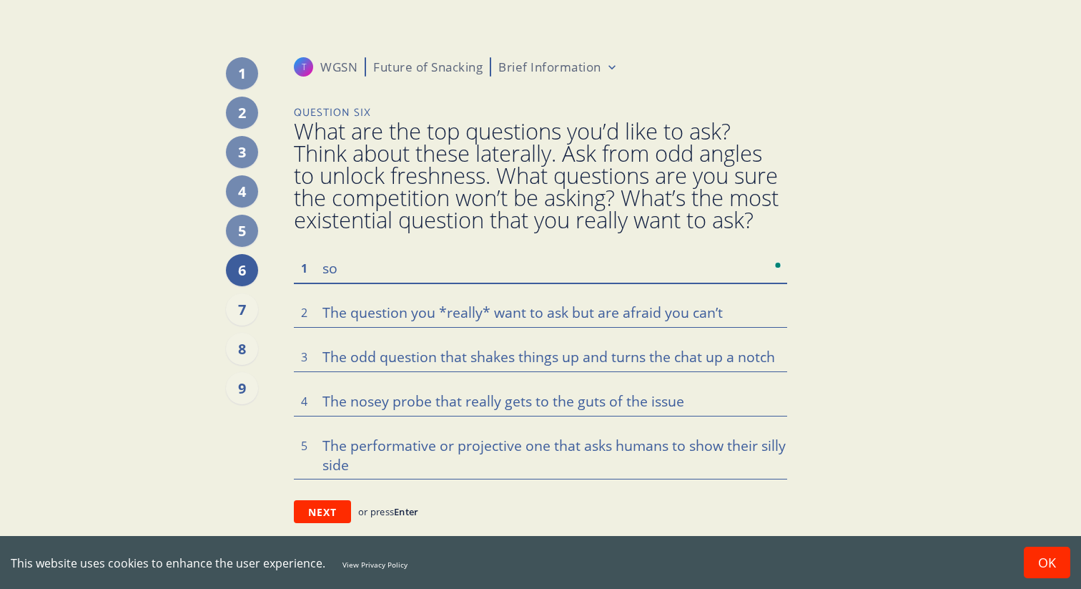
type textarea "sor"
type textarea "x"
type textarea "sorr"
type textarea "x"
type textarea "sorry"
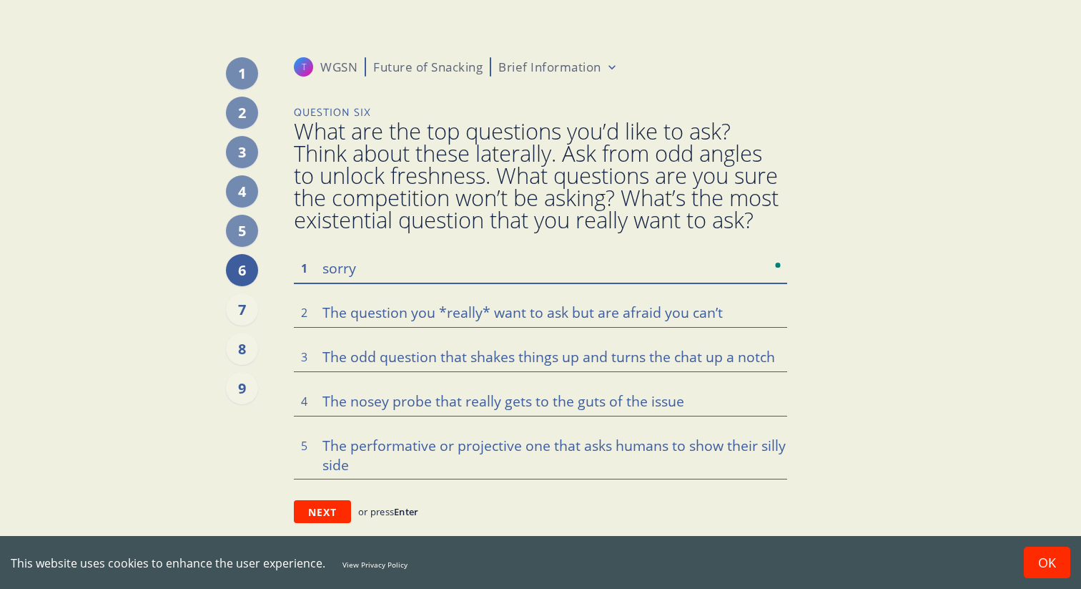
type textarea "x"
type textarea "sorry,"
type textarea "x"
type textarea "sorry,"
type textarea "x"
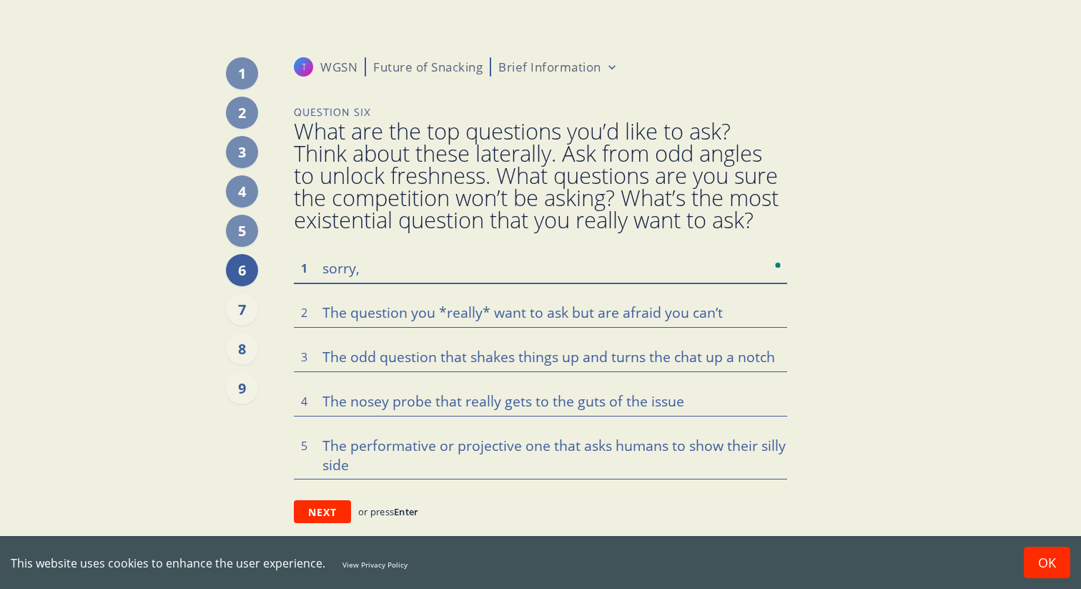
type textarea "sorry, w"
type textarea "x"
type textarea "sorry, we"
type textarea "x"
type textarea "sorry, we"
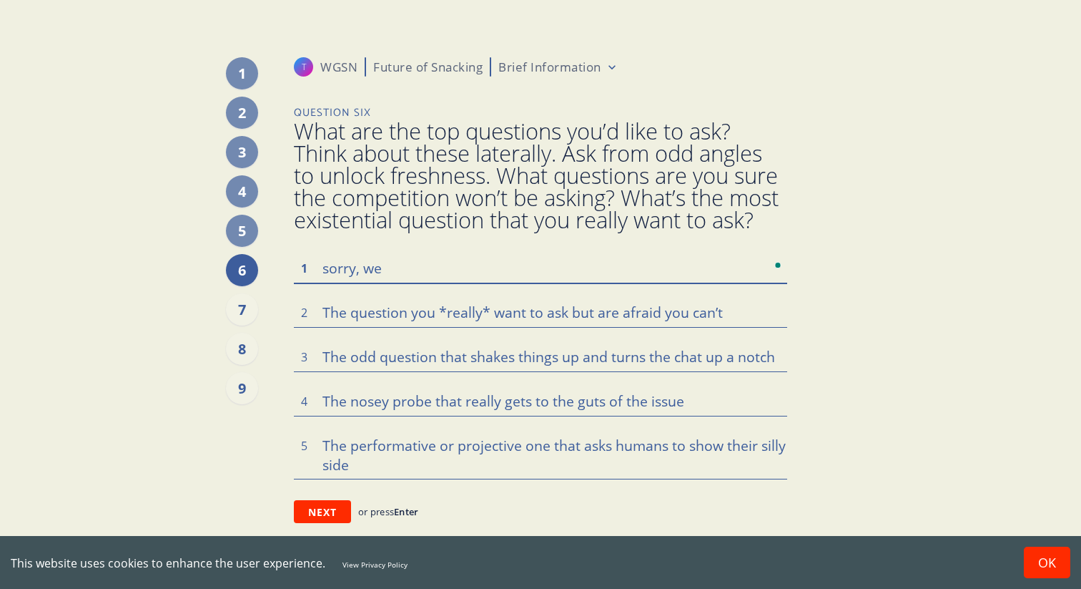
type textarea "x"
type textarea "sorry, we d"
type textarea "x"
type textarea "sorry, we do"
type textarea "x"
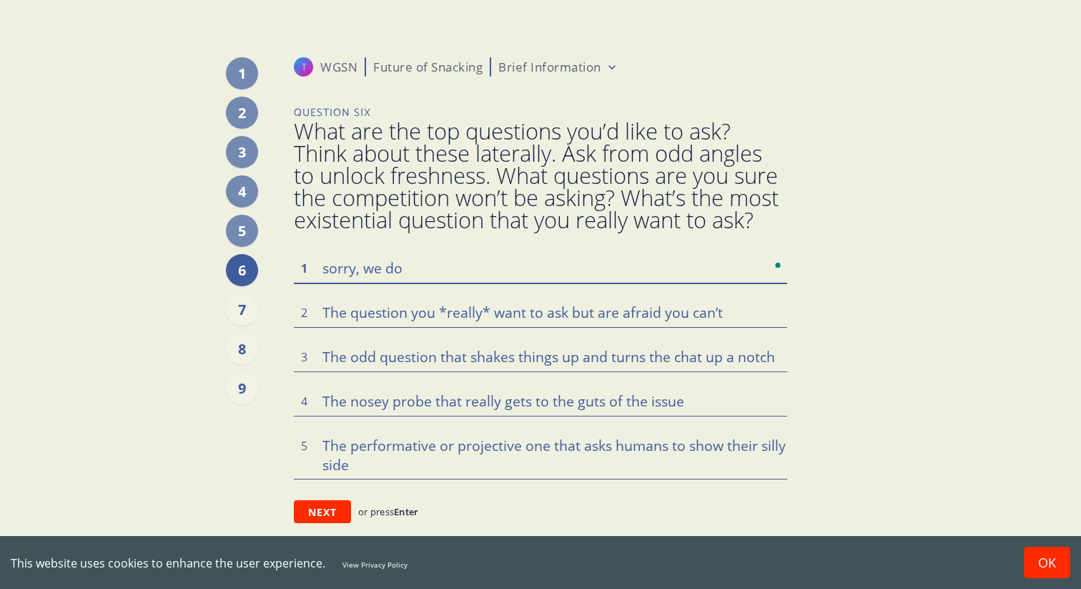
type textarea "sorry, we don"
type textarea "x"
type textarea "sorry, we don'"
type textarea "x"
click at [335, 517] on button "Next" at bounding box center [322, 511] width 57 height 23
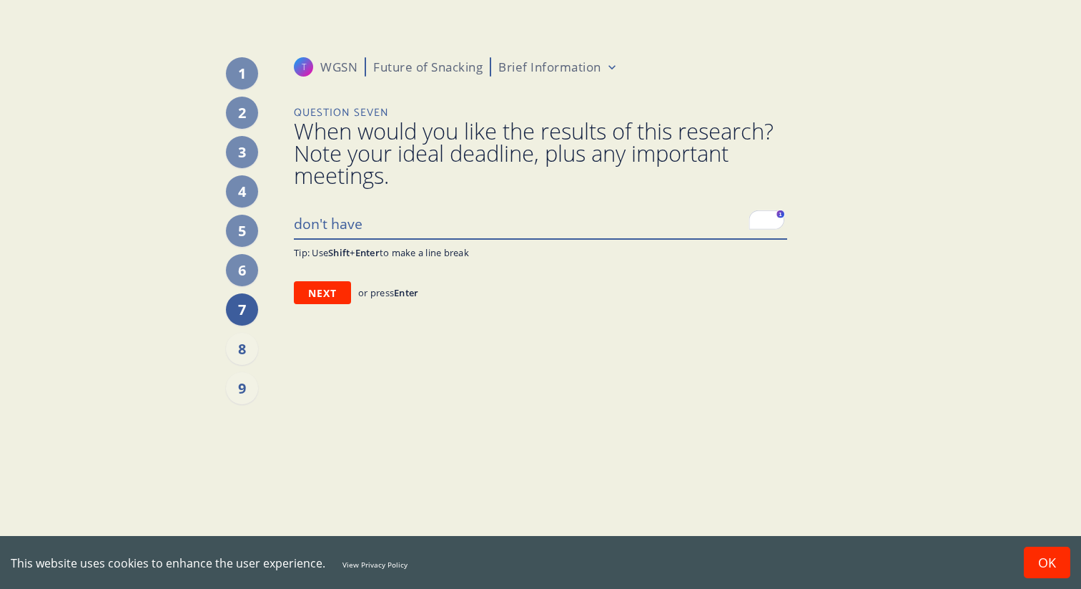
click at [452, 230] on textarea "don't have" at bounding box center [540, 223] width 493 height 30
click at [312, 224] on textarea "until" at bounding box center [540, 223] width 493 height 30
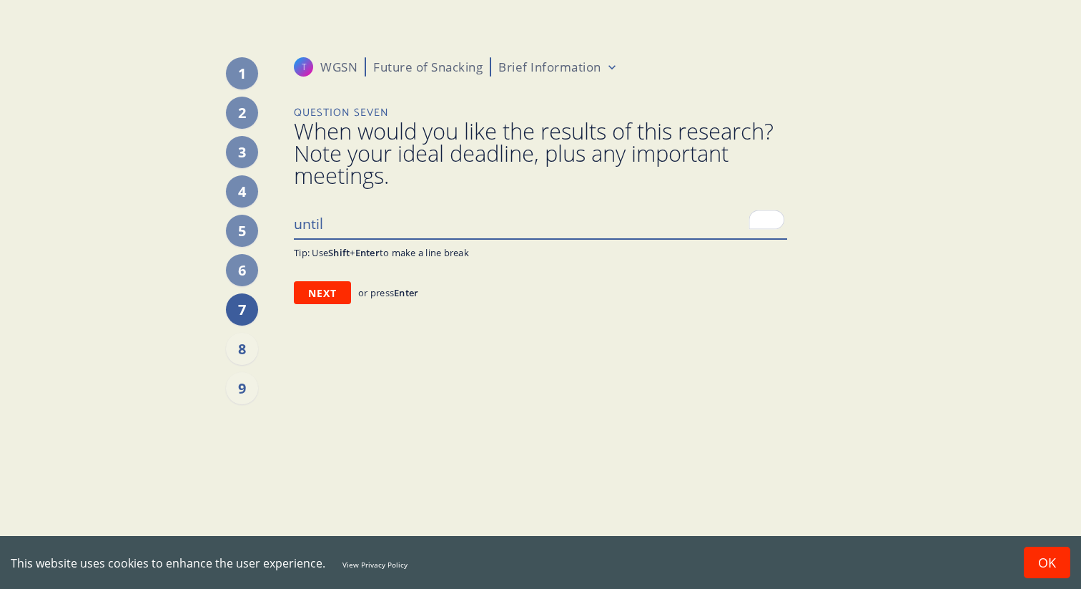
click at [312, 224] on textarea "until" at bounding box center [540, 223] width 493 height 30
click at [321, 298] on button "Next" at bounding box center [322, 292] width 57 height 23
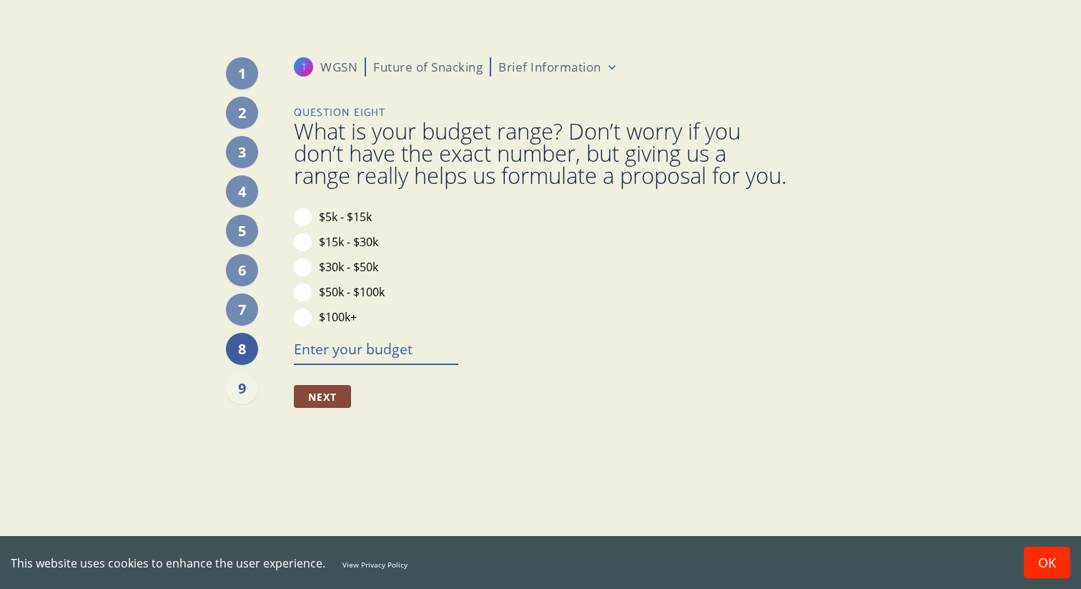
click at [340, 363] on textarea at bounding box center [376, 348] width 164 height 30
click at [333, 408] on button "Next" at bounding box center [322, 396] width 57 height 23
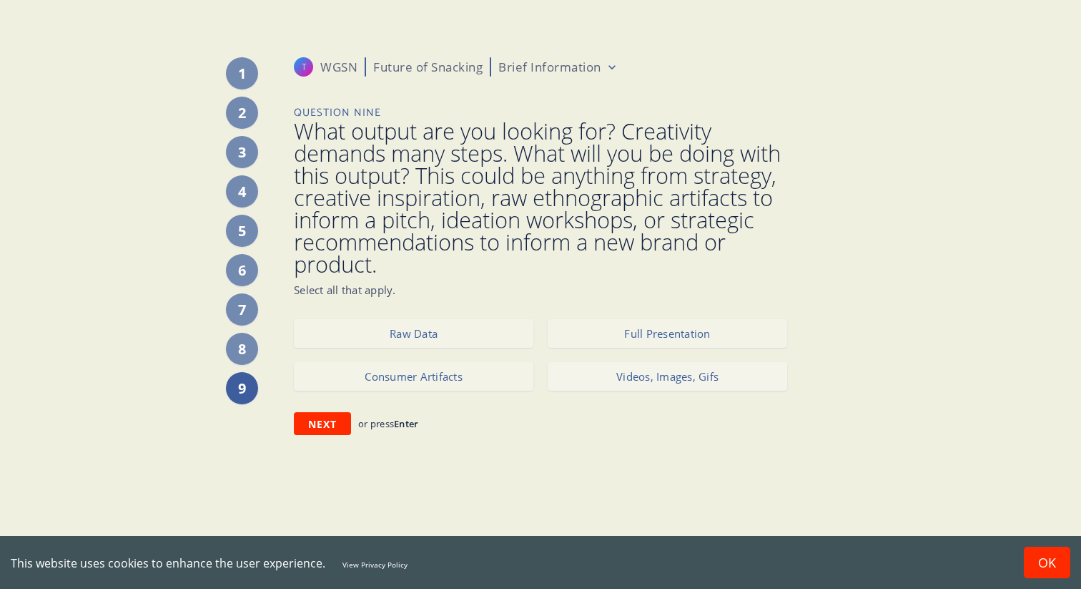
click at [596, 378] on button "Videos, Images, Gifs" at bounding box center [668, 376] width 240 height 29
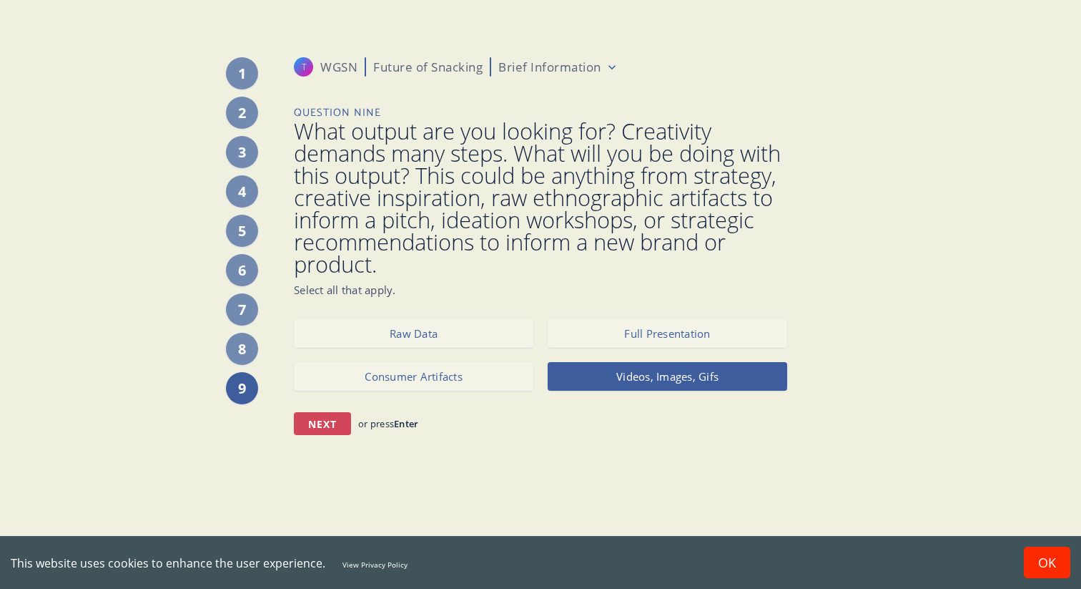
click at [320, 418] on button "Next" at bounding box center [322, 423] width 57 height 23
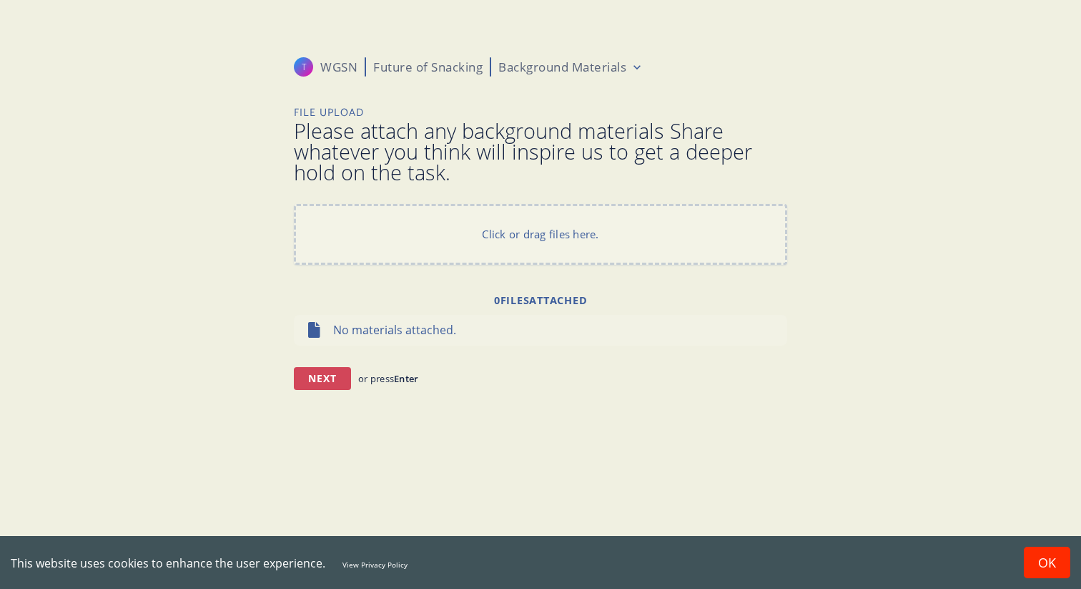
click at [315, 378] on button "Next" at bounding box center [322, 378] width 57 height 23
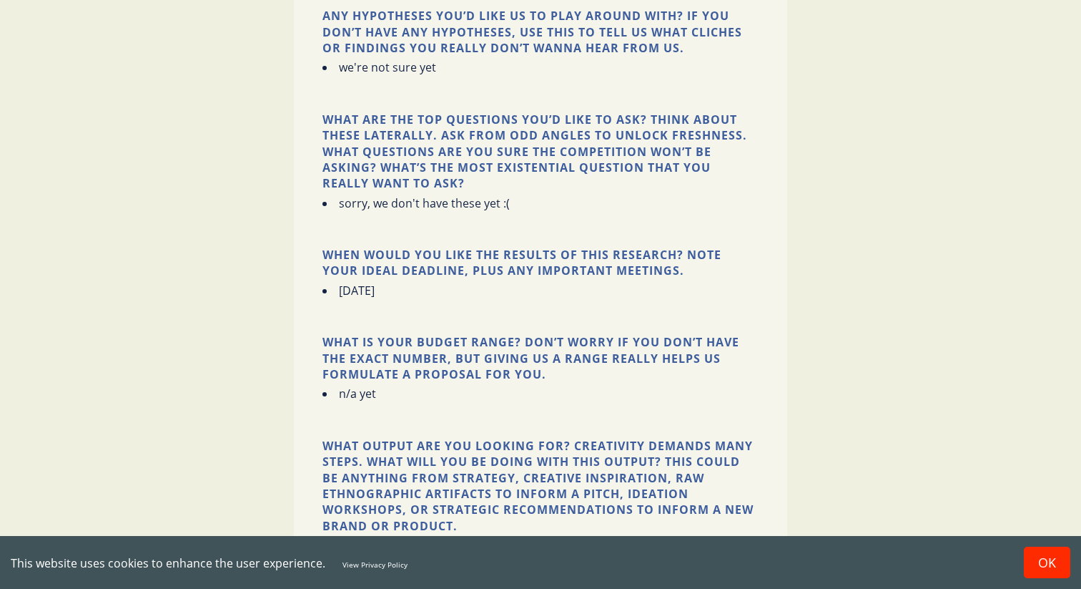
scroll to position [1249, 0]
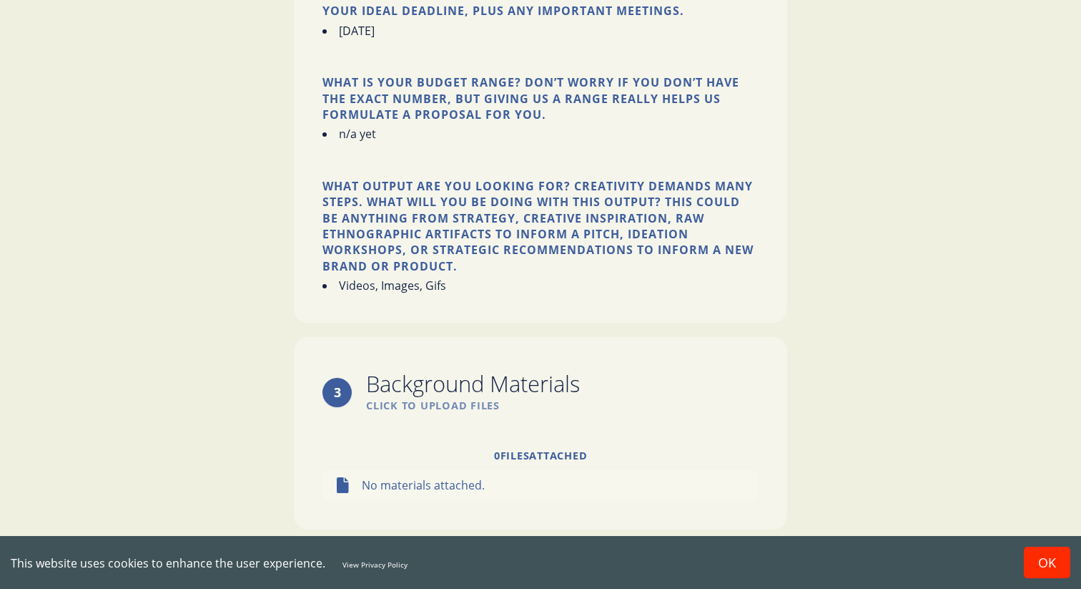
click at [498, 543] on button "Submit Brief" at bounding box center [540, 553] width 493 height 21
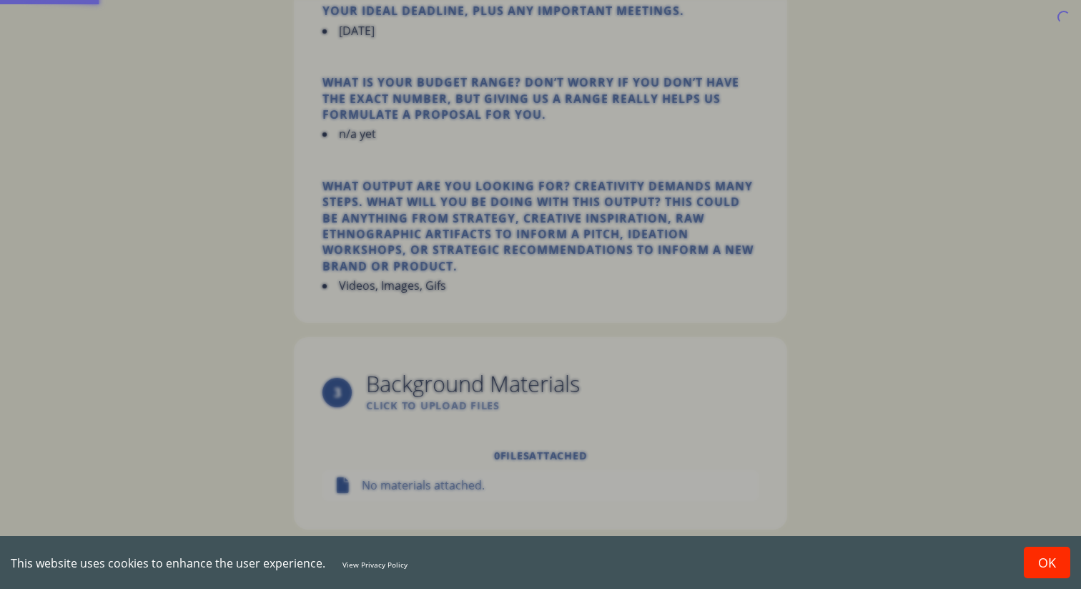
scroll to position [0, 0]
